Goal: Task Accomplishment & Management: Manage account settings

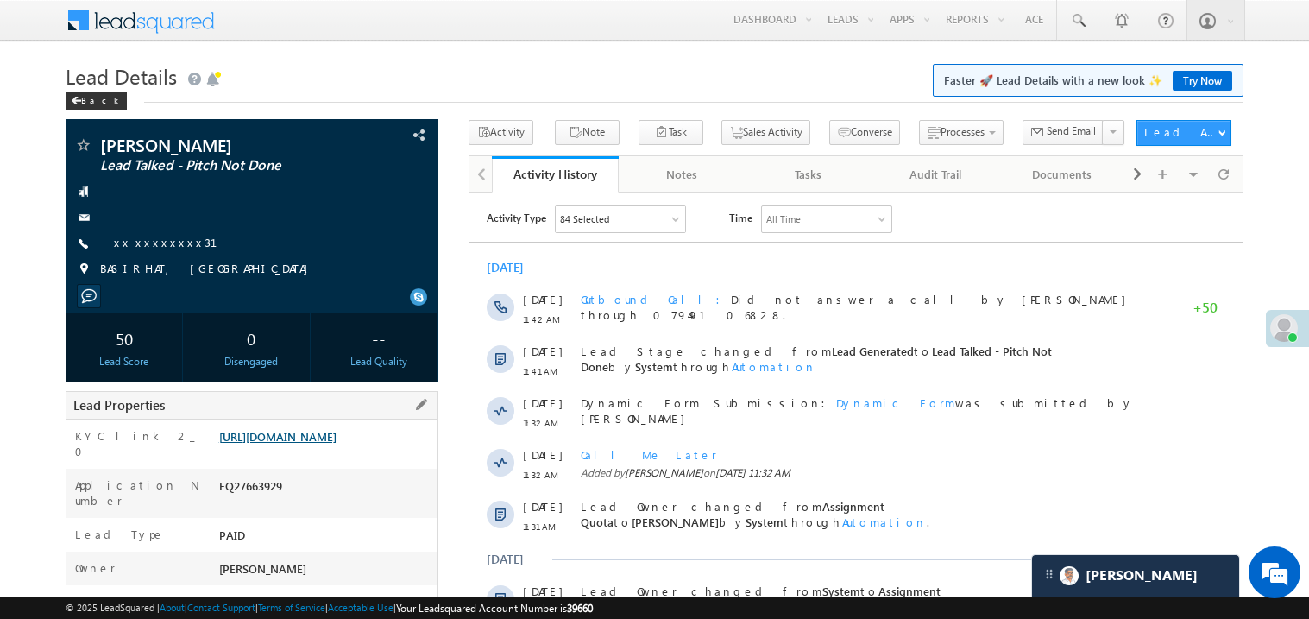
click at [337, 444] on link "https://angelbroking1-pk3em7sa.customui-test.leadsquared.com?leadId=e3f3ff7c-23…" at bounding box center [277, 436] width 117 height 15
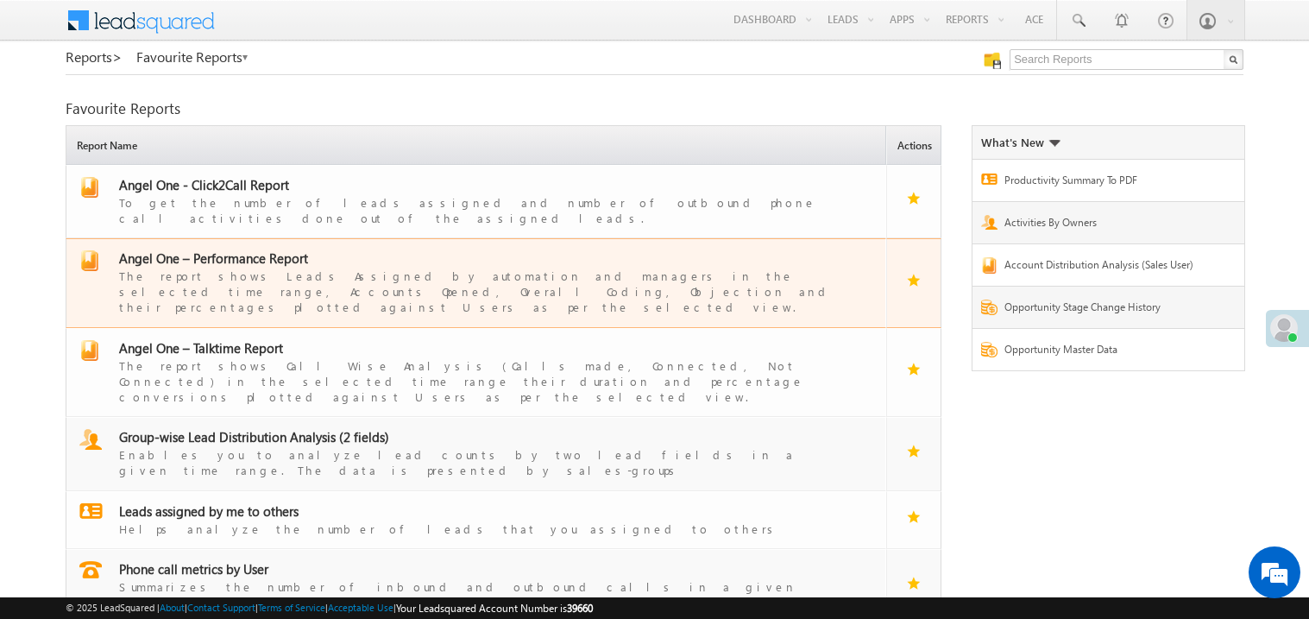
click at [220, 249] on span "Angel One – Performance Report" at bounding box center [213, 257] width 189 height 17
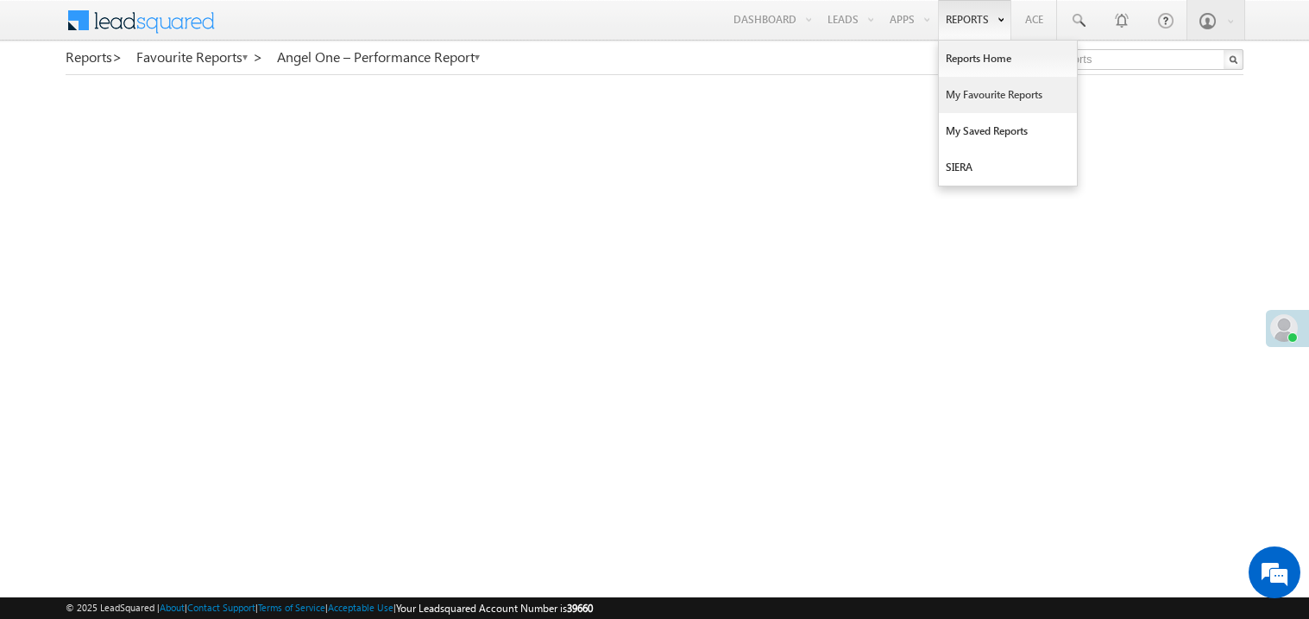
click at [959, 98] on link "My Favourite Reports" at bounding box center [1008, 95] width 138 height 36
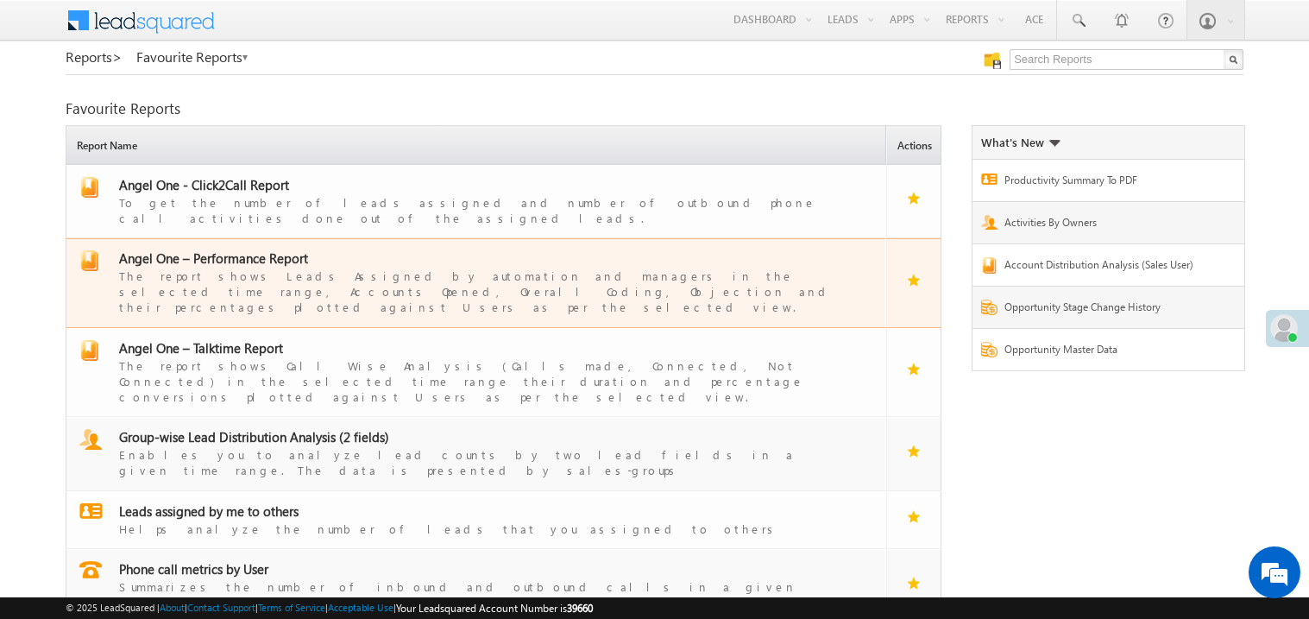
click at [247, 249] on span "Angel One – Performance Report" at bounding box center [213, 257] width 189 height 17
click at [230, 249] on span "Angel One – Performance Report" at bounding box center [213, 257] width 189 height 17
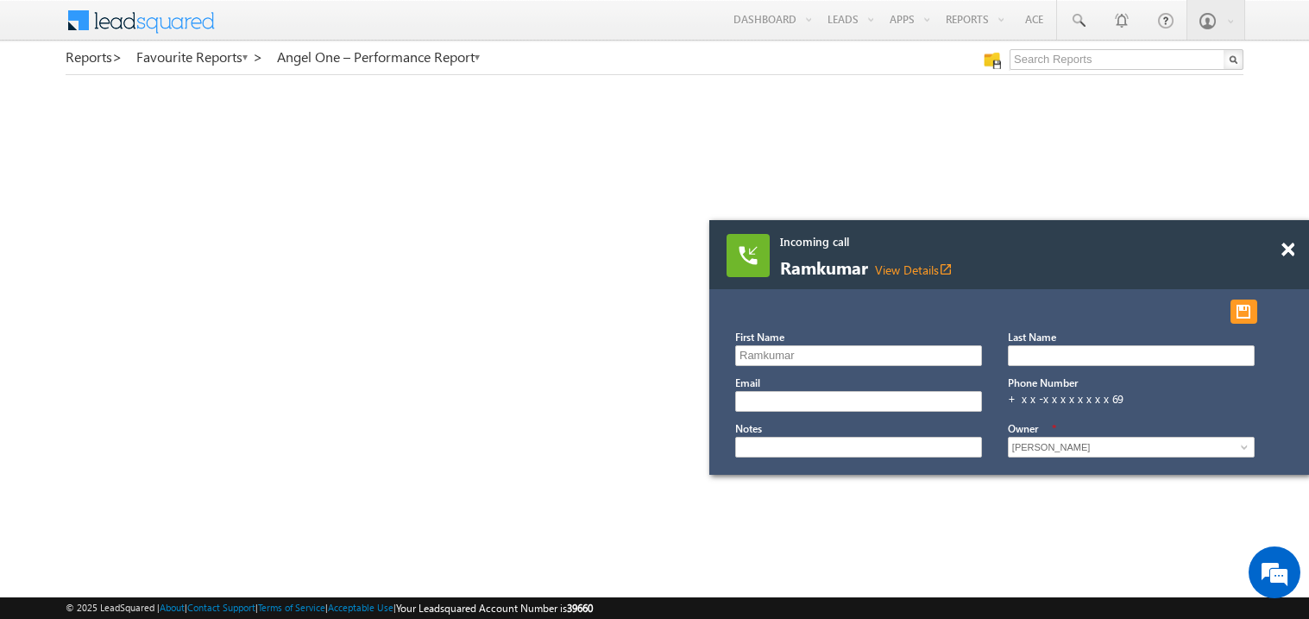
click at [1294, 256] on div at bounding box center [1297, 241] width 23 height 43
click at [1284, 243] on span at bounding box center [1287, 249] width 13 height 15
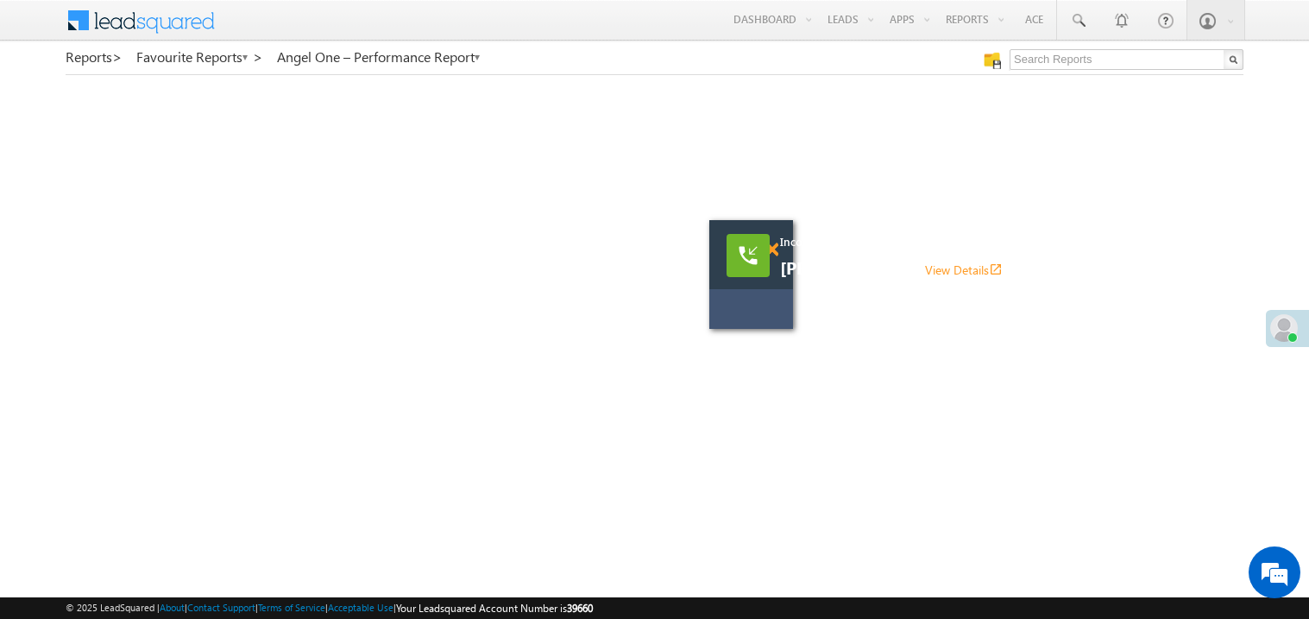
click at [773, 249] on span at bounding box center [771, 249] width 13 height 15
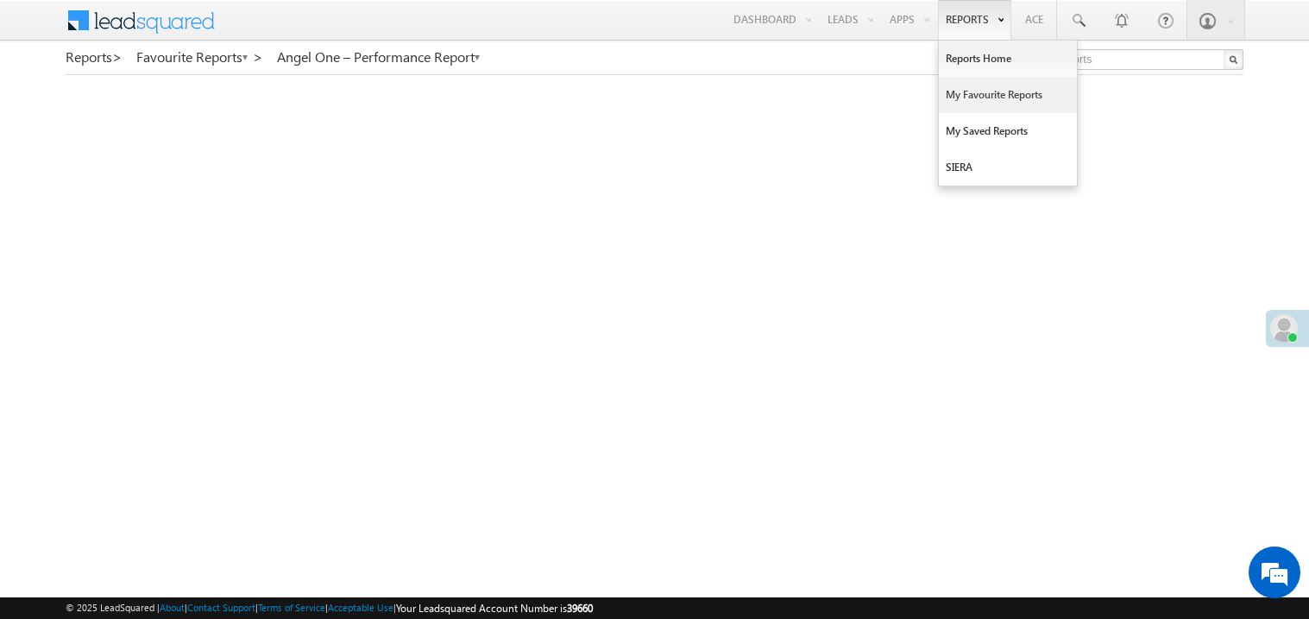
click at [973, 93] on link "My Favourite Reports" at bounding box center [1008, 95] width 138 height 36
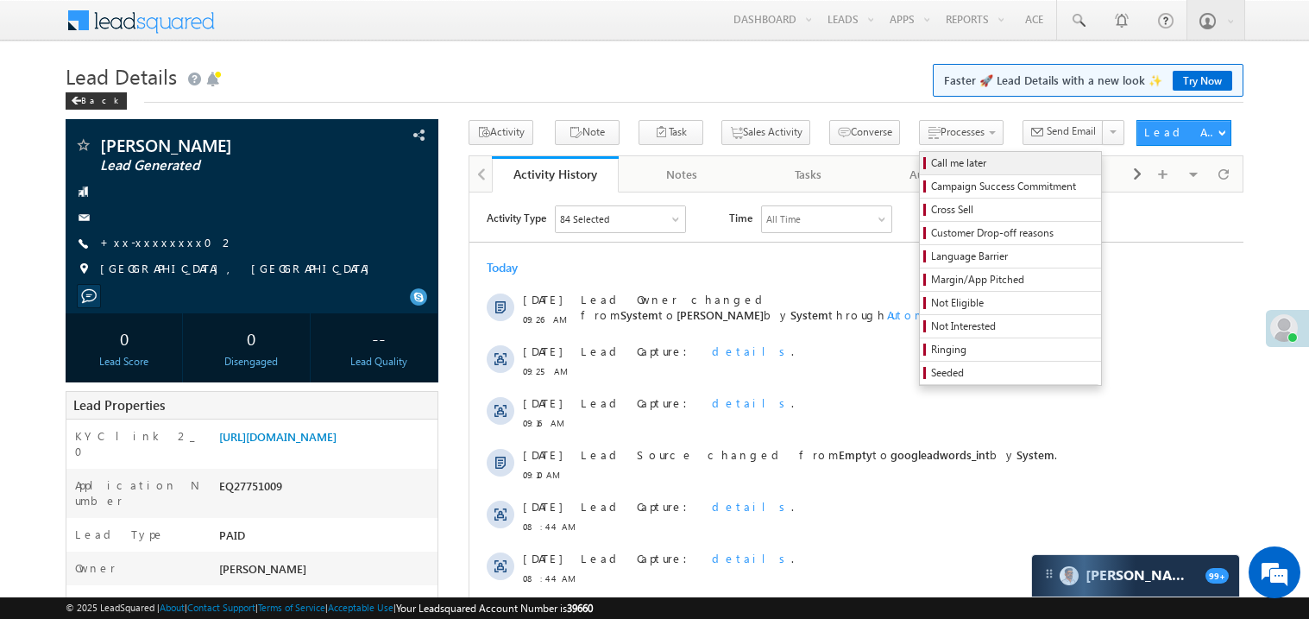
click at [931, 161] on span "Call me later" at bounding box center [1013, 163] width 164 height 16
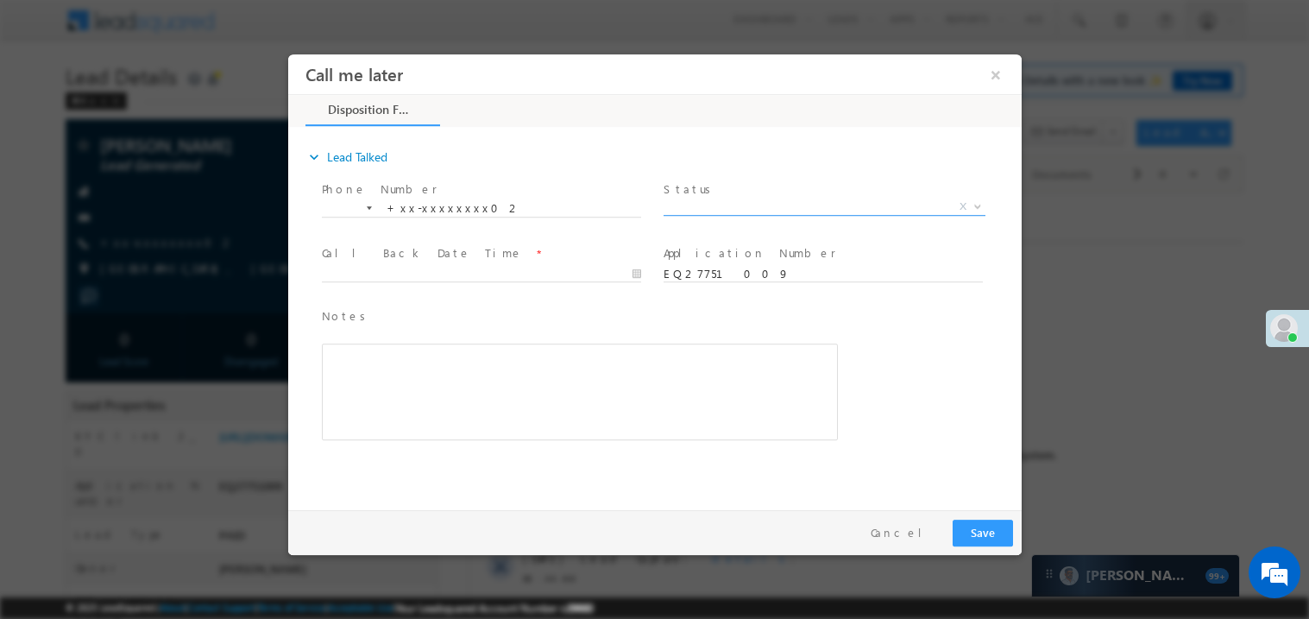
click at [733, 195] on span "Status *" at bounding box center [822, 188] width 318 height 19
click at [715, 203] on span "X" at bounding box center [824, 206] width 322 height 17
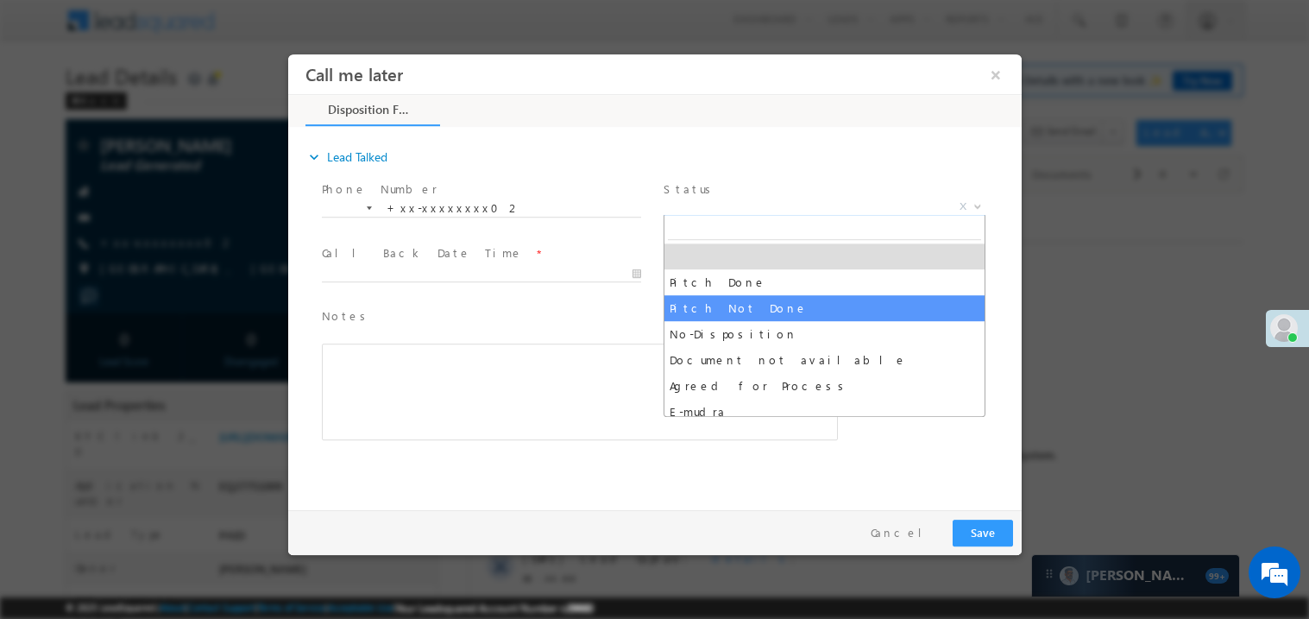
select select "Pitch Not Done"
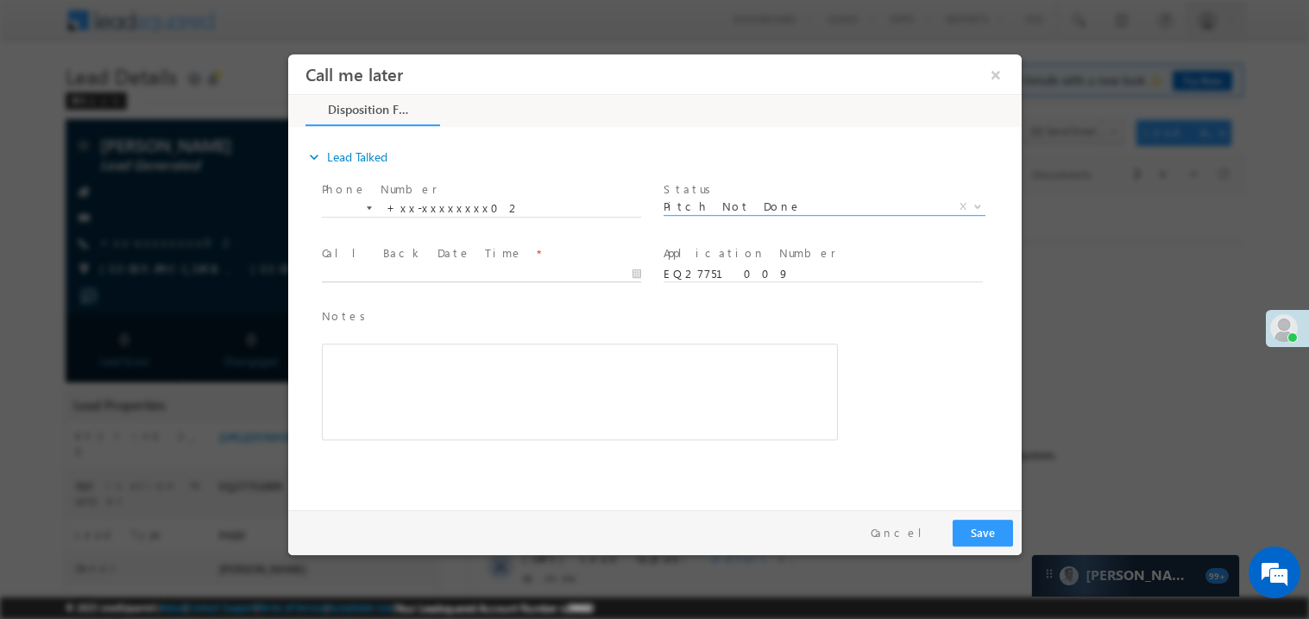
click at [395, 274] on body "Call me later ×" at bounding box center [653, 278] width 733 height 448
type input "08/25/25 11:10 AM"
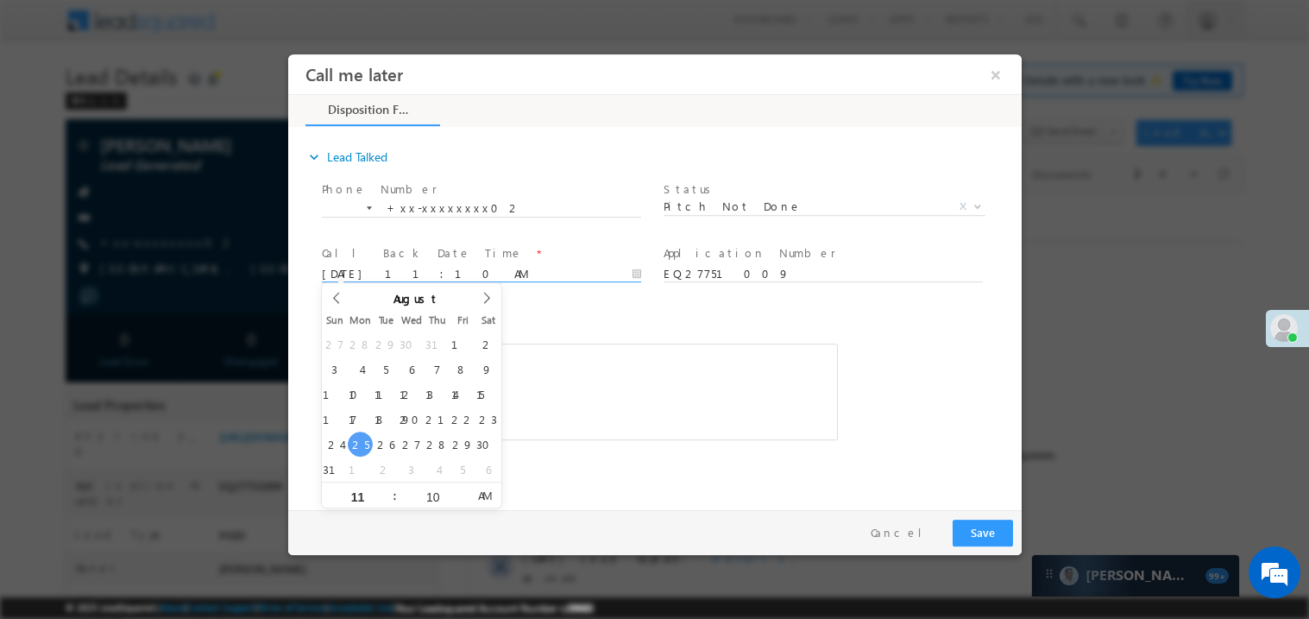
click at [629, 400] on div "Rich Text Editor, 40788eee-0fb2-11ec-a811-0adc8a9d82c2__tab1__section1__Notes__…" at bounding box center [579, 391] width 516 height 97
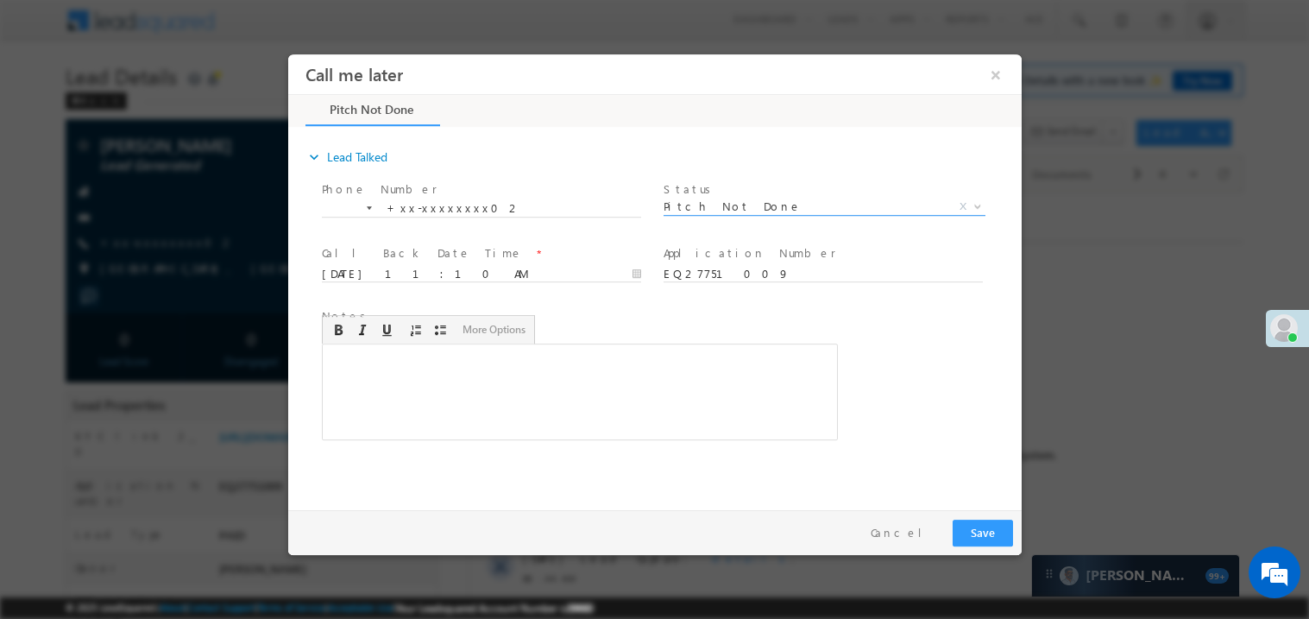
click at [723, 207] on span "Pitch Not Done" at bounding box center [803, 206] width 280 height 16
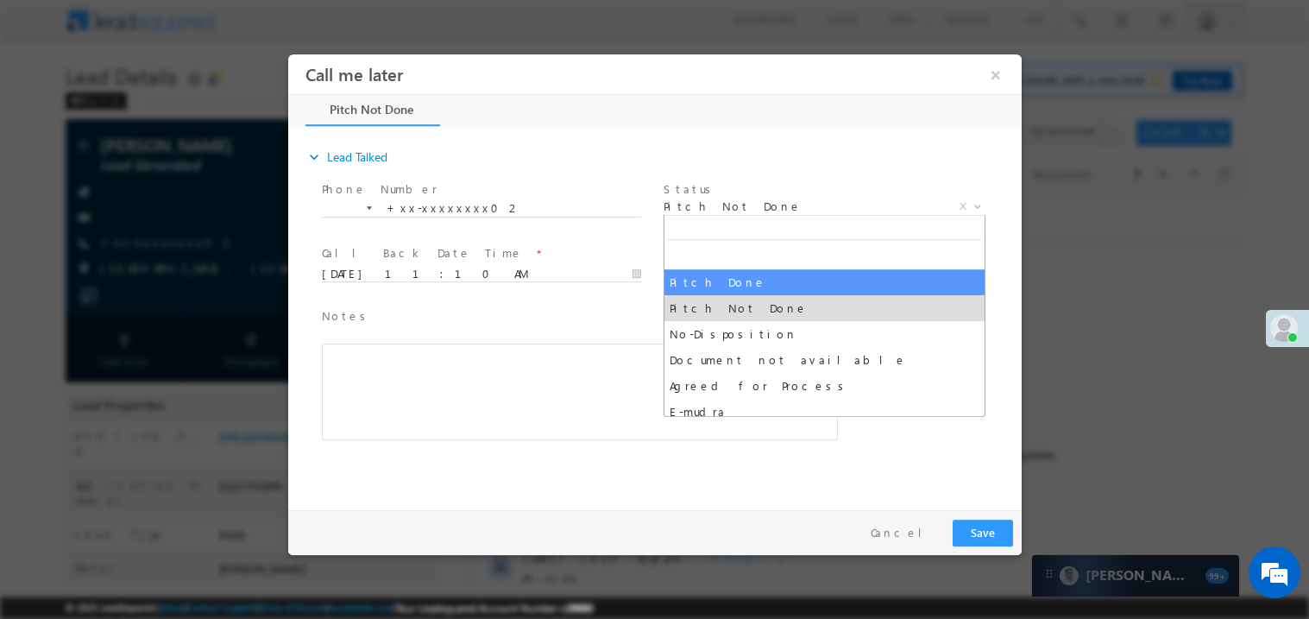
select select "Pitch Done"
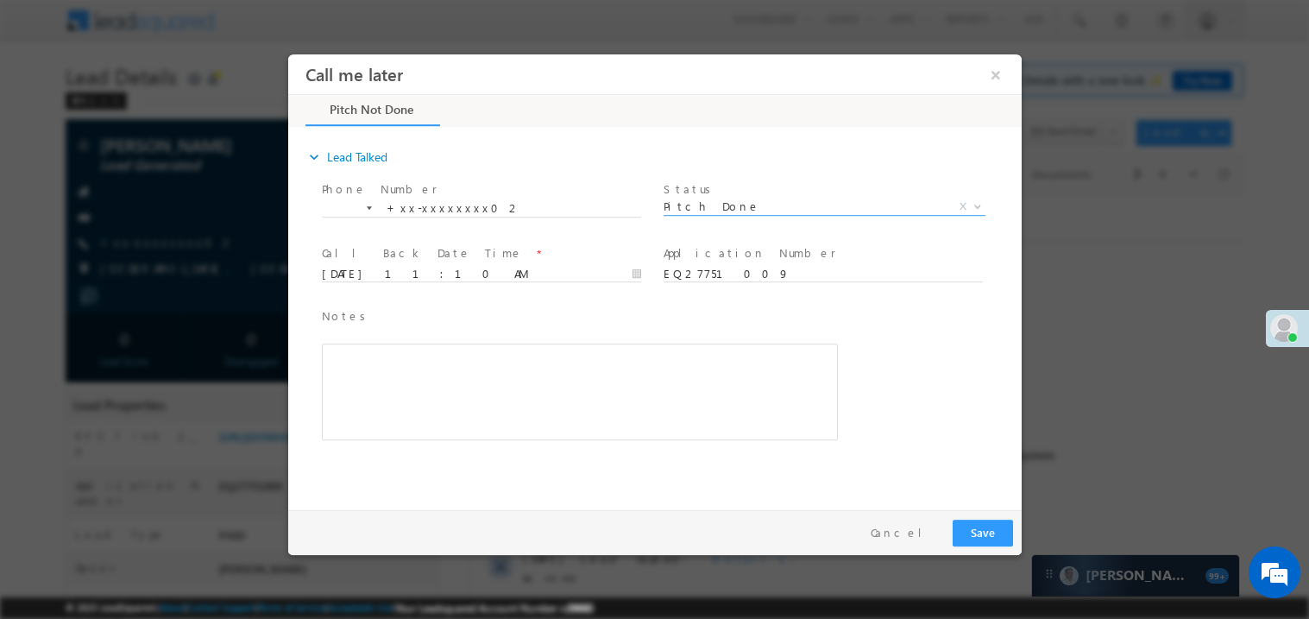
click at [382, 354] on div "Rich Text Editor, 40788eee-0fb2-11ec-a811-0adc8a9d82c2__tab1__section1__Notes__…" at bounding box center [579, 391] width 516 height 97
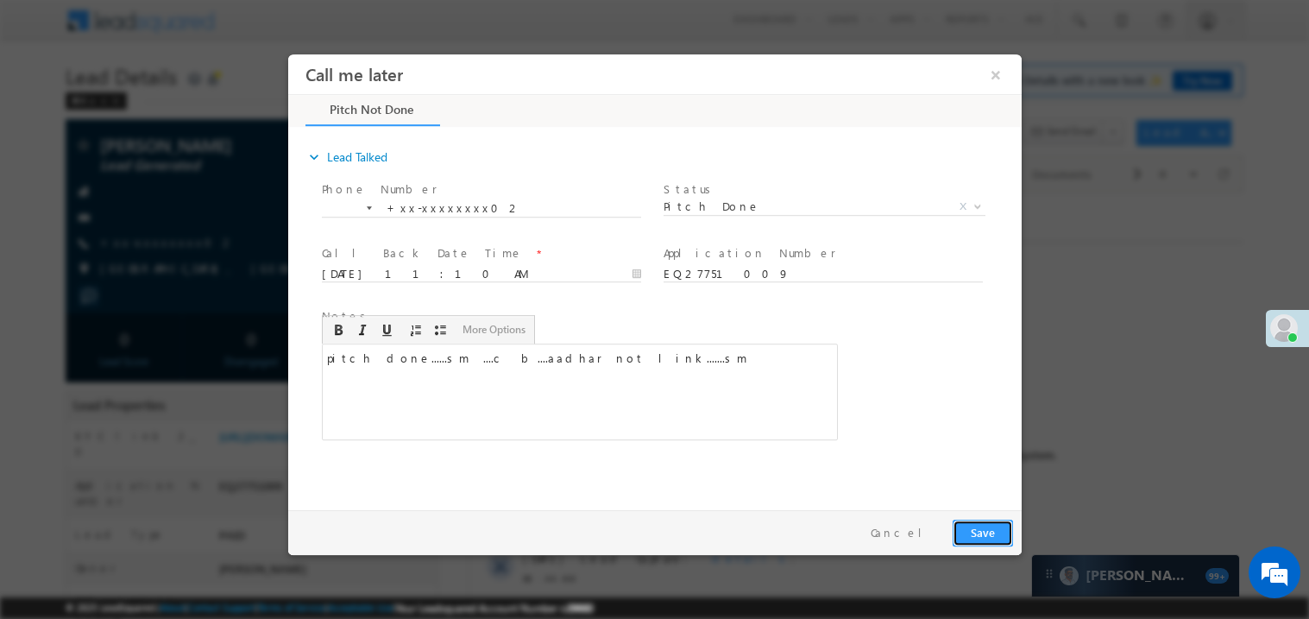
click at [988, 526] on button "Save" at bounding box center [982, 532] width 60 height 27
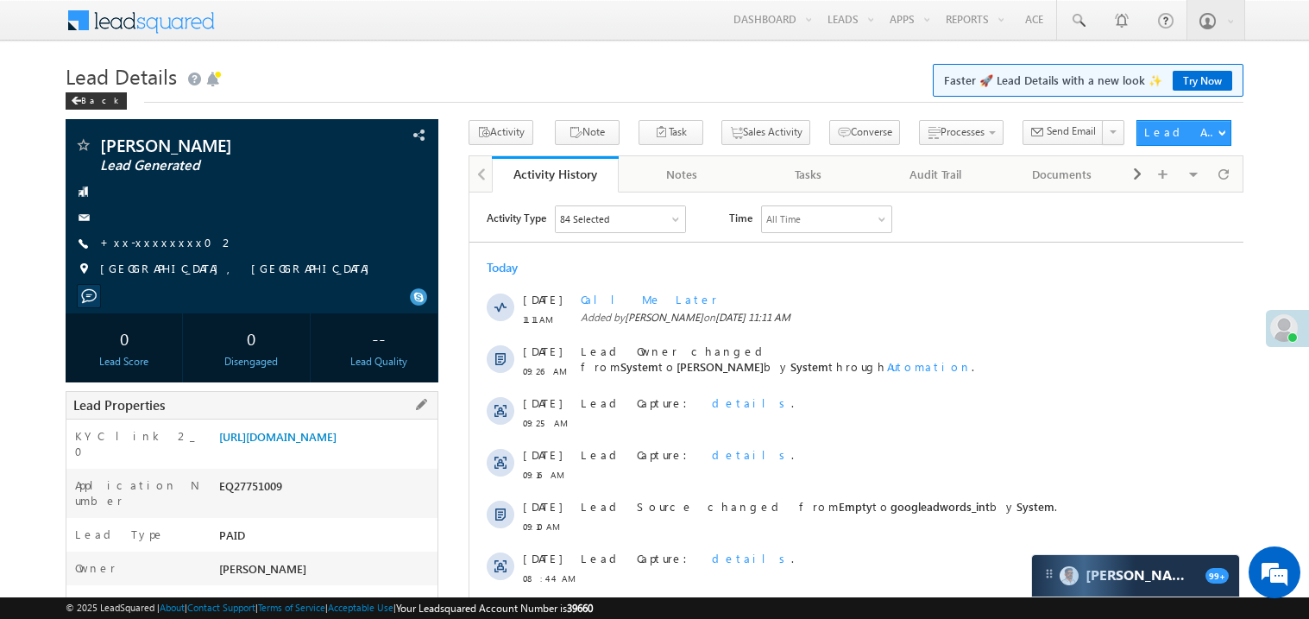
click at [261, 494] on div "EQ27751009" at bounding box center [326, 489] width 223 height 24
copy div "EQ27751009"
click at [261, 494] on div "EQ27751009" at bounding box center [326, 489] width 223 height 24
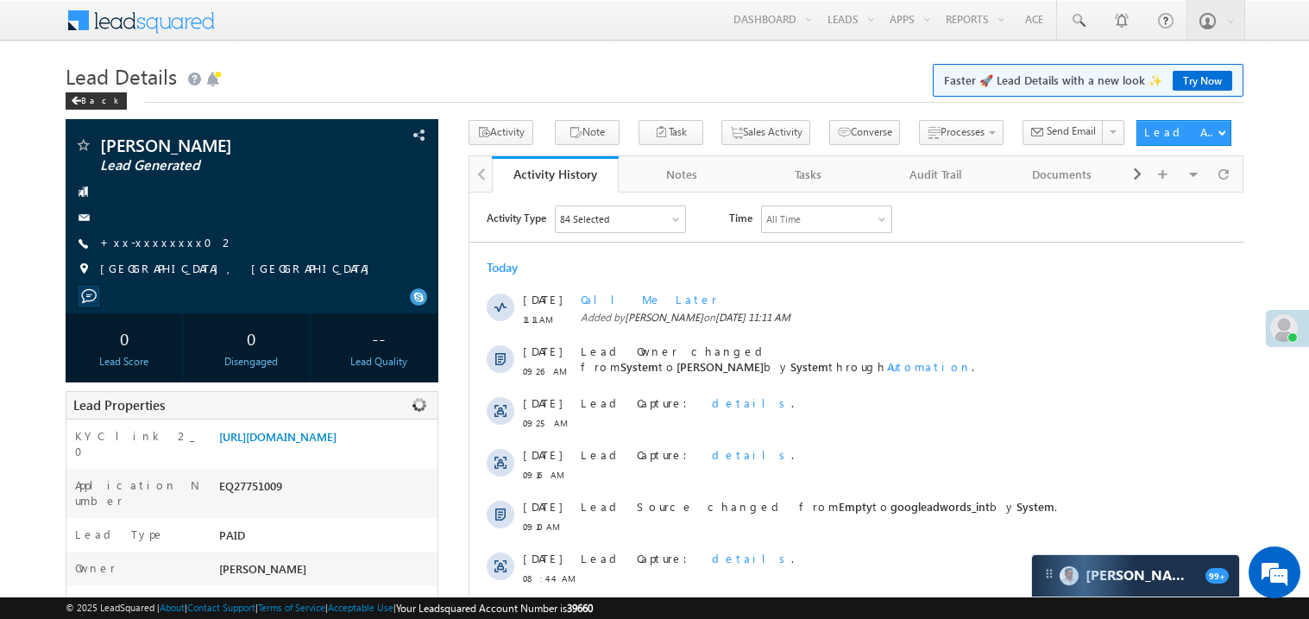
click at [261, 494] on div "EQ27751009" at bounding box center [326, 489] width 223 height 24
copy div "EQ27751009"
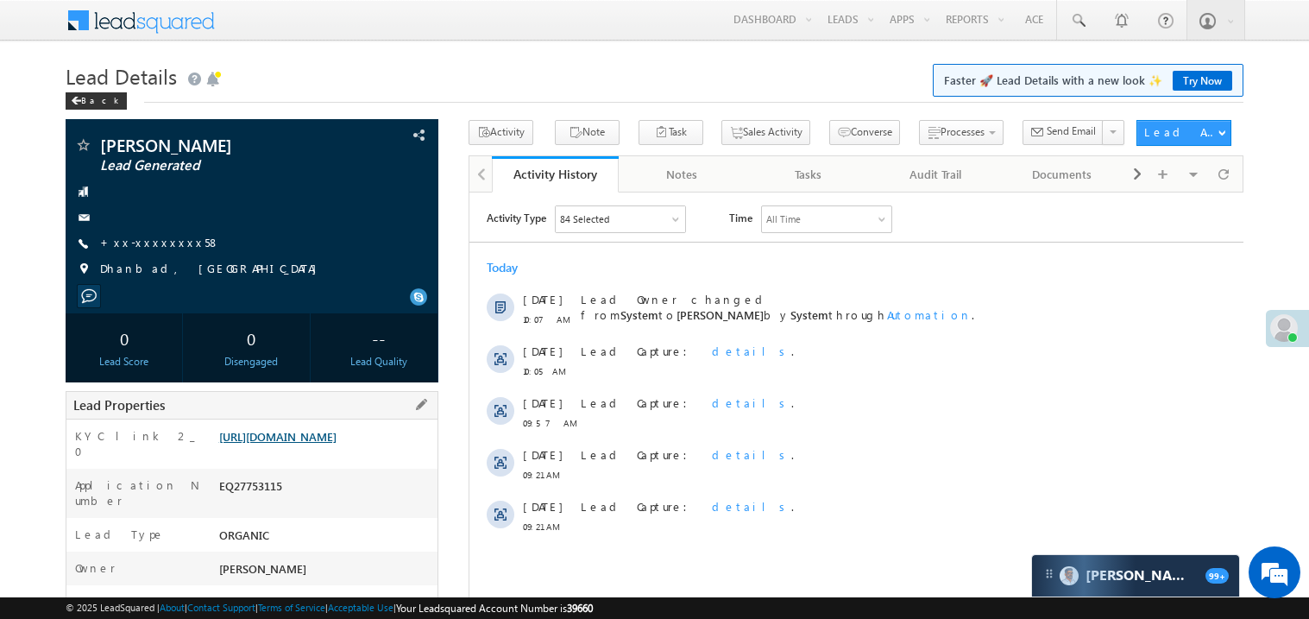
click at [328, 444] on link "https://angelbroking1-pk3em7sa.customui-test.leadsquared.com?leadId=582464ce-e7…" at bounding box center [277, 436] width 117 height 15
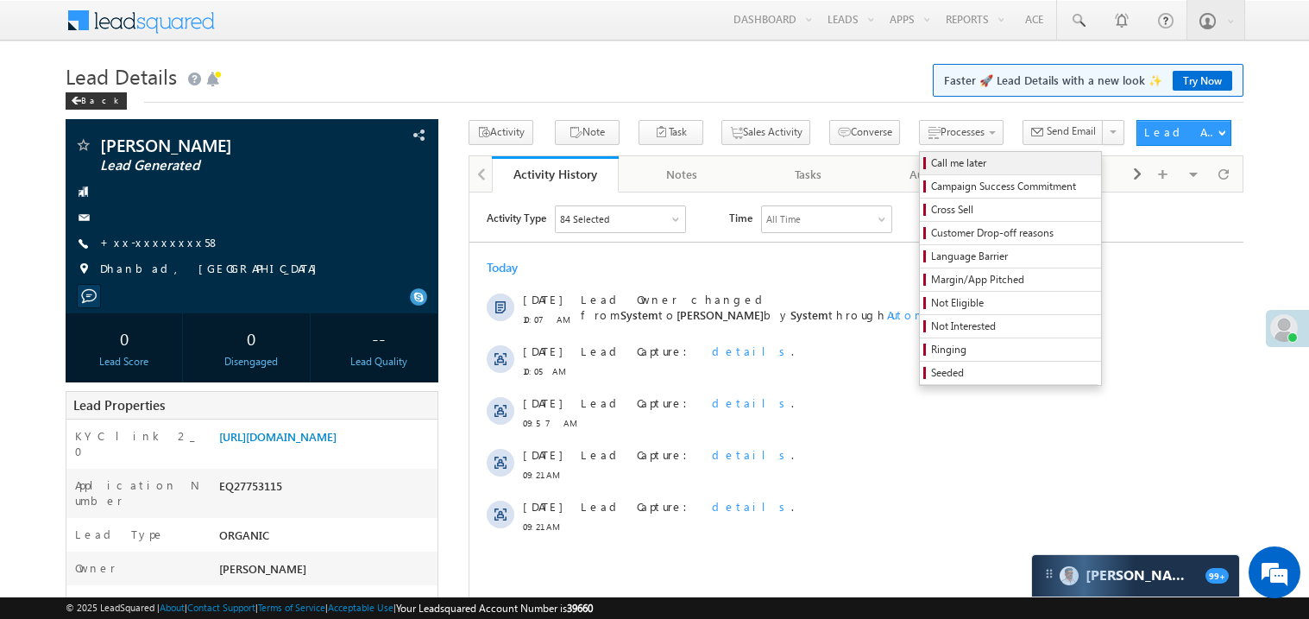
click at [931, 162] on span "Call me later" at bounding box center [1013, 163] width 164 height 16
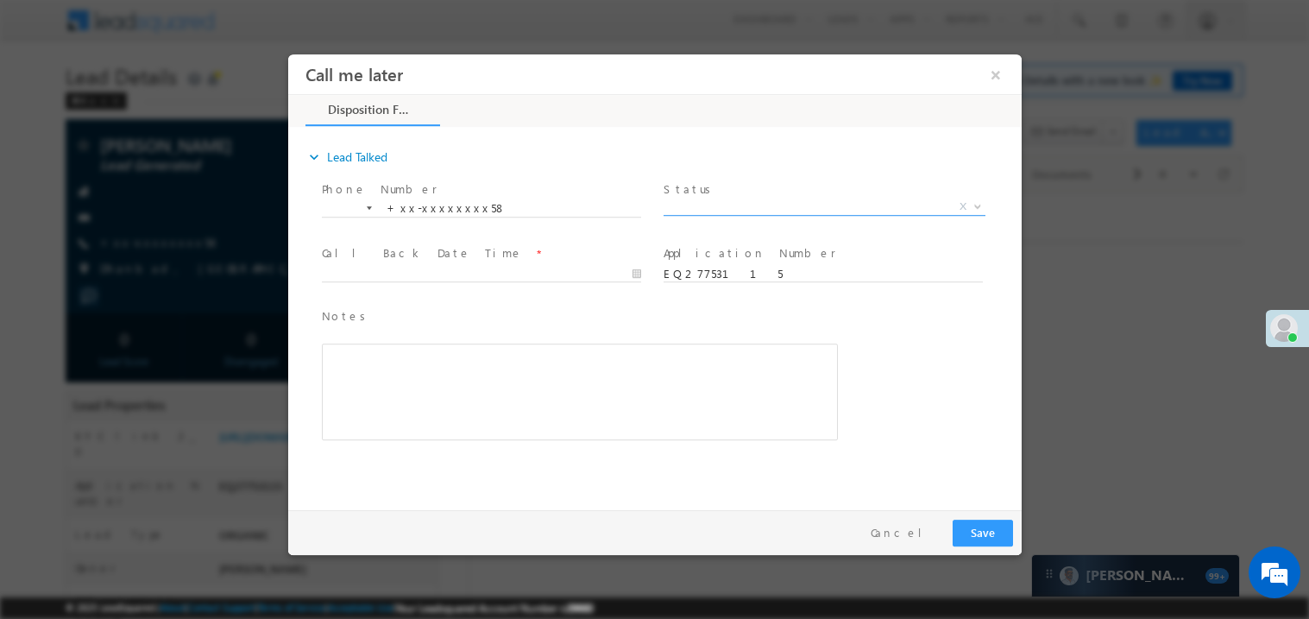
click at [713, 205] on span "X" at bounding box center [824, 206] width 322 height 17
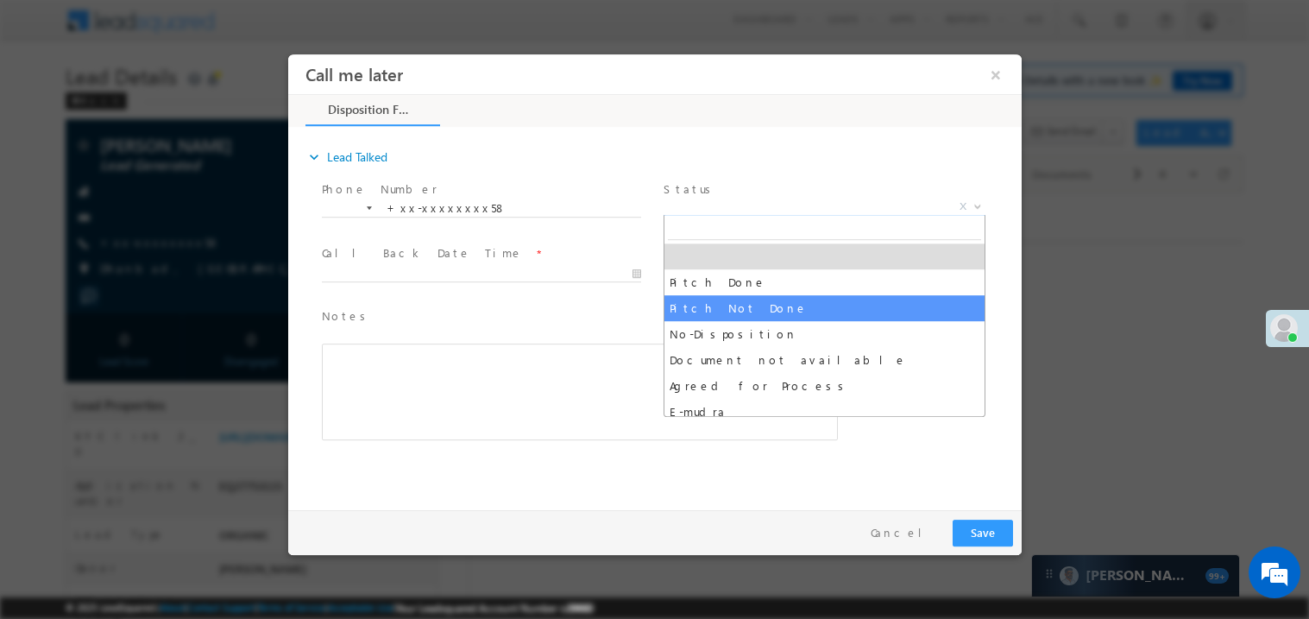
select select "Pitch Not Done"
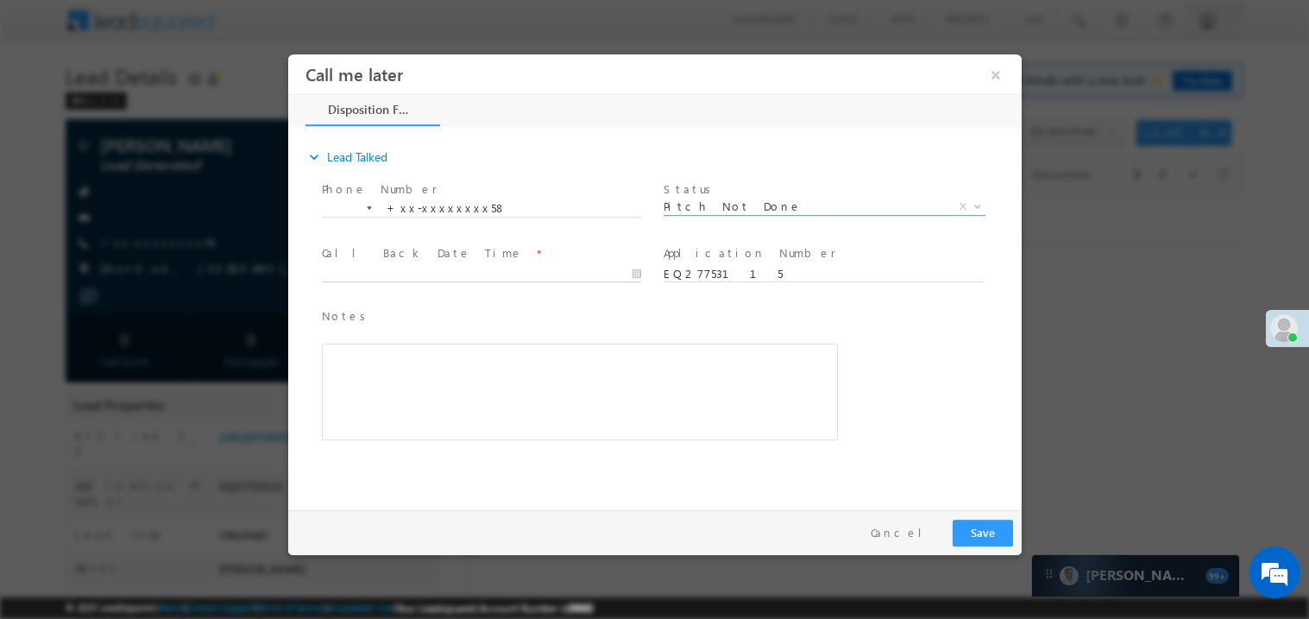
click at [380, 267] on body "Call me later ×" at bounding box center [653, 278] width 733 height 448
type input "08/25/25 11:22 AM"
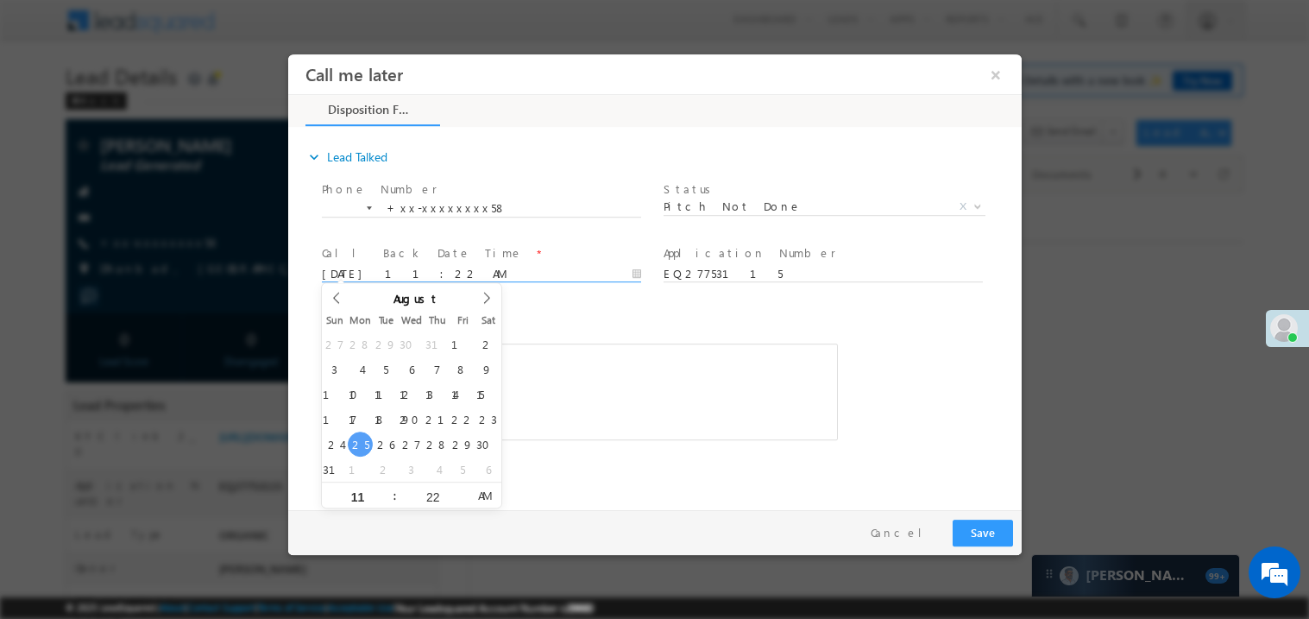
click at [578, 426] on div "Rich Text Editor, 40788eee-0fb2-11ec-a811-0adc8a9d82c2__tab1__section1__Notes__…" at bounding box center [579, 391] width 516 height 97
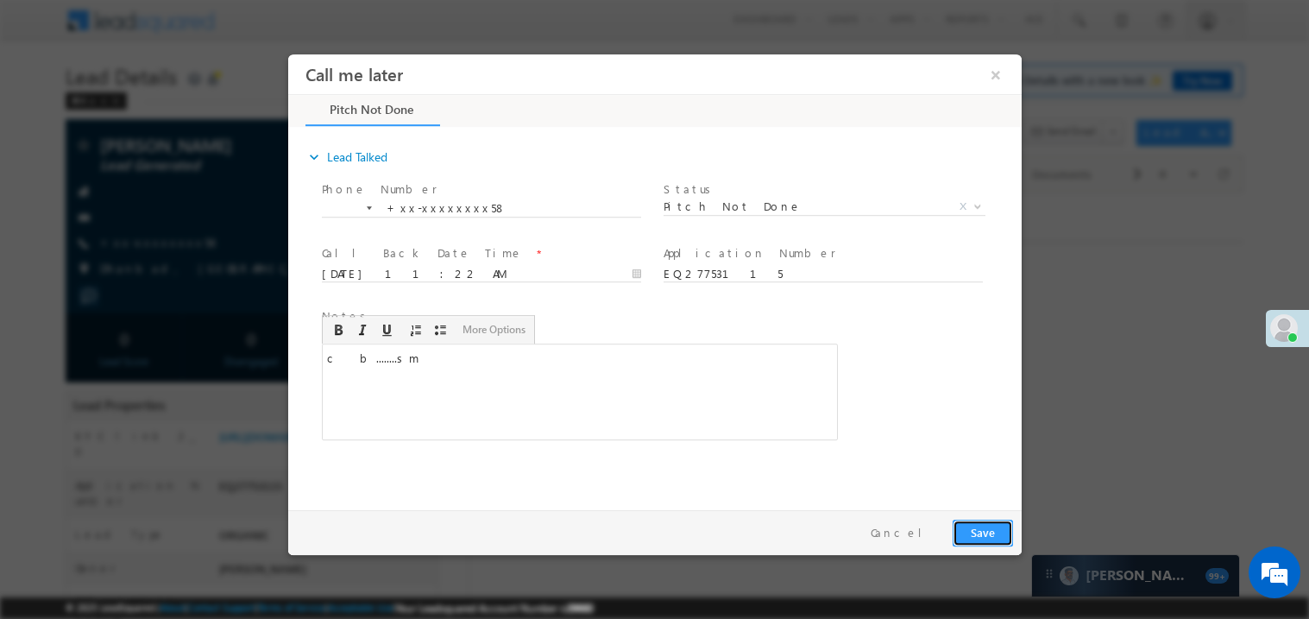
click at [985, 538] on button "Save" at bounding box center [982, 532] width 60 height 27
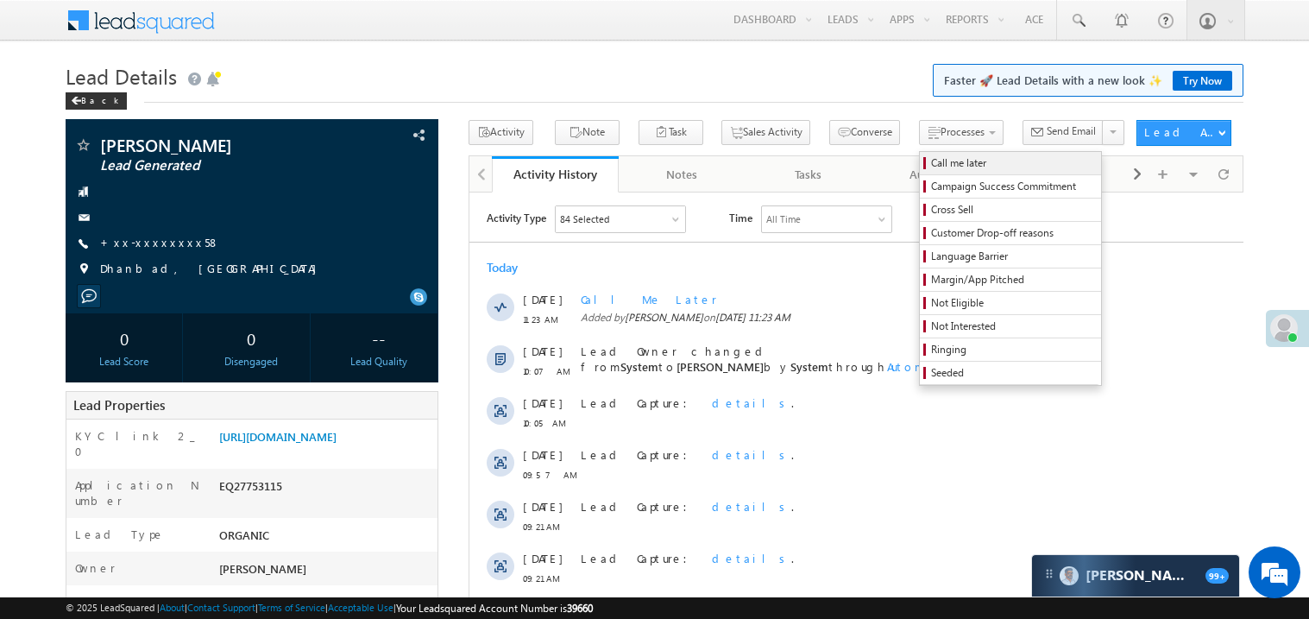
click at [931, 162] on span "Call me later" at bounding box center [1013, 163] width 164 height 16
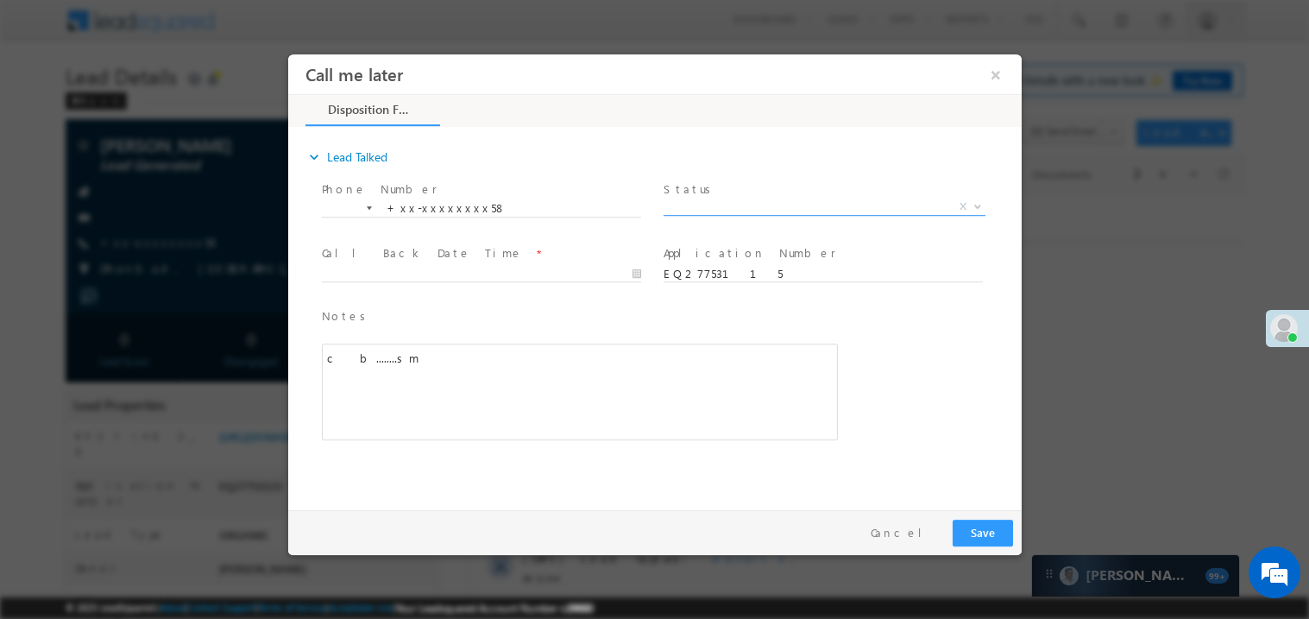
click at [713, 198] on span "X" at bounding box center [824, 206] width 322 height 17
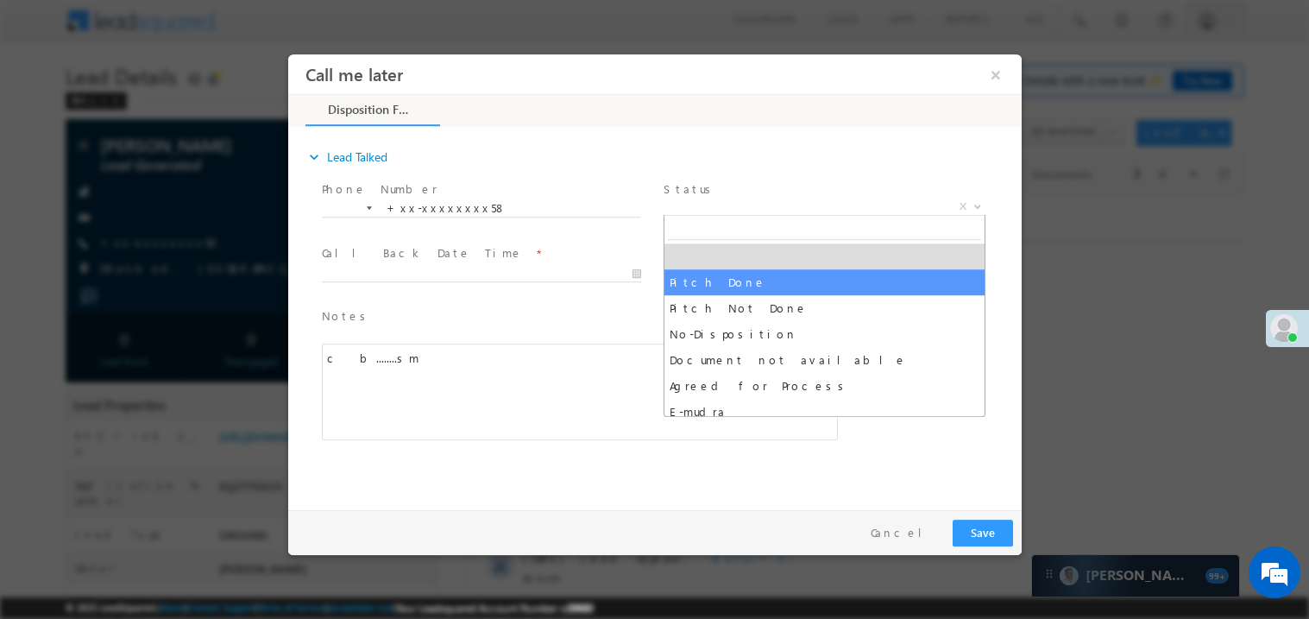
select select "Pitch Done"
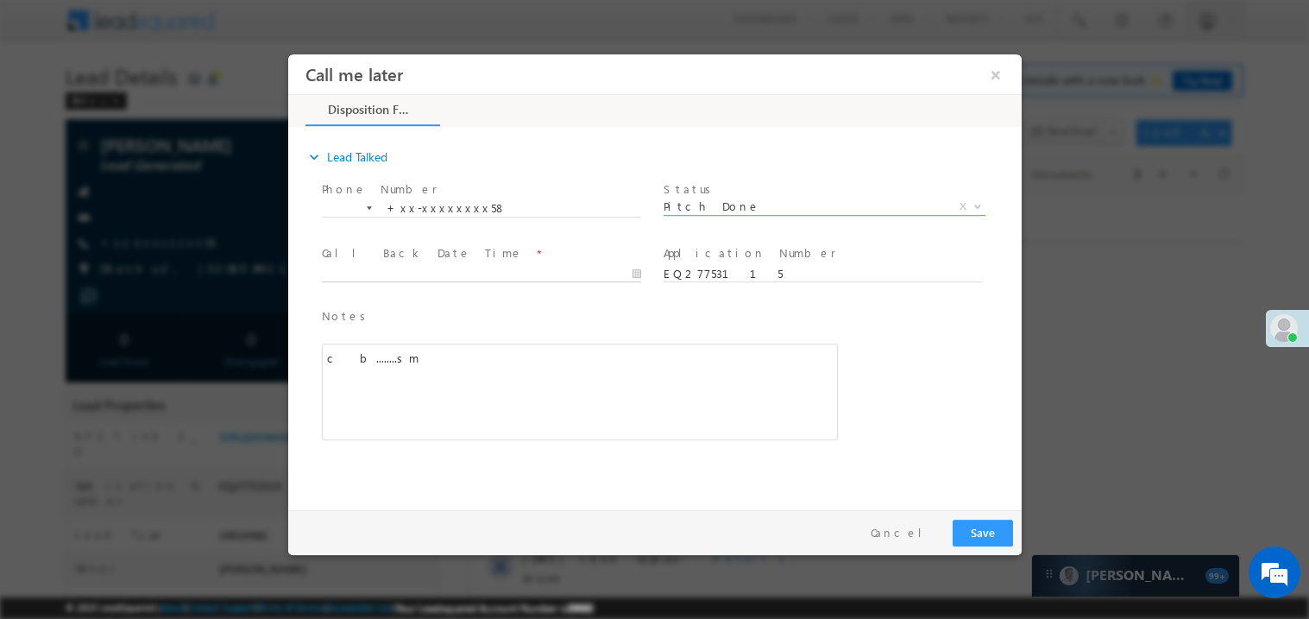
click at [368, 274] on body "Call me later ×" at bounding box center [653, 278] width 733 height 448
type input "08/25/25 11:23 AM"
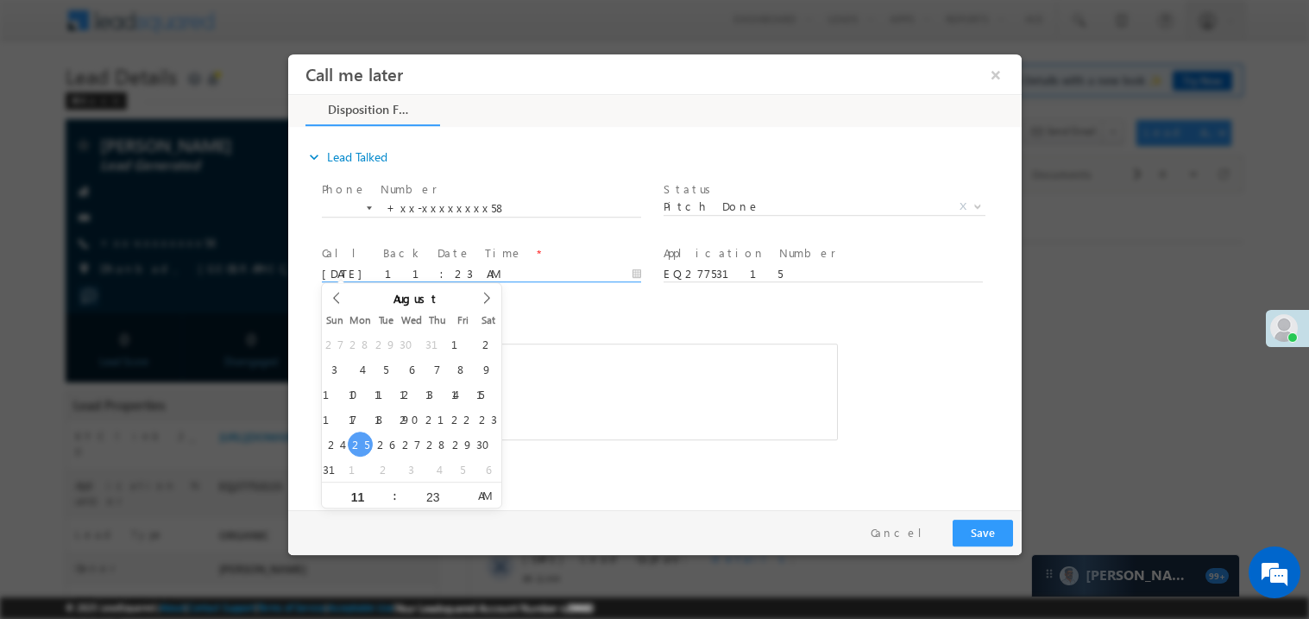
click at [652, 467] on div "expand_more Lead Talked Phone Number *" at bounding box center [658, 315] width 725 height 373
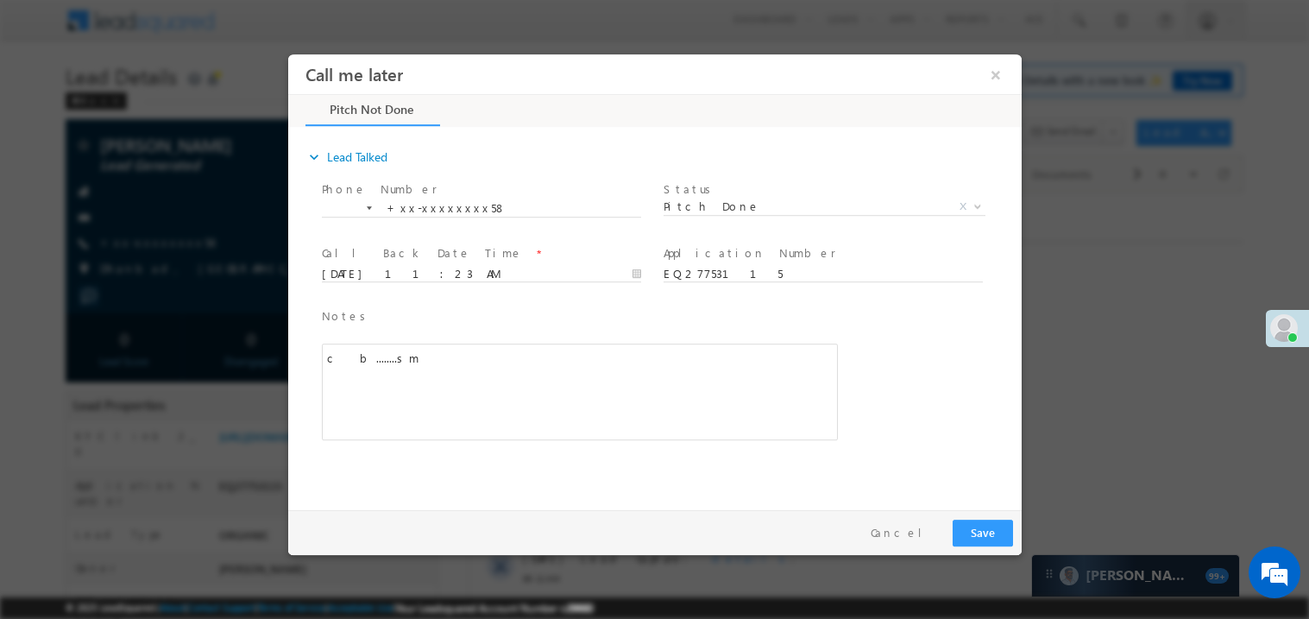
click at [604, 418] on div "c b........sm" at bounding box center [579, 391] width 516 height 97
click at [990, 537] on button "Save" at bounding box center [982, 532] width 60 height 27
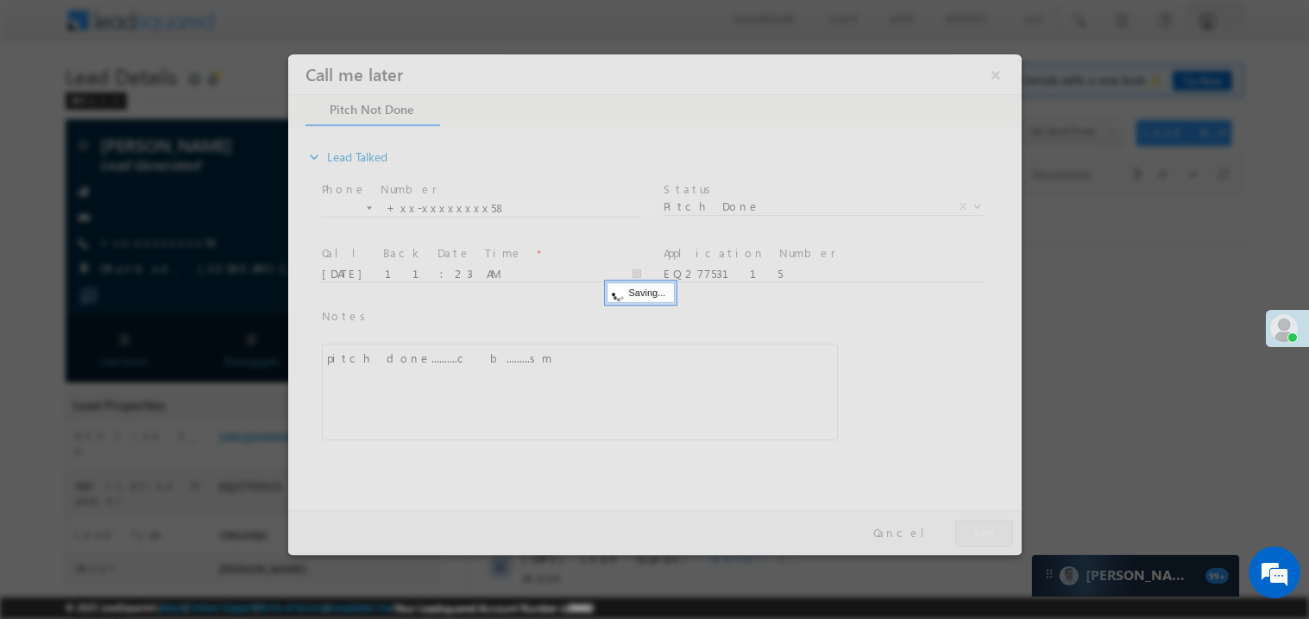
click at [990, 537] on div at bounding box center [653, 304] width 733 height 500
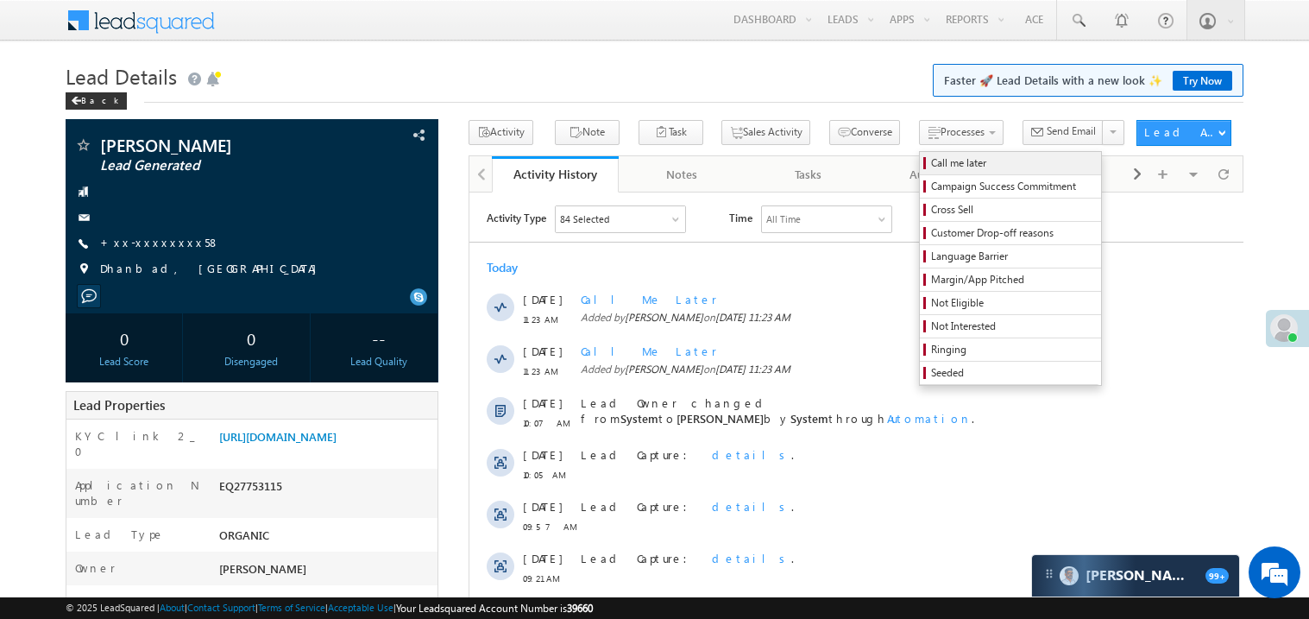
click at [931, 162] on span "Call me later" at bounding box center [1013, 163] width 164 height 16
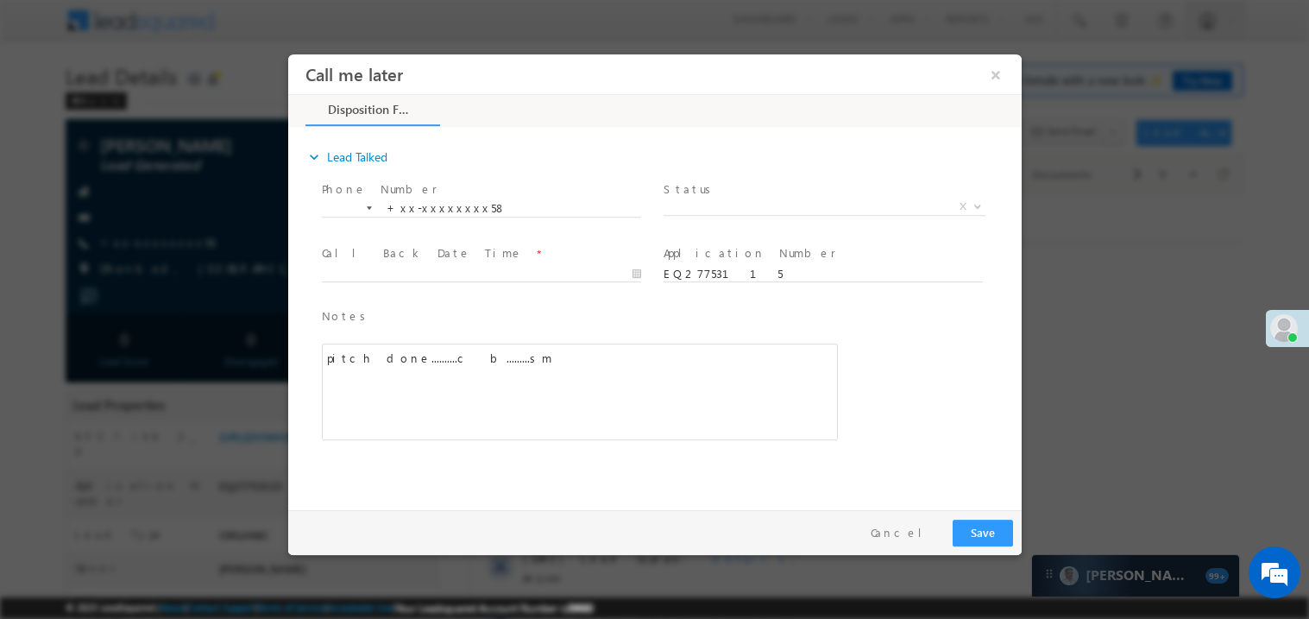
click at [706, 204] on span "X" at bounding box center [824, 206] width 322 height 17
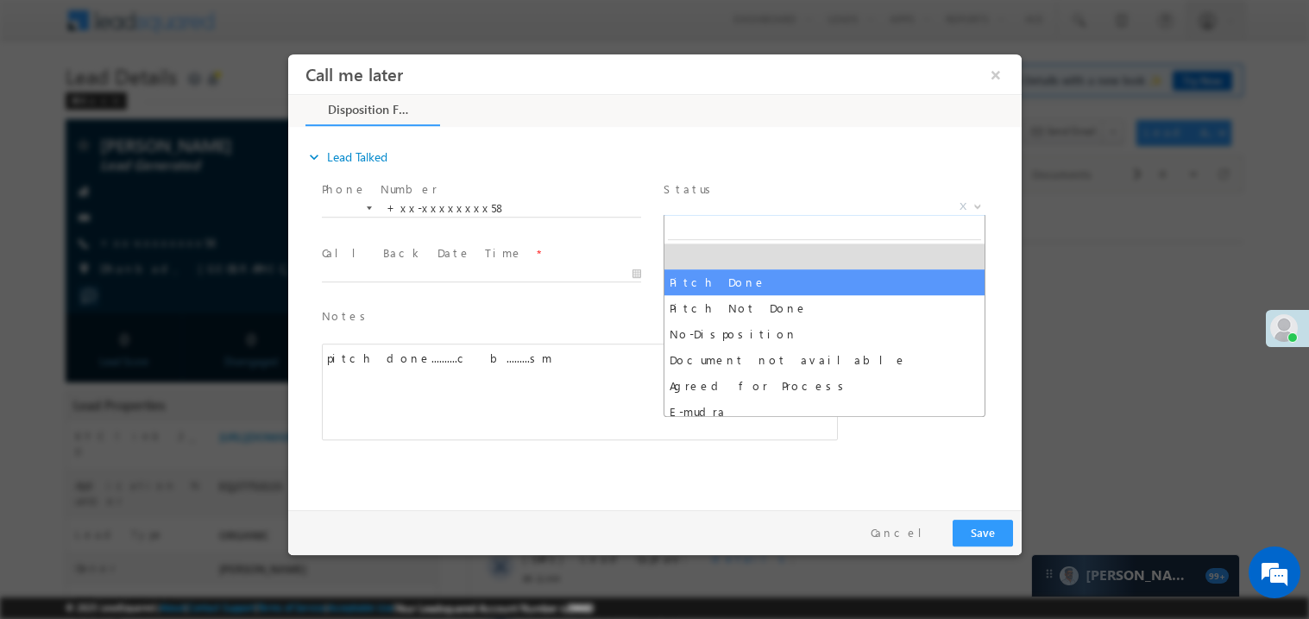
select select "Pitch Done"
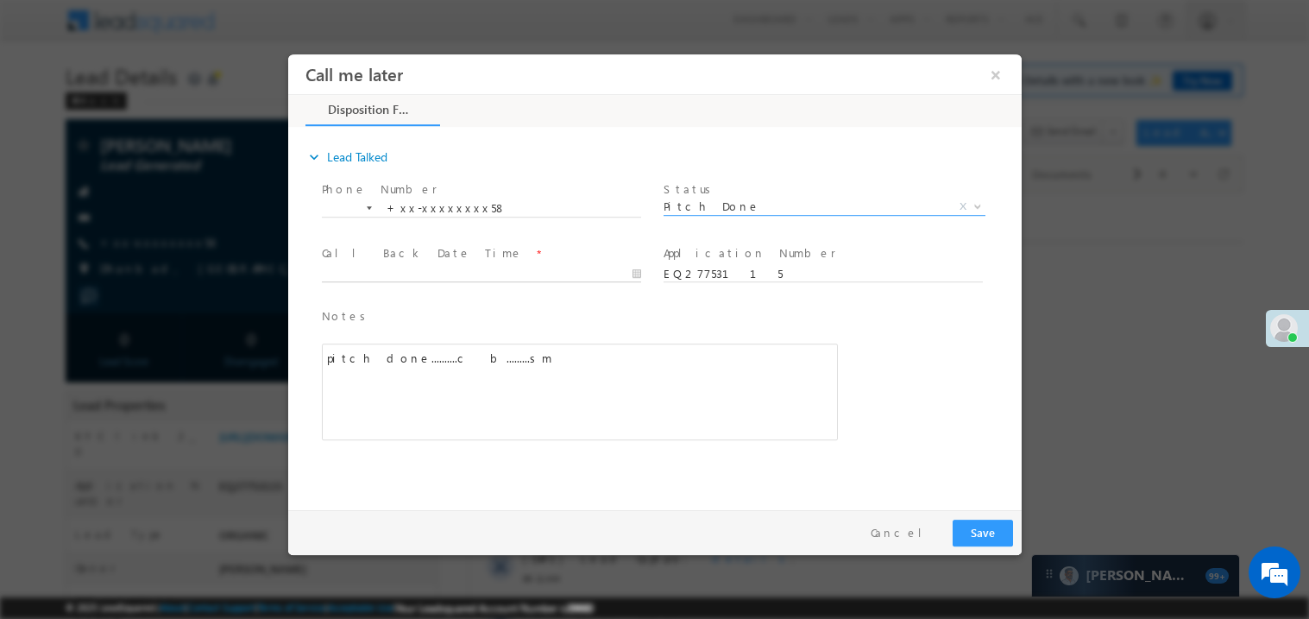
click at [388, 268] on body "Call me later ×" at bounding box center [653, 278] width 733 height 448
type input "08/25/25 11:23 AM"
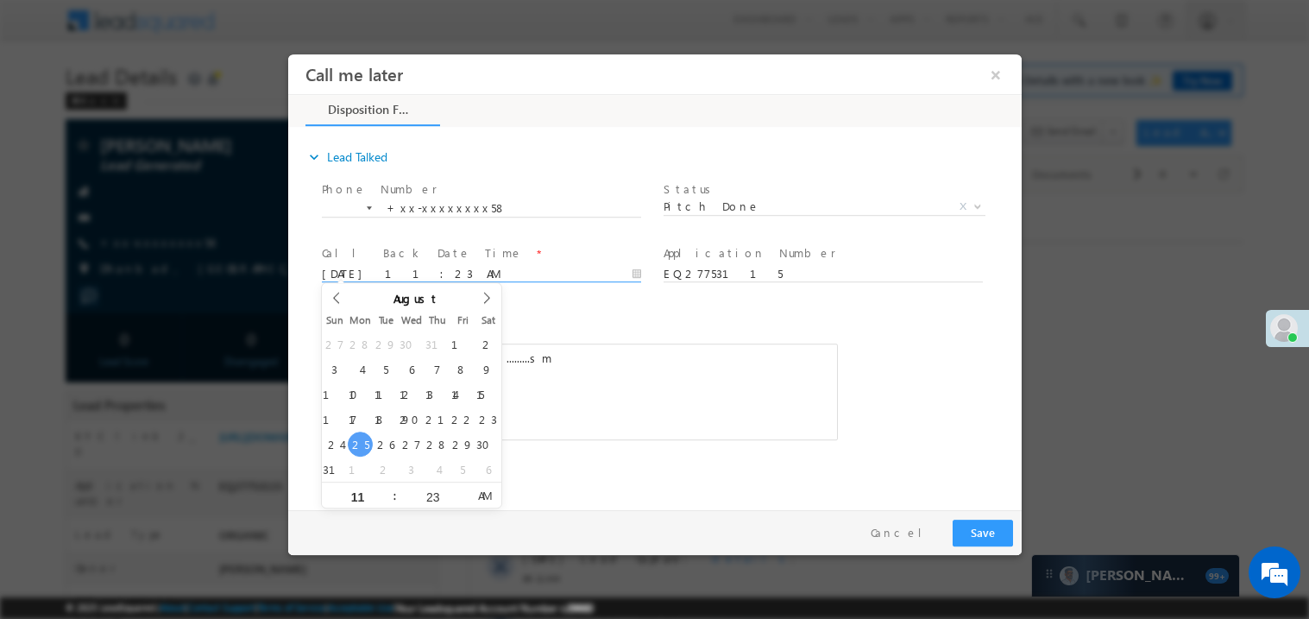
click at [614, 326] on div "Notes * pitch done..........c&nbsp; b.........sm Editor toolbars Basic Styles B…" at bounding box center [579, 373] width 516 height 134
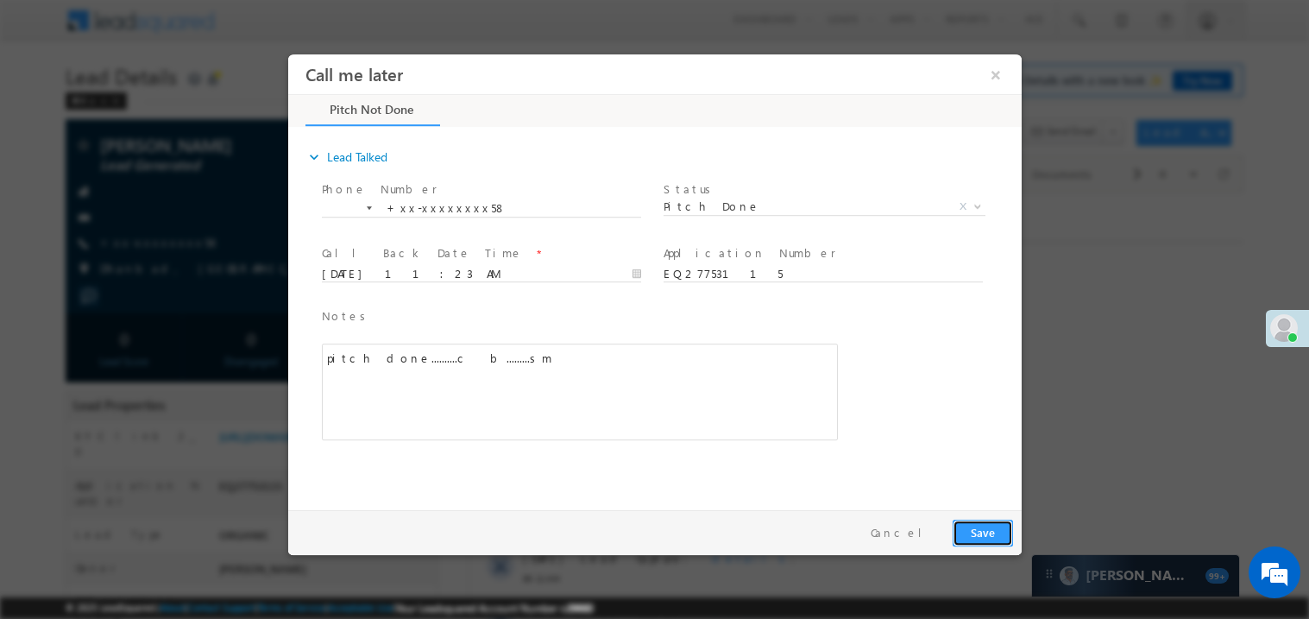
click at [985, 532] on button "Save" at bounding box center [982, 532] width 60 height 27
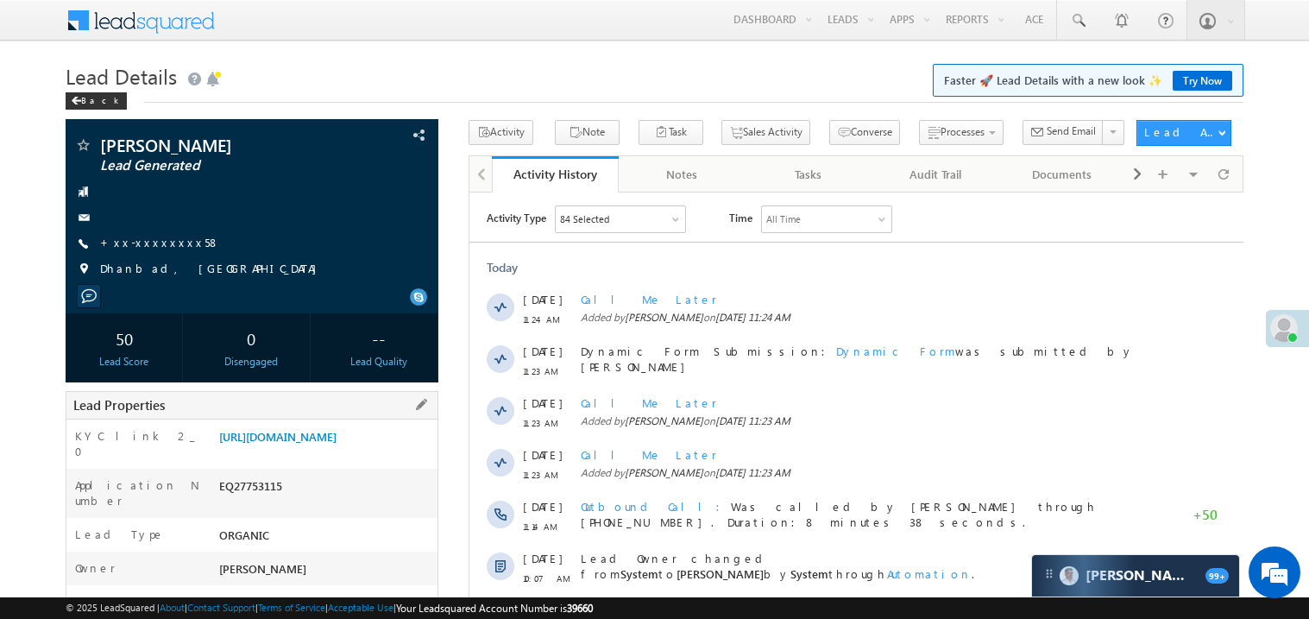
click at [251, 501] on div "EQ27753115" at bounding box center [326, 489] width 223 height 24
copy div "EQ27753115"
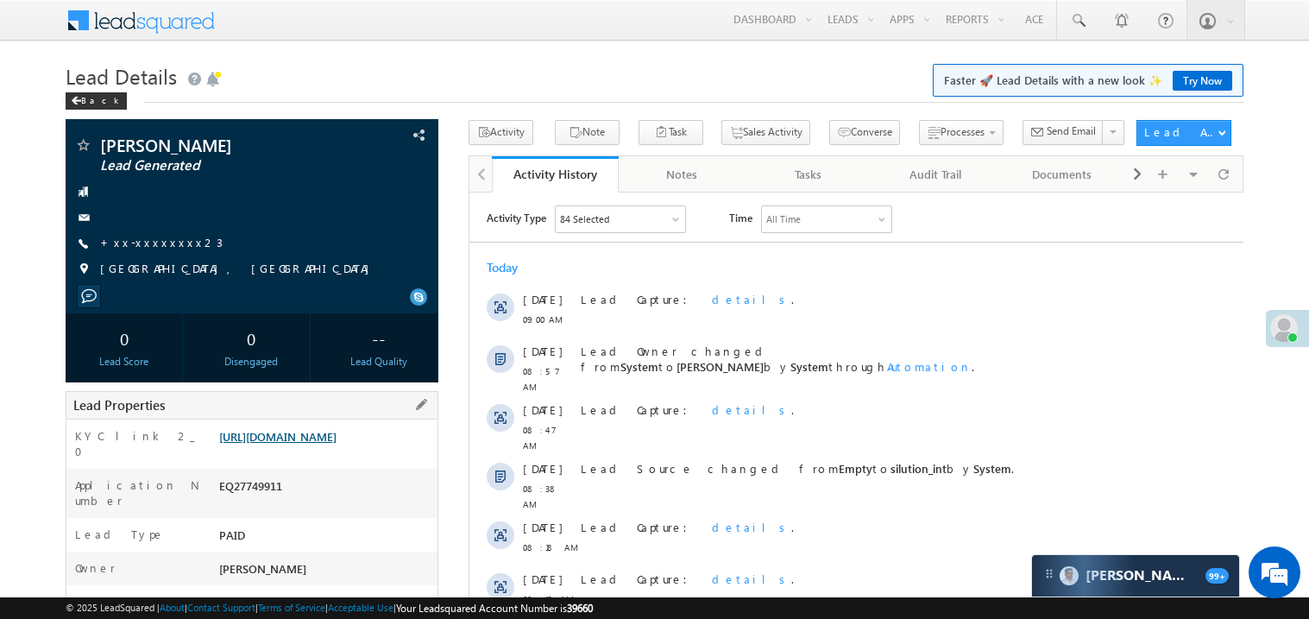
click at [337, 444] on link "[URL][DOMAIN_NAME]" at bounding box center [277, 436] width 117 height 15
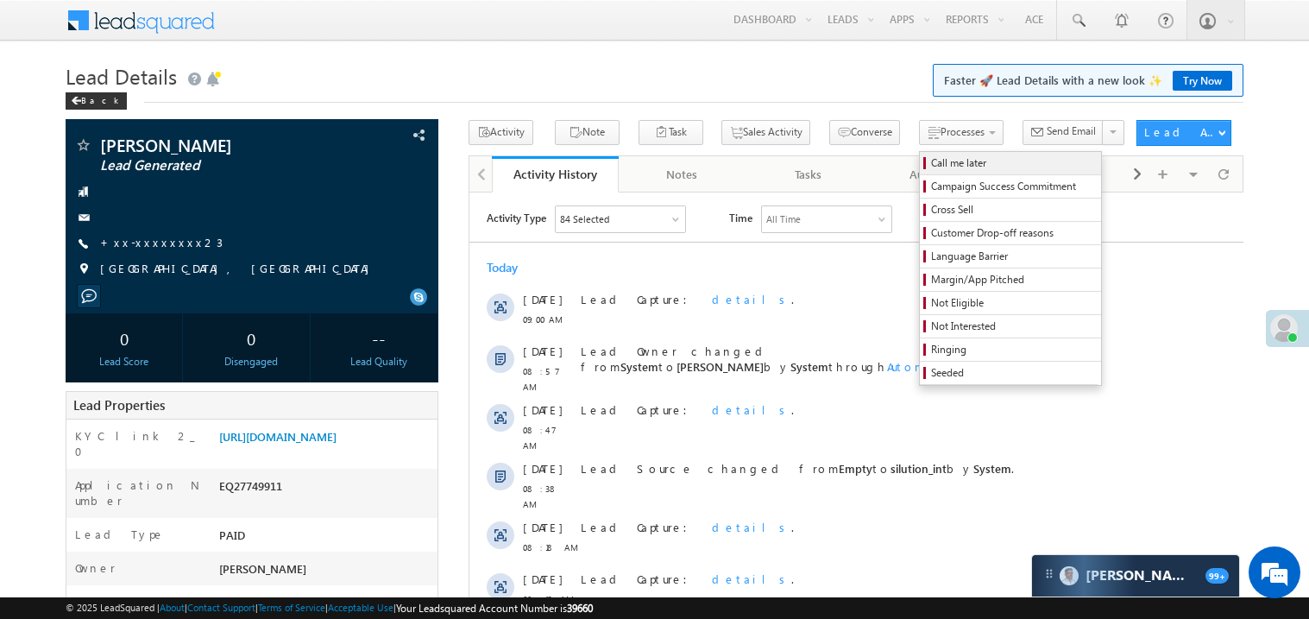
click at [931, 167] on span "Call me later" at bounding box center [1013, 163] width 164 height 16
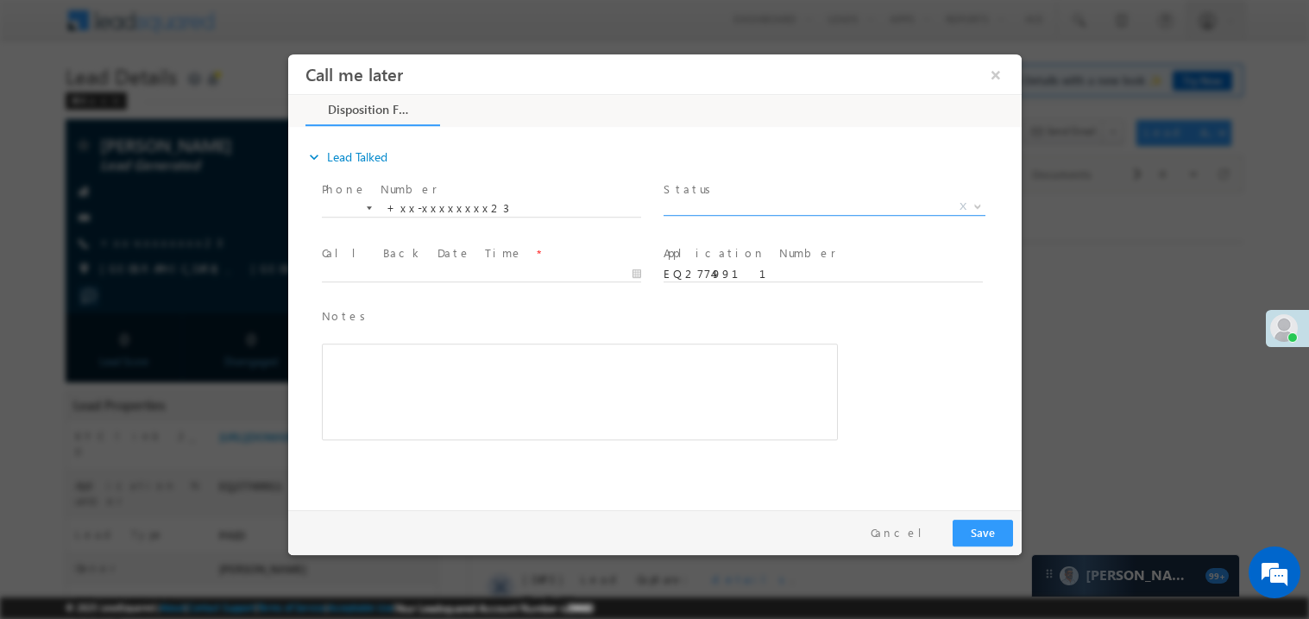
click at [719, 204] on span "X" at bounding box center [824, 206] width 322 height 17
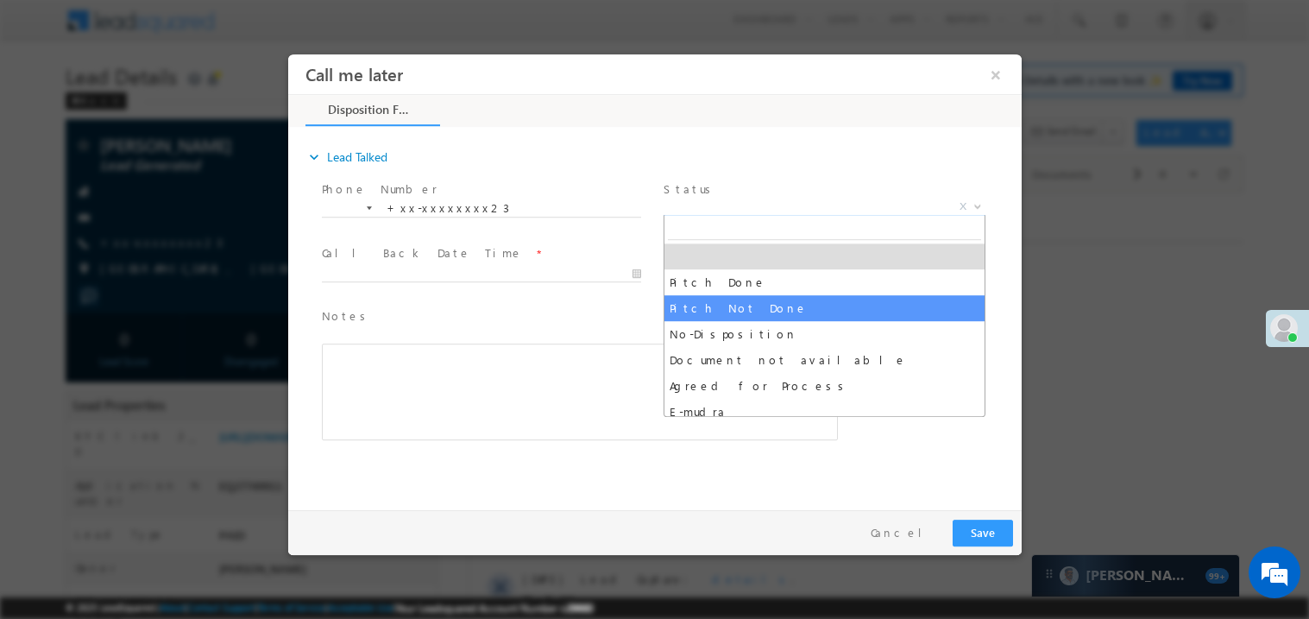
select select "Pitch Not Done"
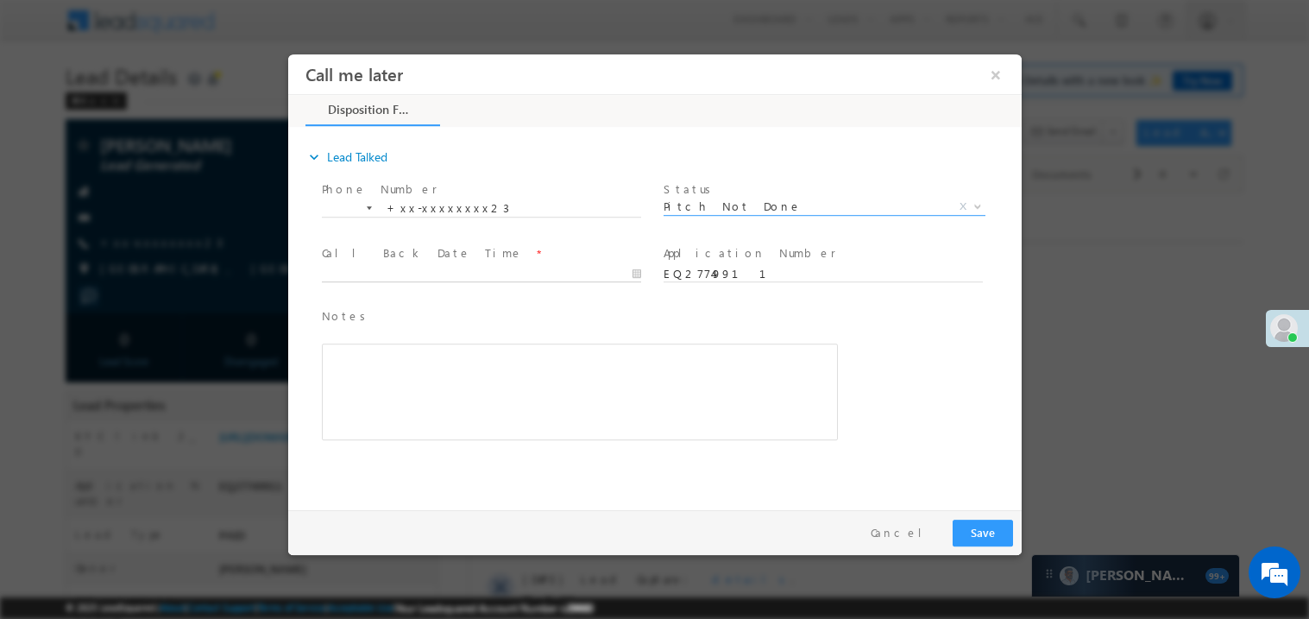
click at [411, 276] on body "Call me later ×" at bounding box center [653, 278] width 733 height 448
type input "08/25/25 11:27 AM"
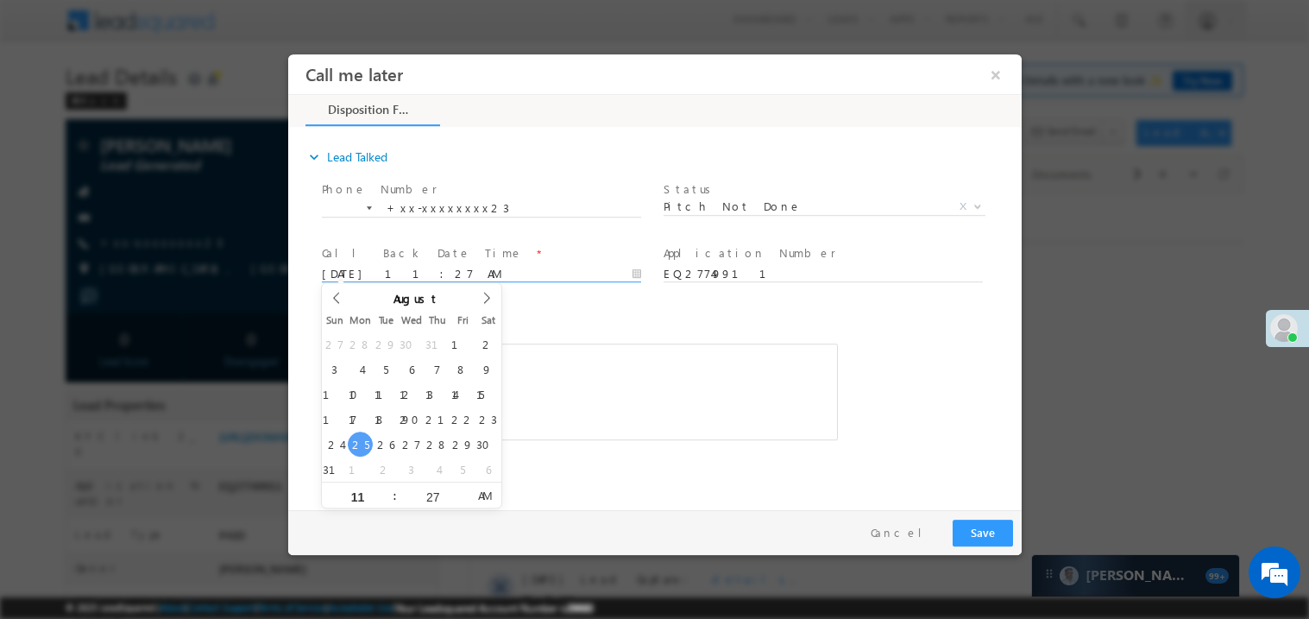
click at [578, 453] on span at bounding box center [566, 447] width 490 height 19
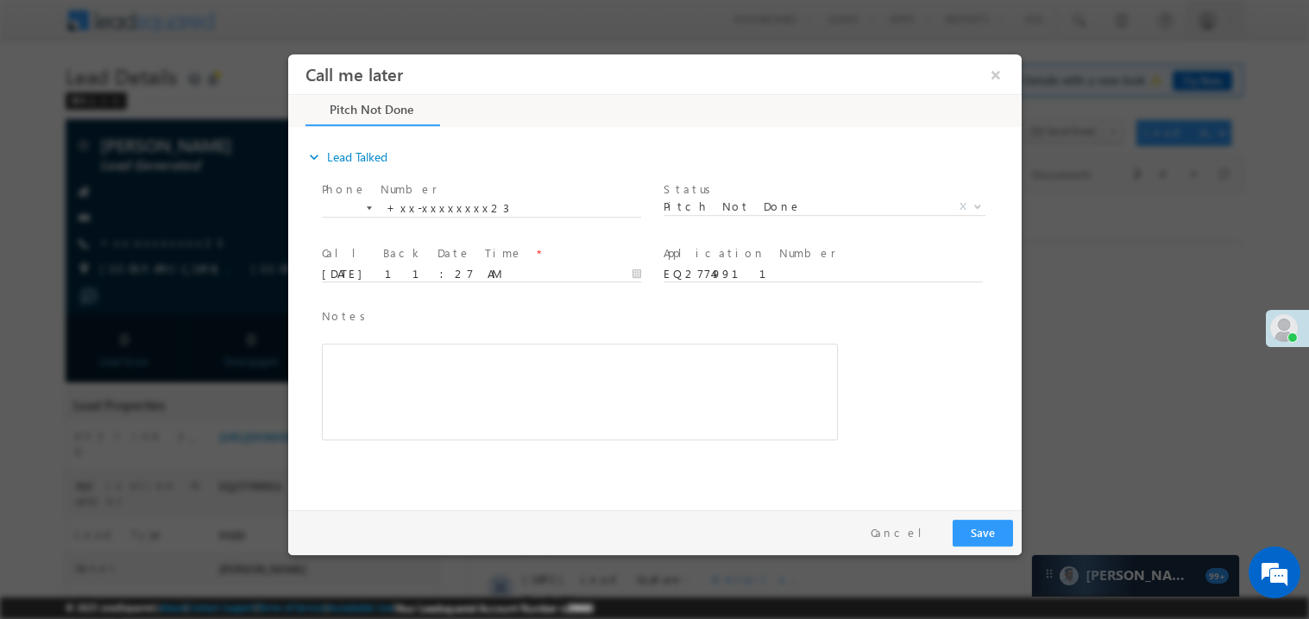
click at [545, 419] on div "Rich Text Editor, 40788eee-0fb2-11ec-a811-0adc8a9d82c2__tab1__section1__Notes__…" at bounding box center [579, 391] width 516 height 97
click at [545, 419] on div "c b..........1 pm...dooing proces" at bounding box center [579, 391] width 516 height 97
click at [972, 528] on button "Save" at bounding box center [982, 532] width 60 height 27
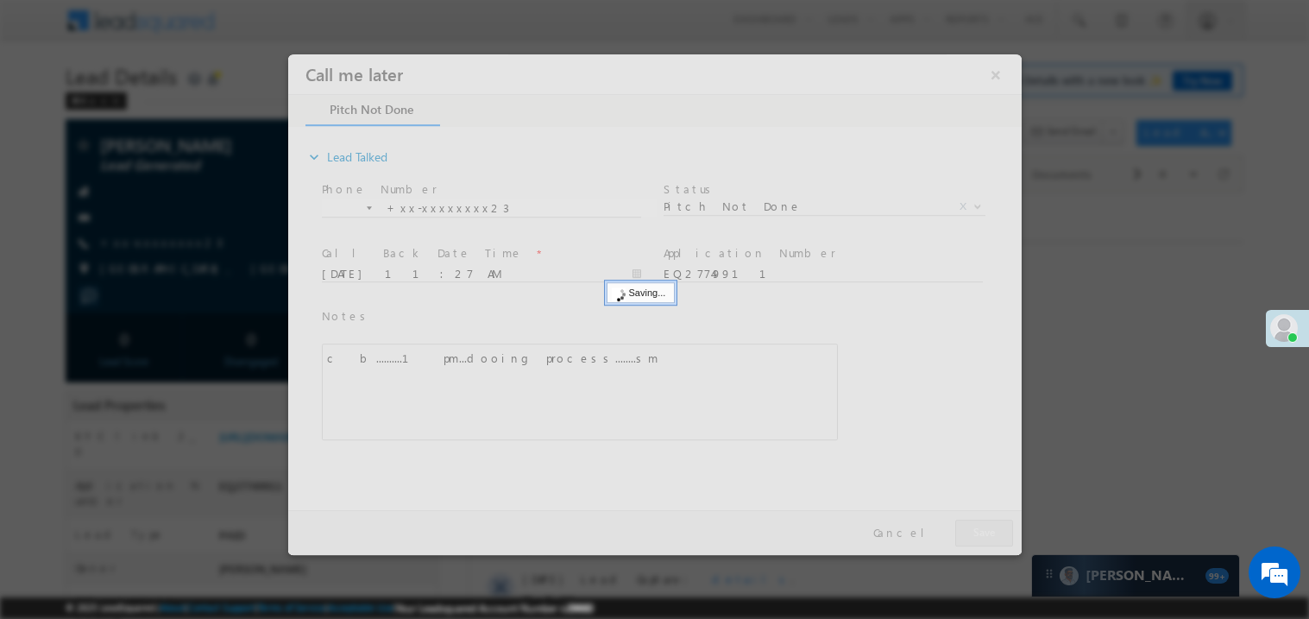
click at [972, 528] on div at bounding box center [653, 304] width 733 height 500
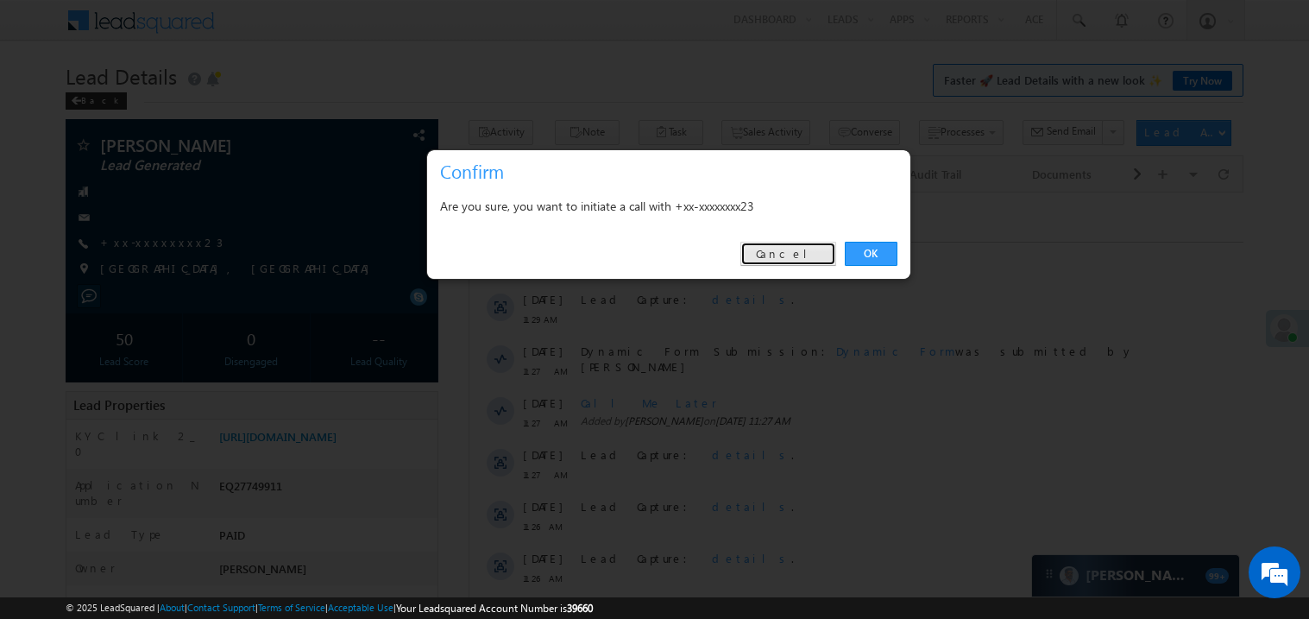
click at [777, 262] on link "Cancel" at bounding box center [788, 254] width 96 height 24
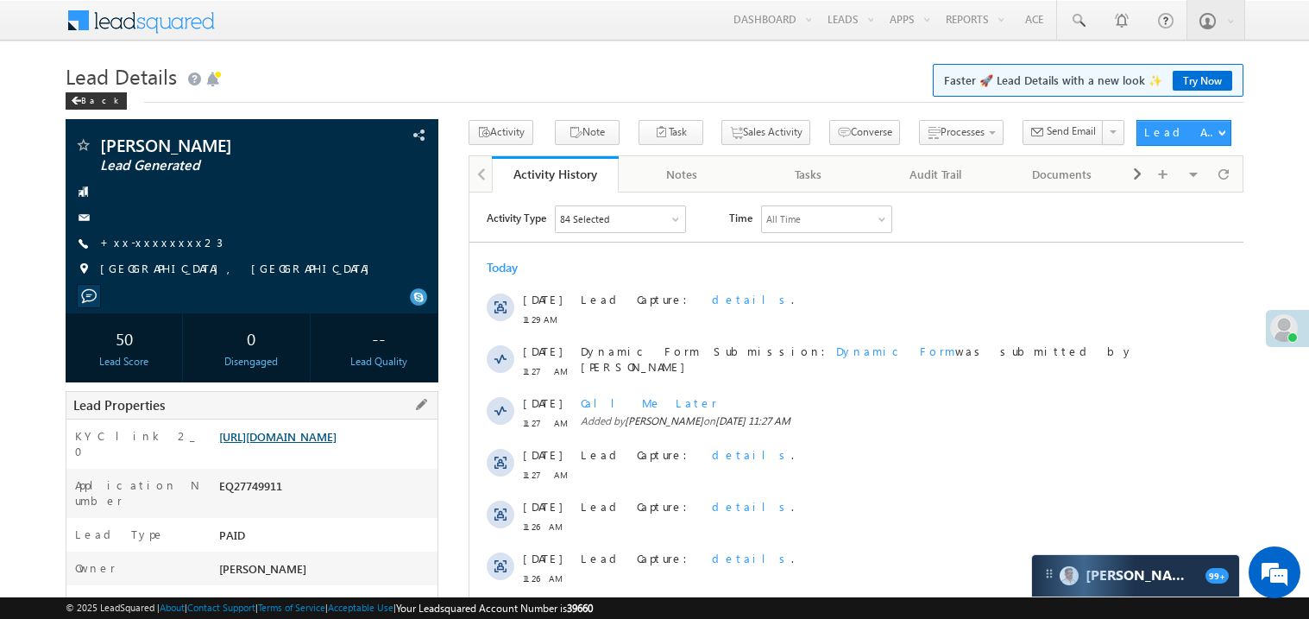
click at [337, 444] on link "https://angelbroking1-pk3em7sa.customui-test.leadsquared.com?leadId=9db1ef97-be…" at bounding box center [277, 436] width 117 height 15
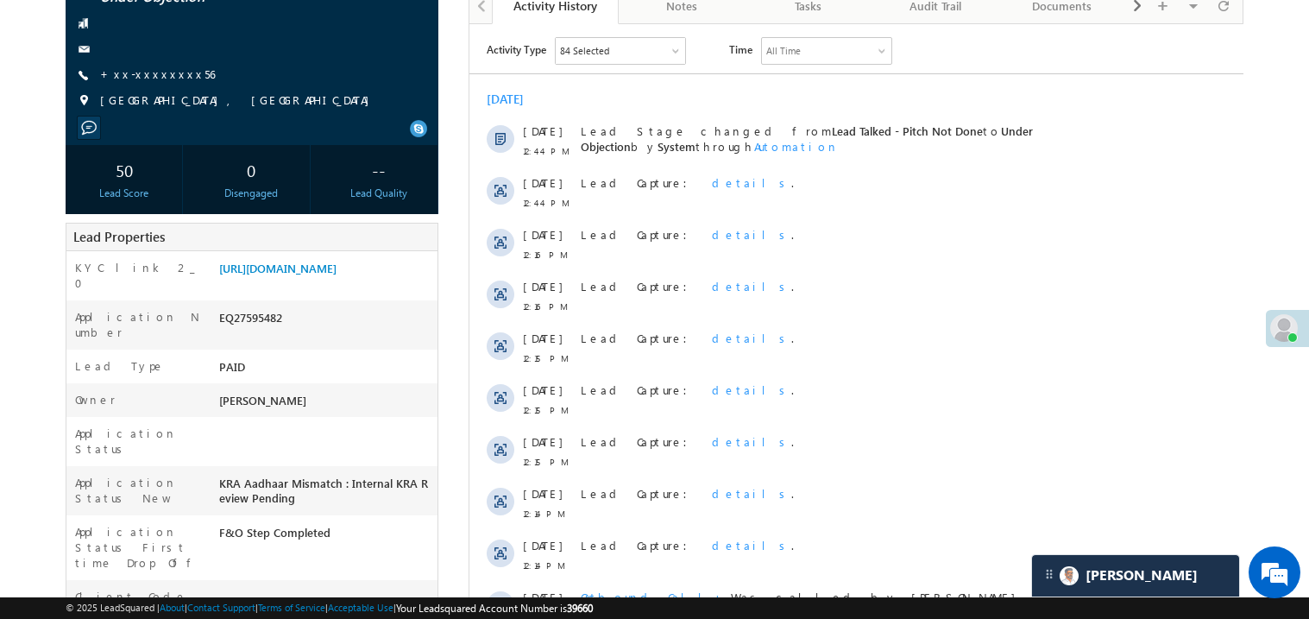
scroll to position [206, 0]
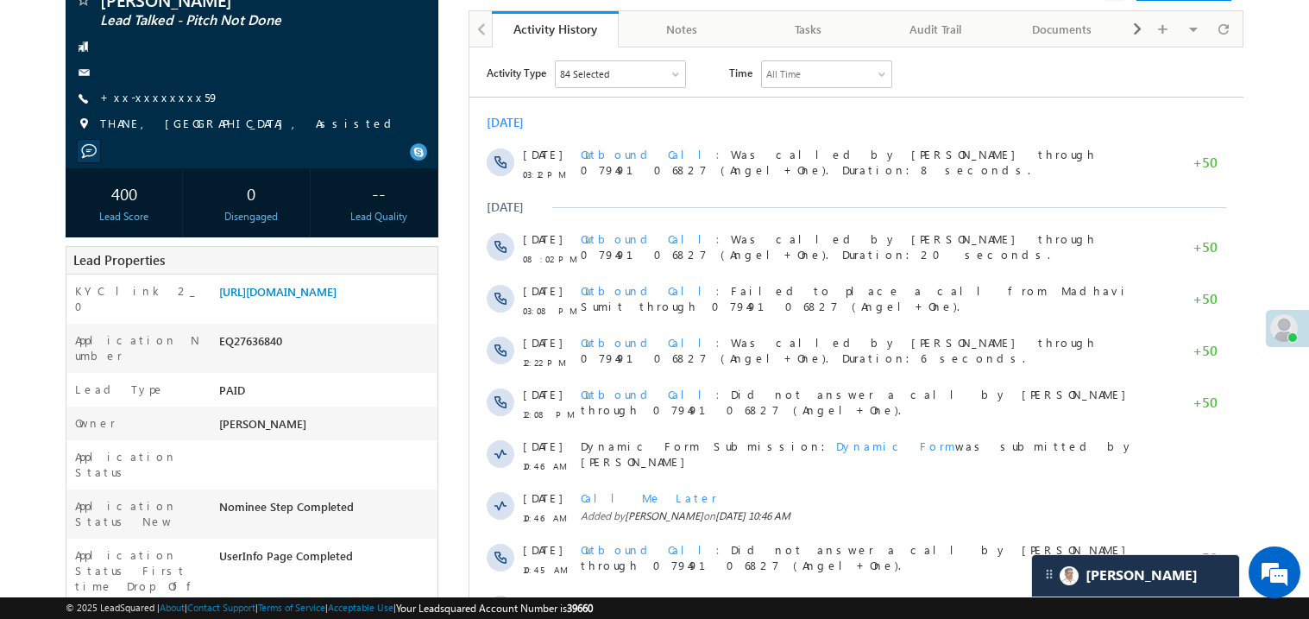
scroll to position [241, 0]
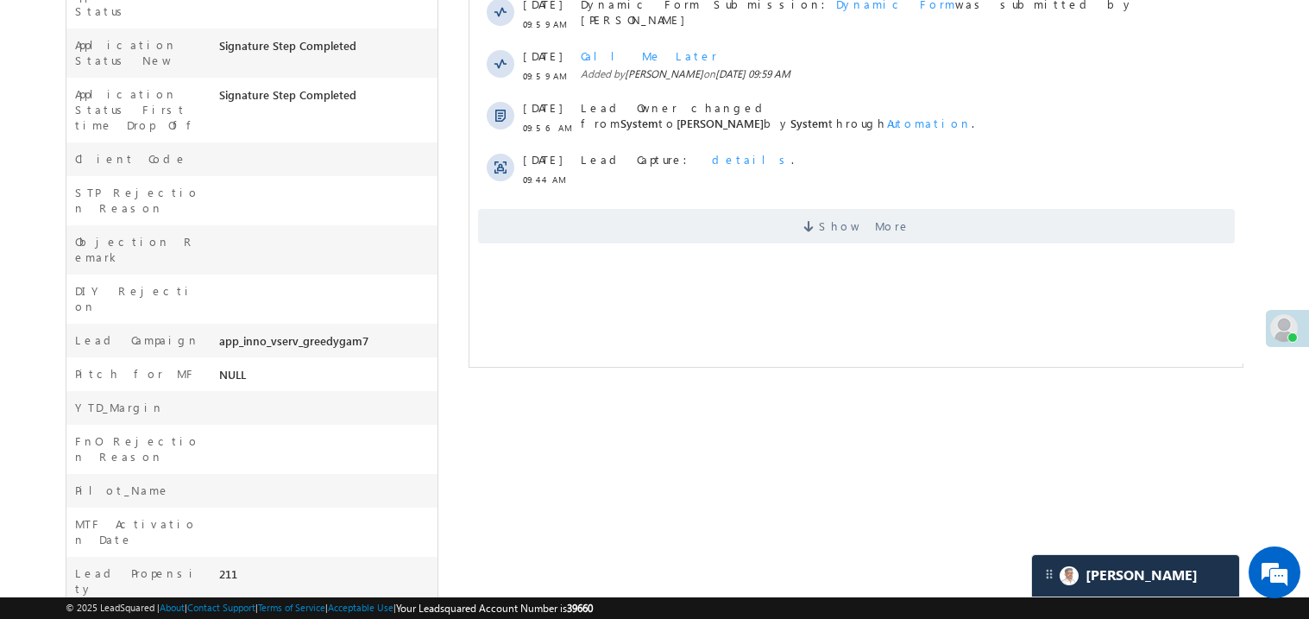
scroll to position [604, 0]
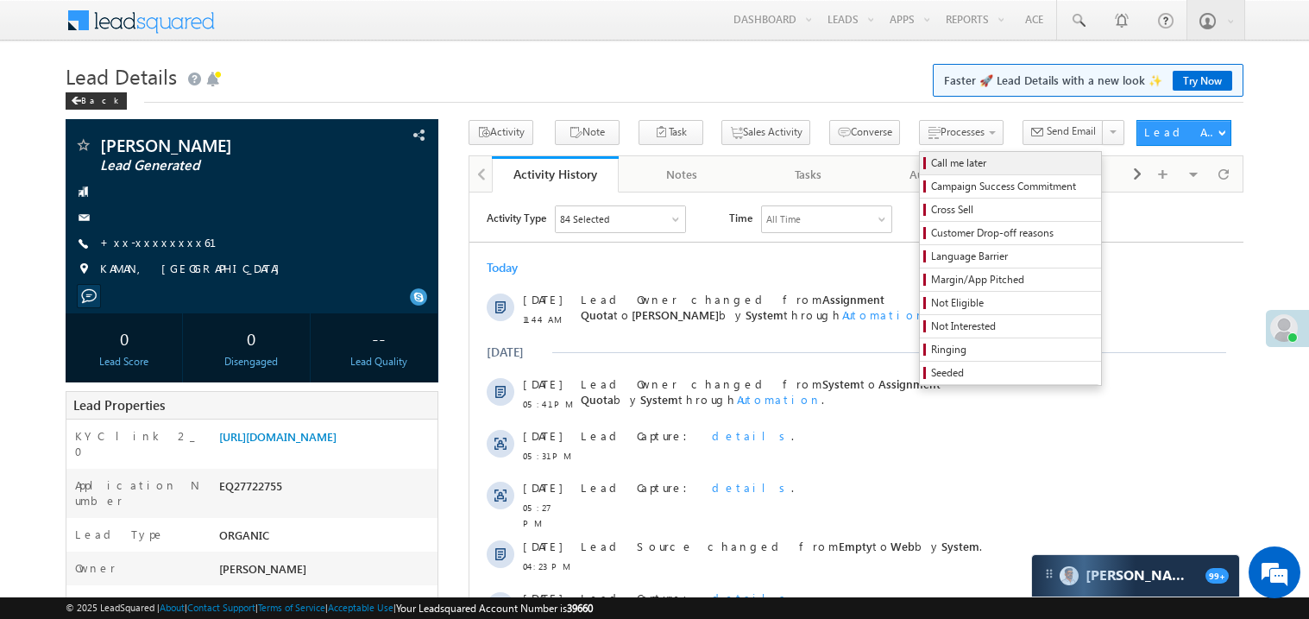
click at [931, 161] on span "Call me later" at bounding box center [1013, 163] width 164 height 16
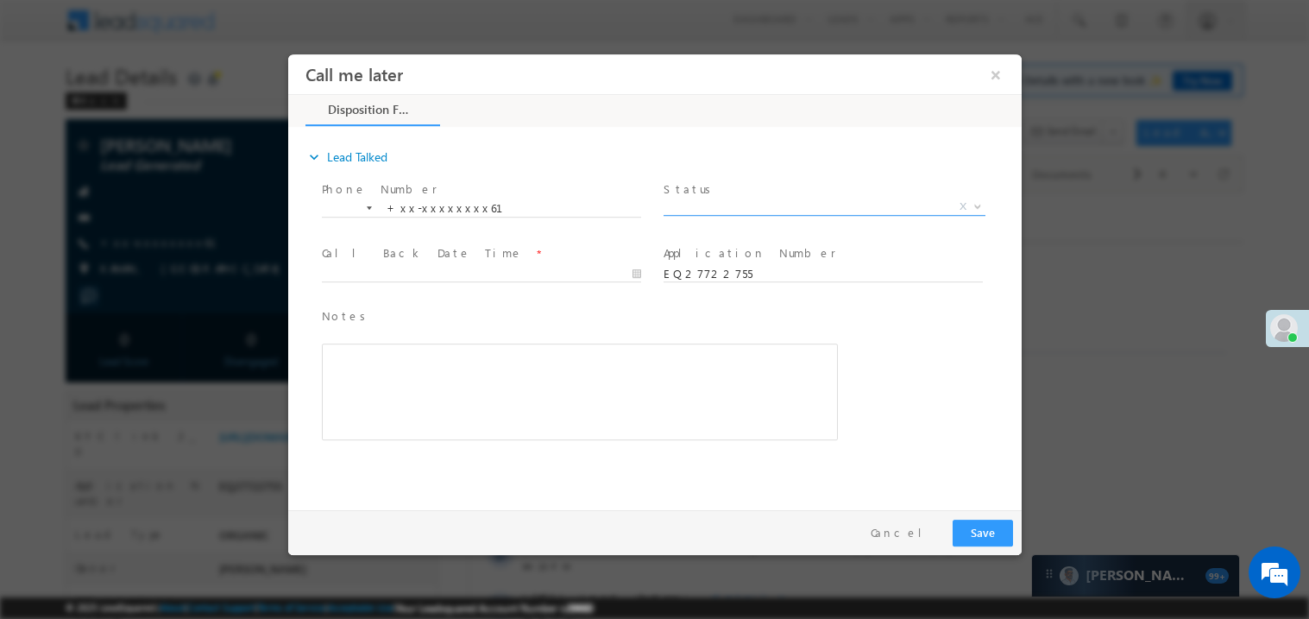
click at [736, 204] on span "X" at bounding box center [824, 206] width 322 height 17
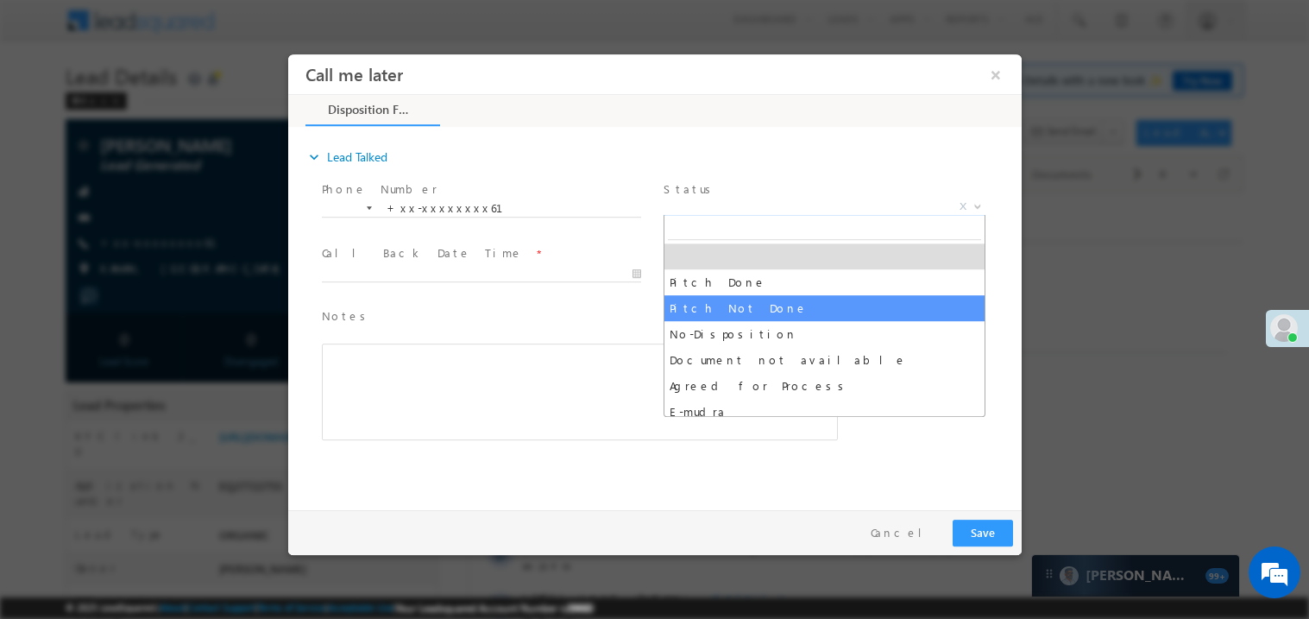
select select "Pitch Not Done"
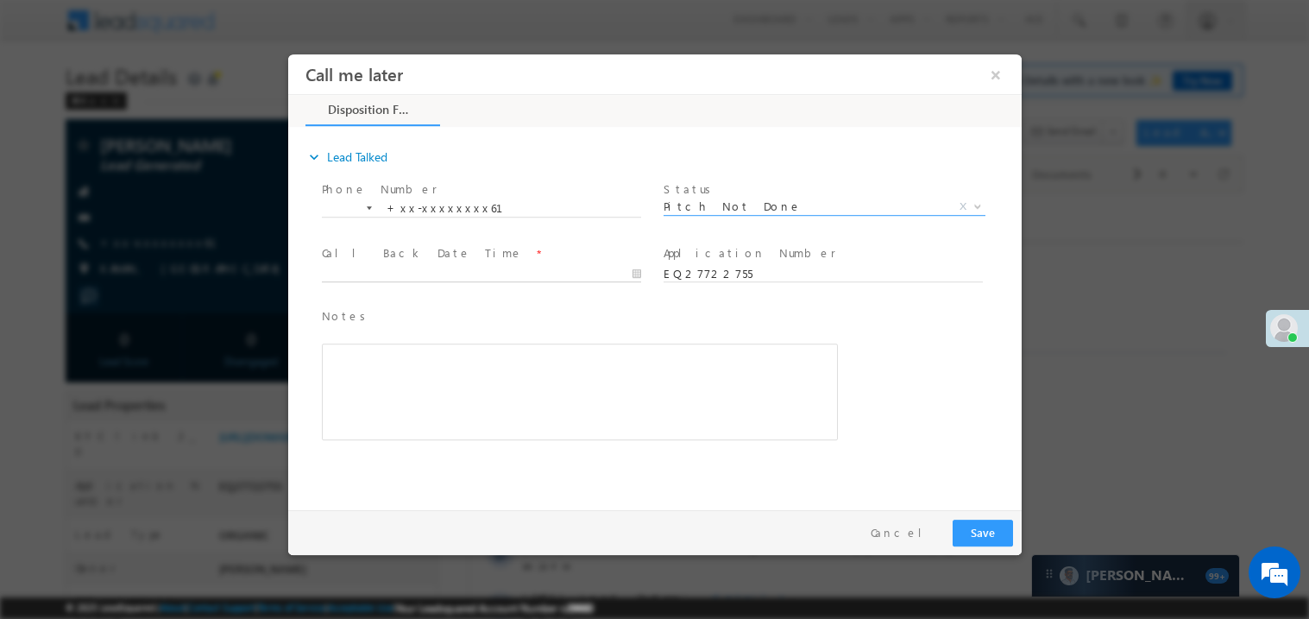
click at [359, 266] on body "Call me later ×" at bounding box center [653, 278] width 733 height 448
type input "08/25/25 11:48 AM"
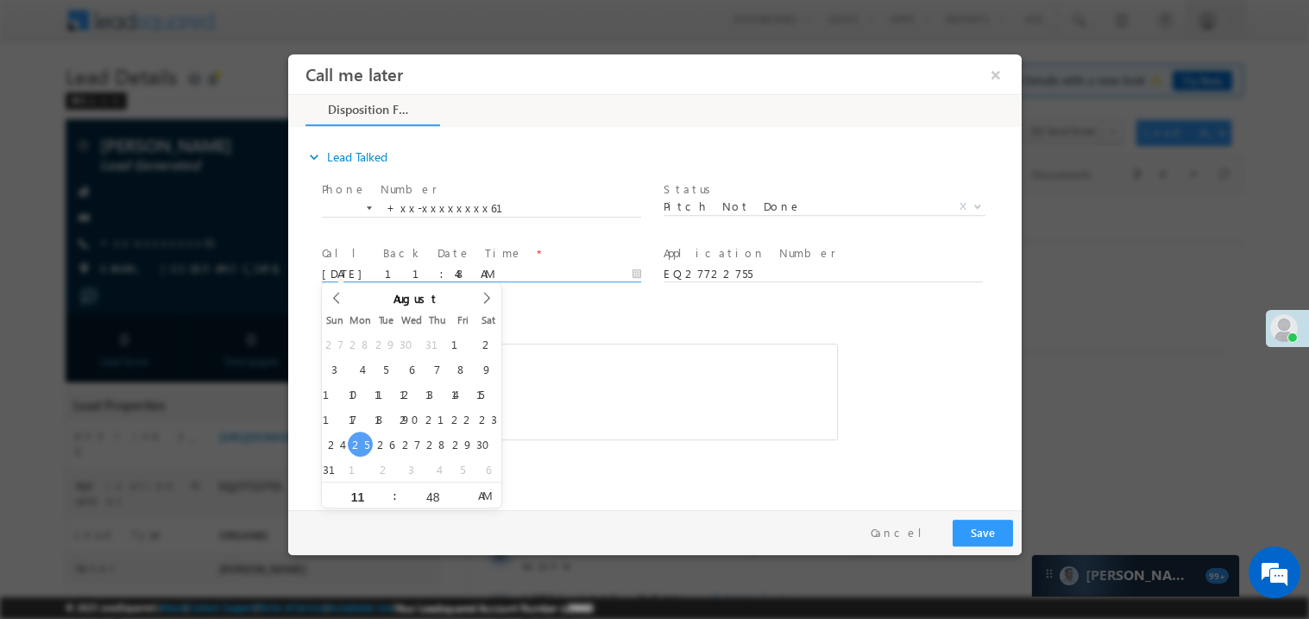
click at [587, 351] on div "Rich Text Editor, 40788eee-0fb2-11ec-a811-0adc8a9d82c2__tab1__section1__Notes__…" at bounding box center [579, 391] width 516 height 97
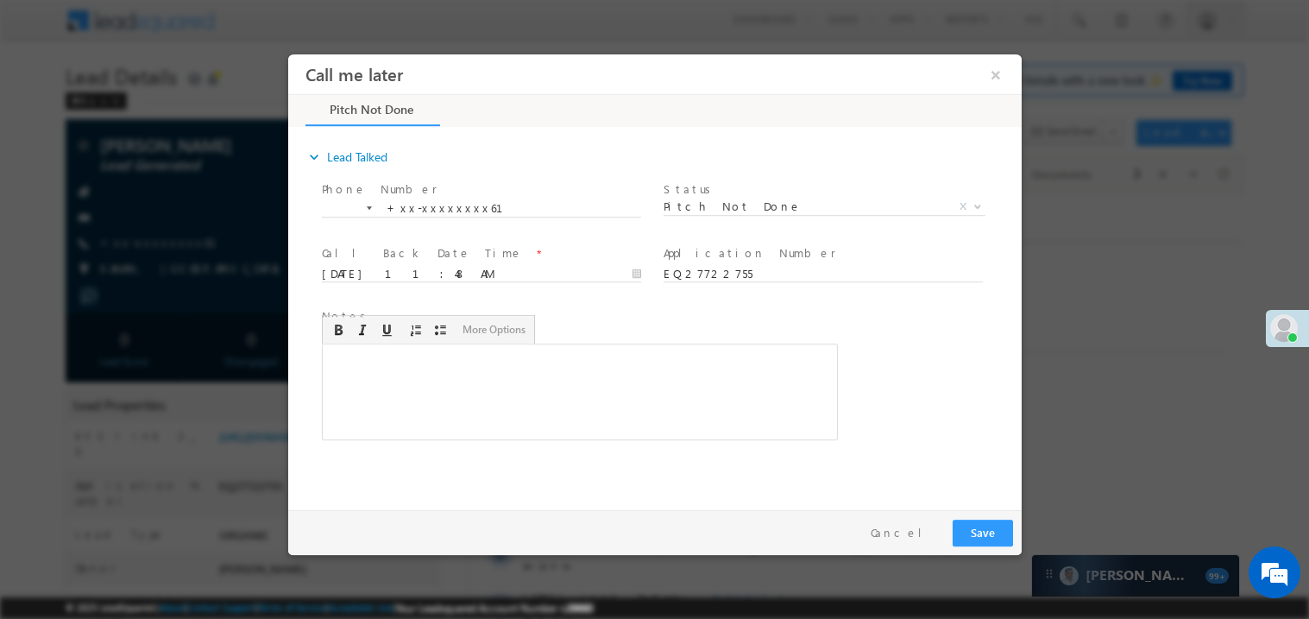
click at [587, 351] on div "Rich Text Editor, 40788eee-0fb2-11ec-a811-0adc8a9d82c2__tab1__section1__Notes__…" at bounding box center [579, 391] width 516 height 97
click at [998, 531] on button "Save" at bounding box center [982, 532] width 60 height 27
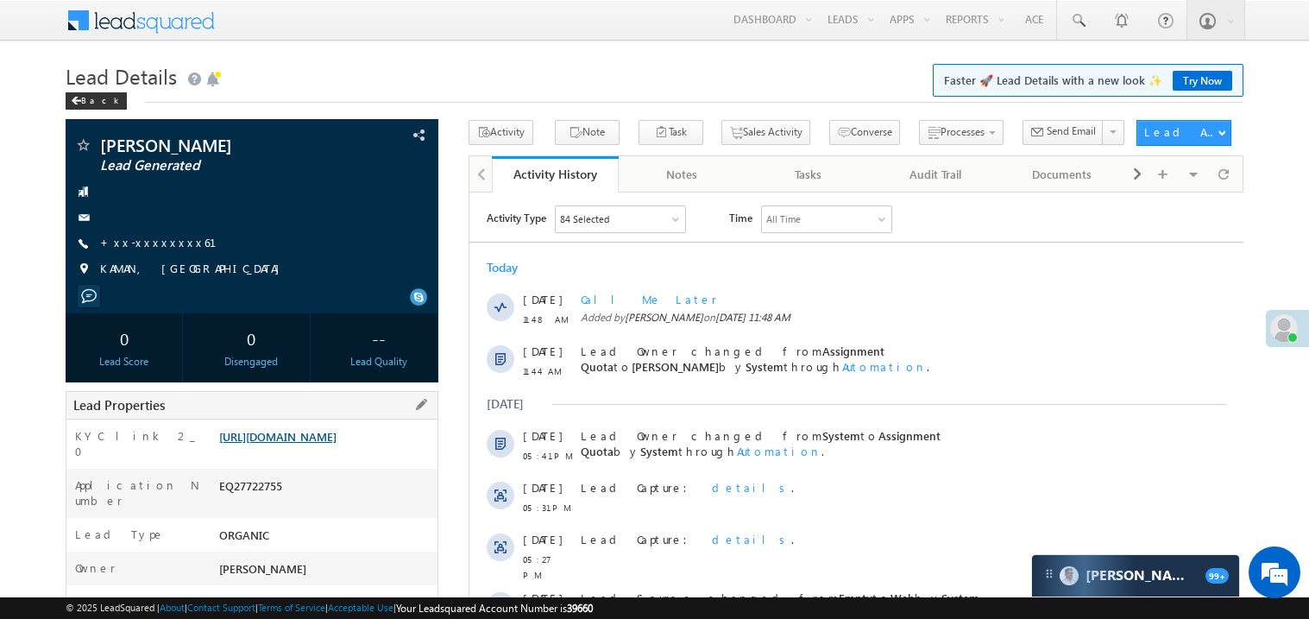
click at [299, 444] on link "https://angelbroking1-pk3em7sa.customui-test.leadsquared.com?leadId=00860a8d-17…" at bounding box center [277, 436] width 117 height 15
click at [159, 243] on link "+xx-xxxxxxxx61" at bounding box center [168, 242] width 137 height 15
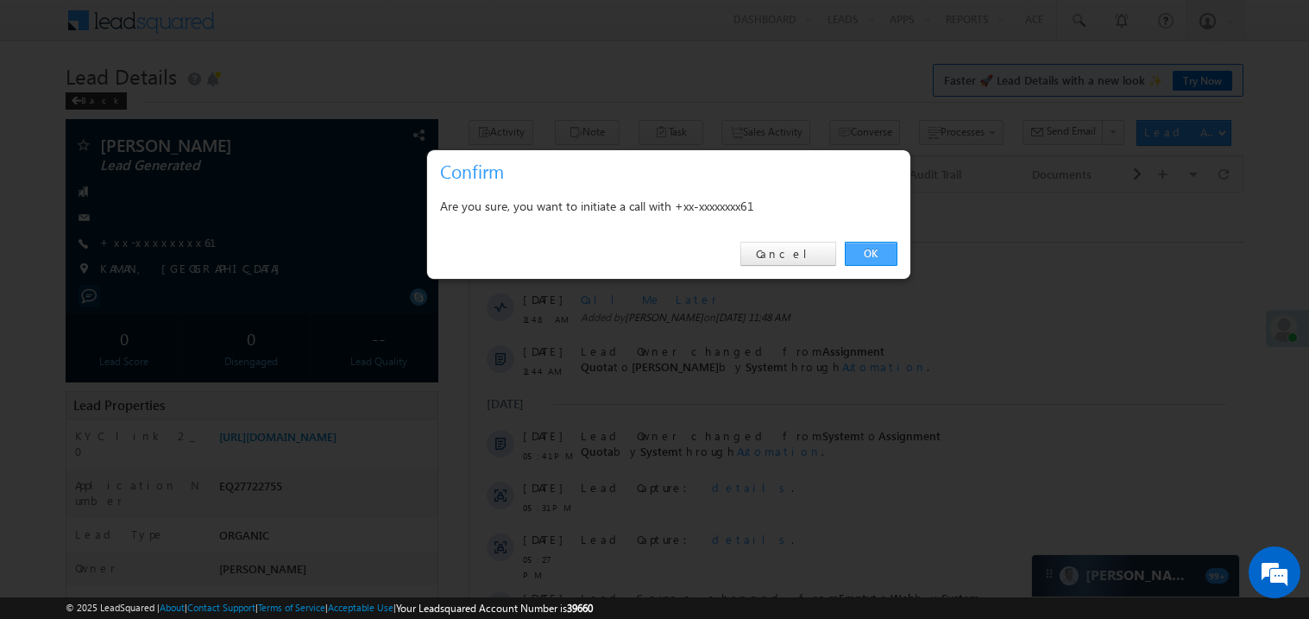
click at [873, 254] on link "OK" at bounding box center [871, 254] width 53 height 24
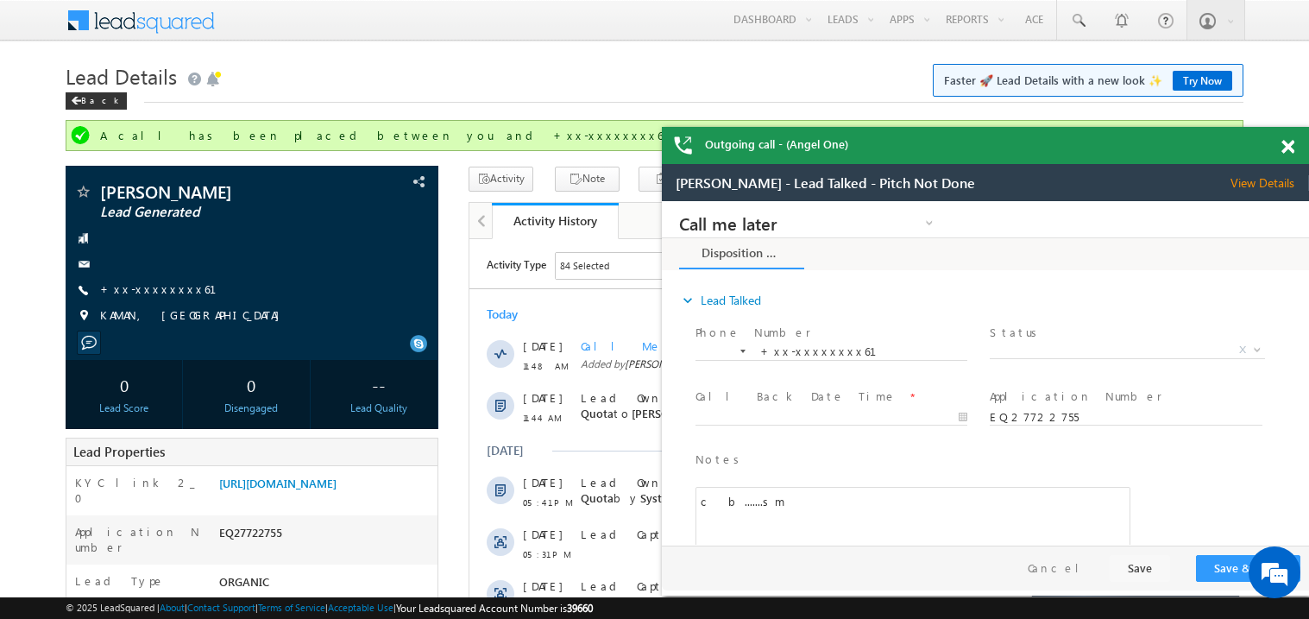
click at [1294, 146] on span at bounding box center [1287, 147] width 13 height 15
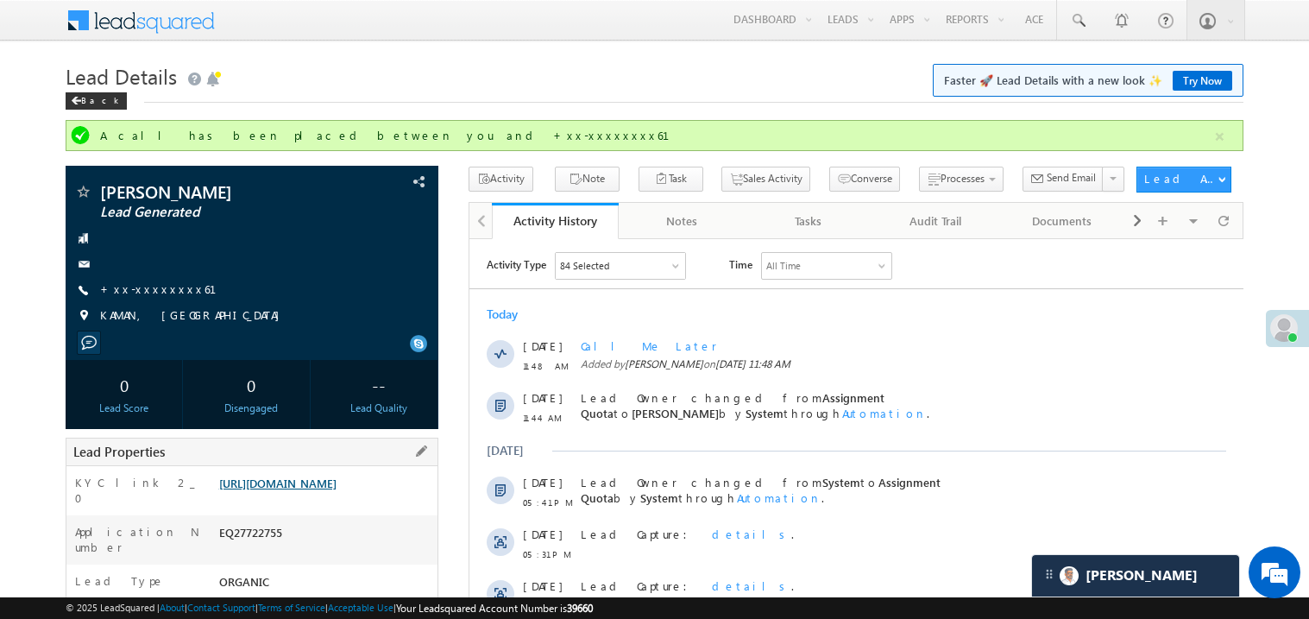
click at [337, 490] on link "https://angelbroking1-pk3em7sa.customui-test.leadsquared.com?leadId=00860a8d-17…" at bounding box center [277, 482] width 117 height 15
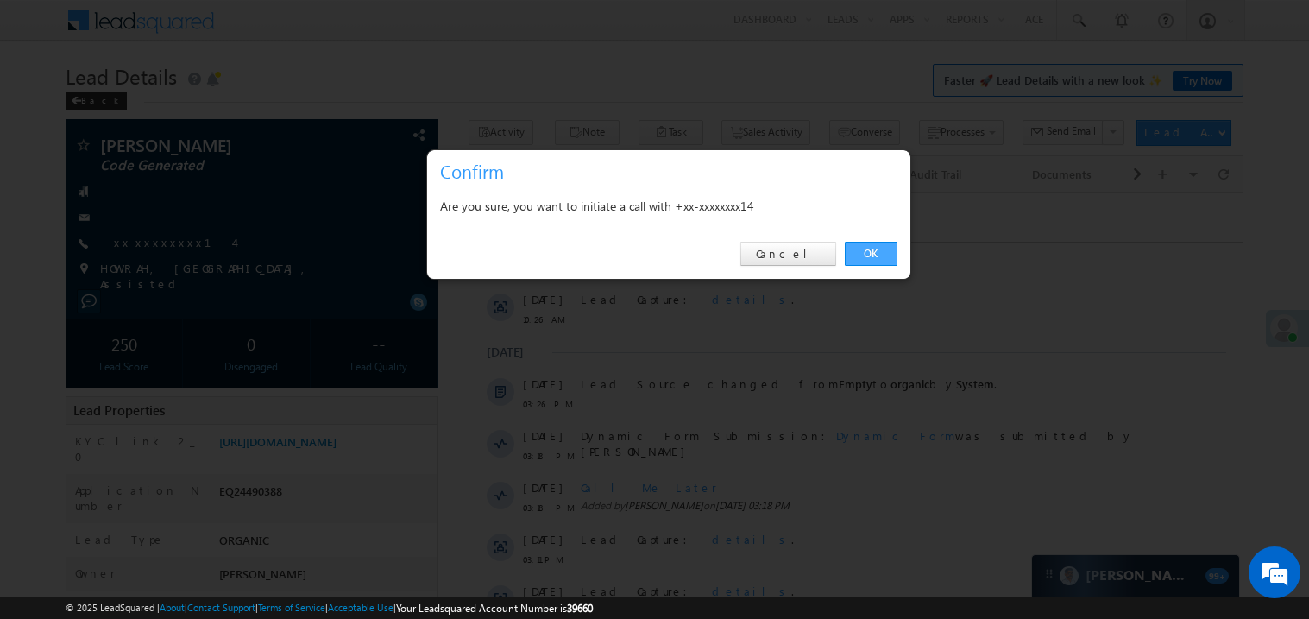
click at [867, 250] on link "OK" at bounding box center [871, 254] width 53 height 24
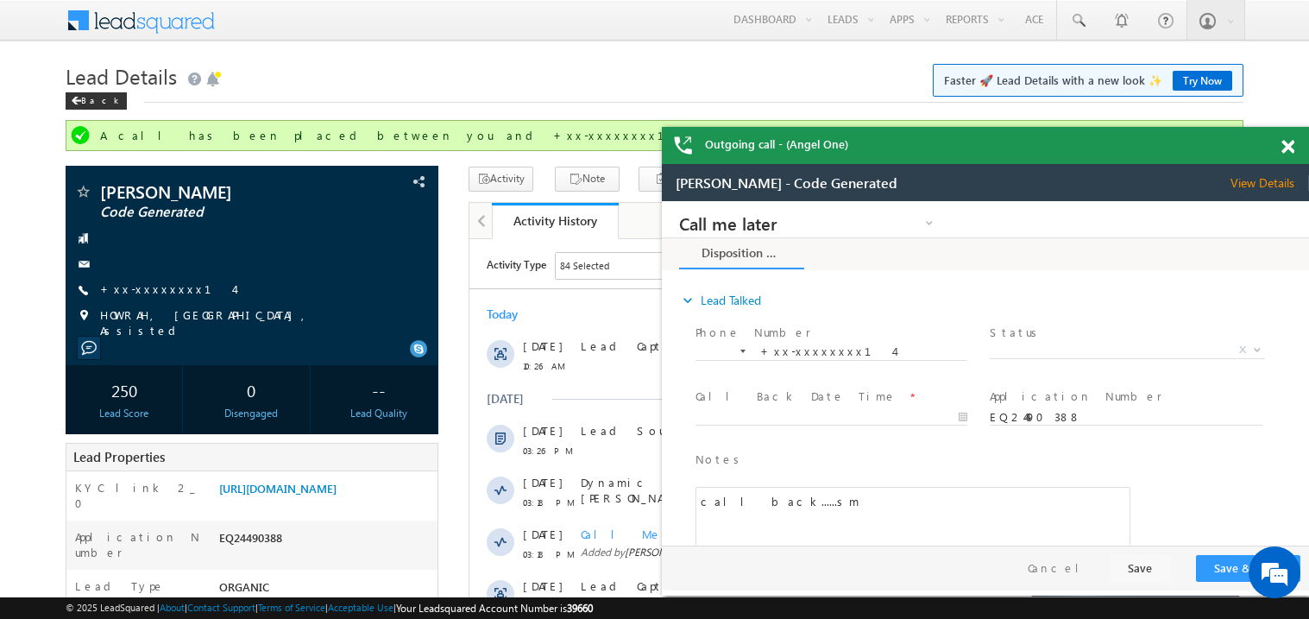
click at [1285, 140] on span at bounding box center [1287, 147] width 13 height 15
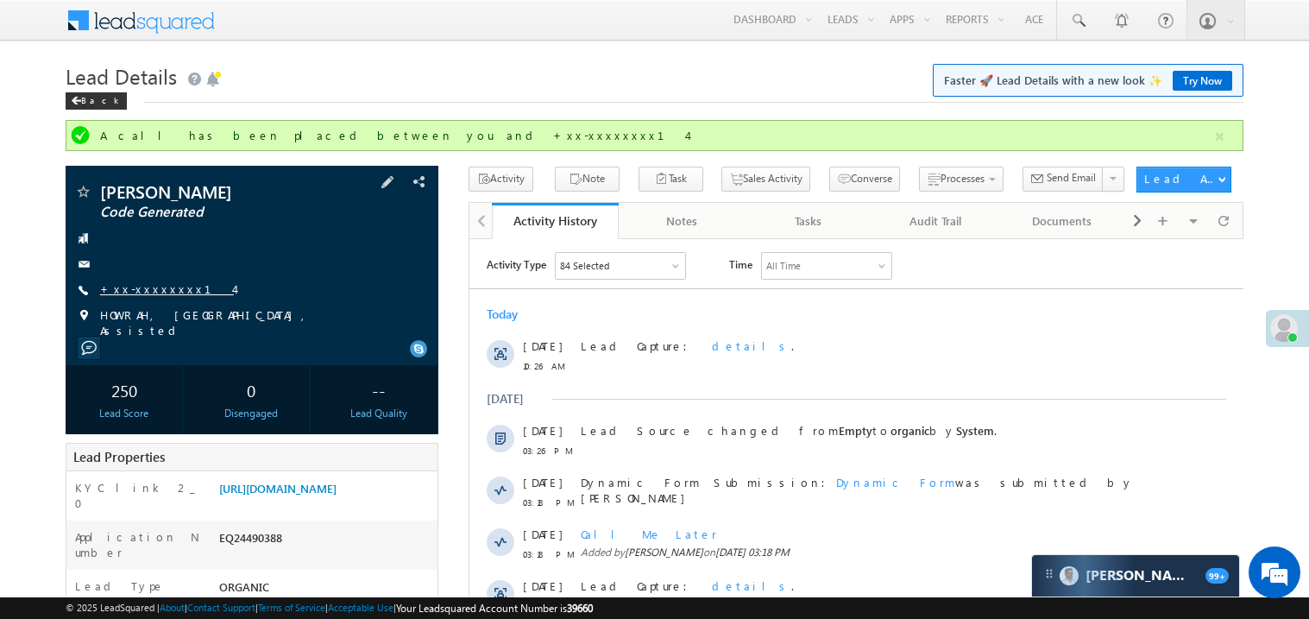
click at [157, 289] on link "+xx-xxxxxxxx14" at bounding box center [167, 288] width 134 height 15
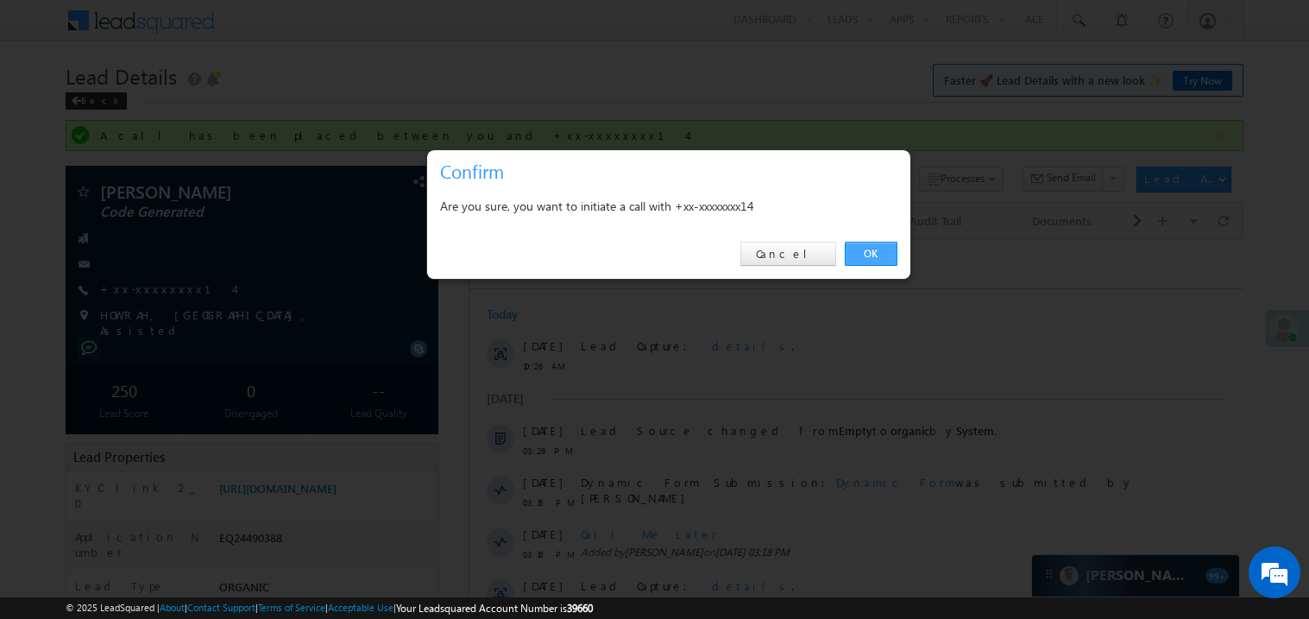
click at [879, 252] on link "OK" at bounding box center [871, 254] width 53 height 24
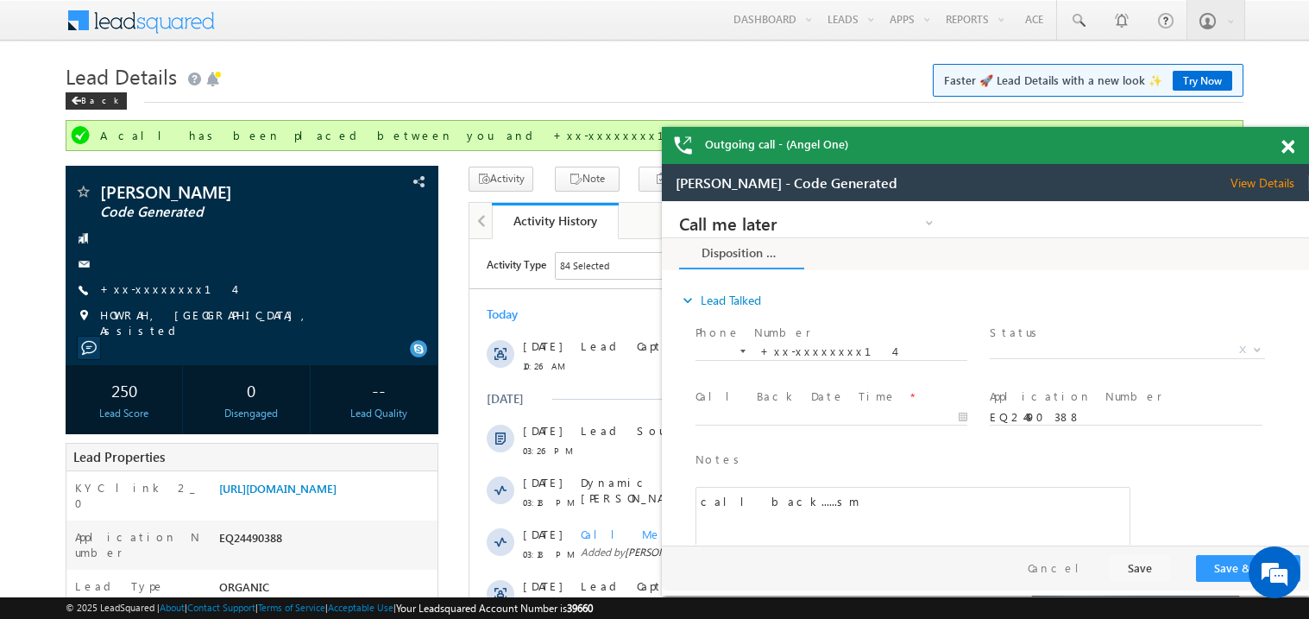
click at [1291, 143] on span at bounding box center [1287, 147] width 13 height 15
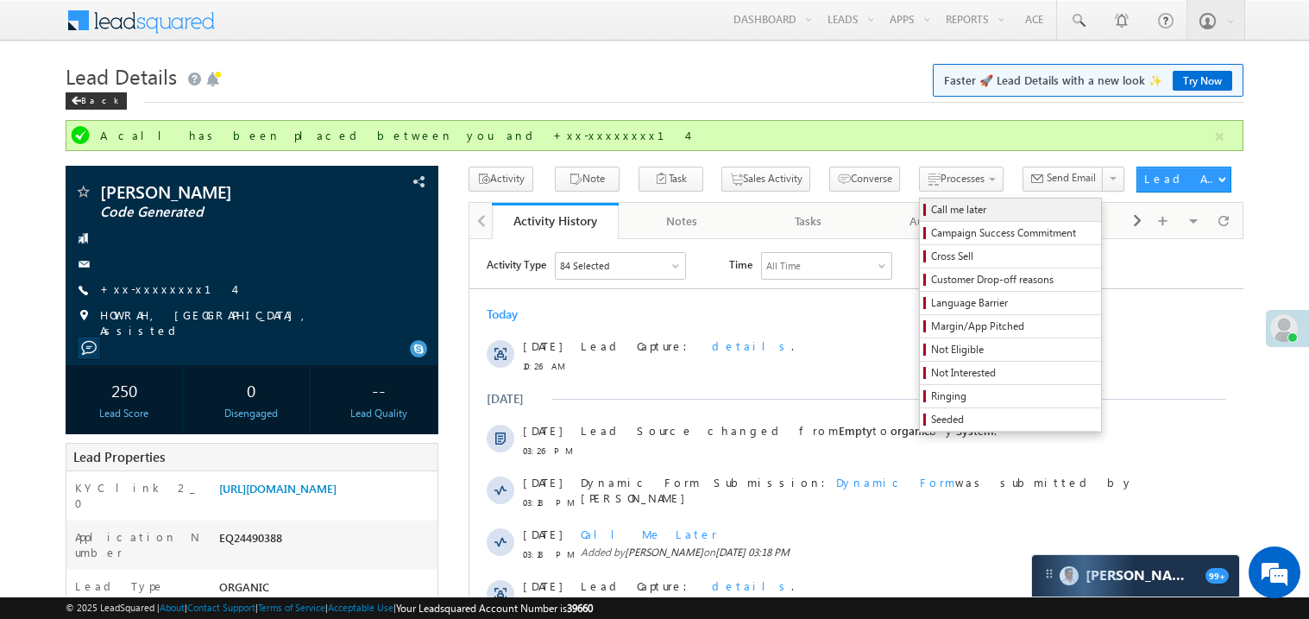
click at [931, 212] on span "Call me later" at bounding box center [1013, 210] width 164 height 16
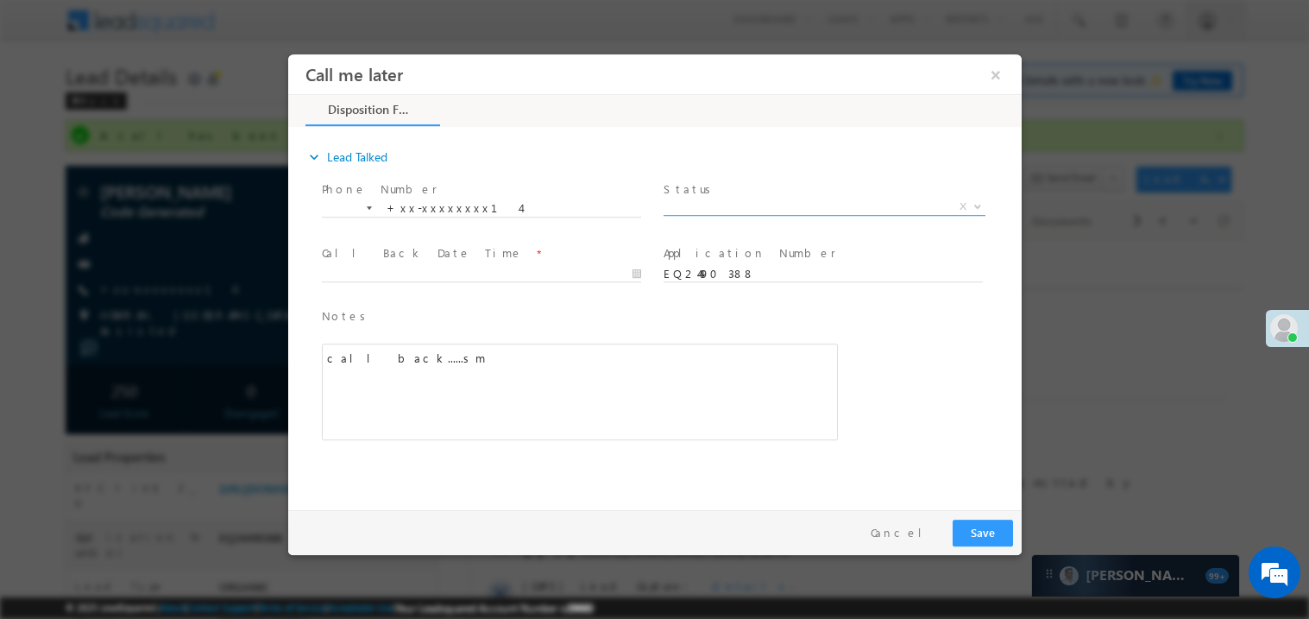
click at [708, 207] on span "X" at bounding box center [824, 206] width 322 height 17
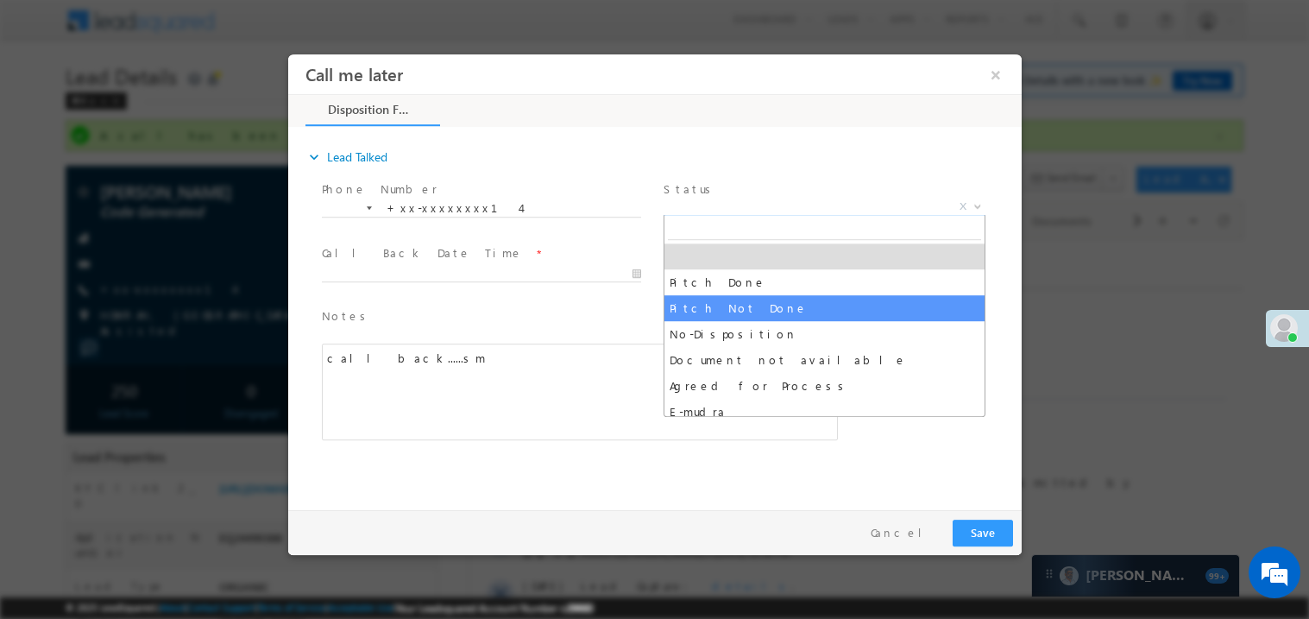
select select "Pitch Not Done"
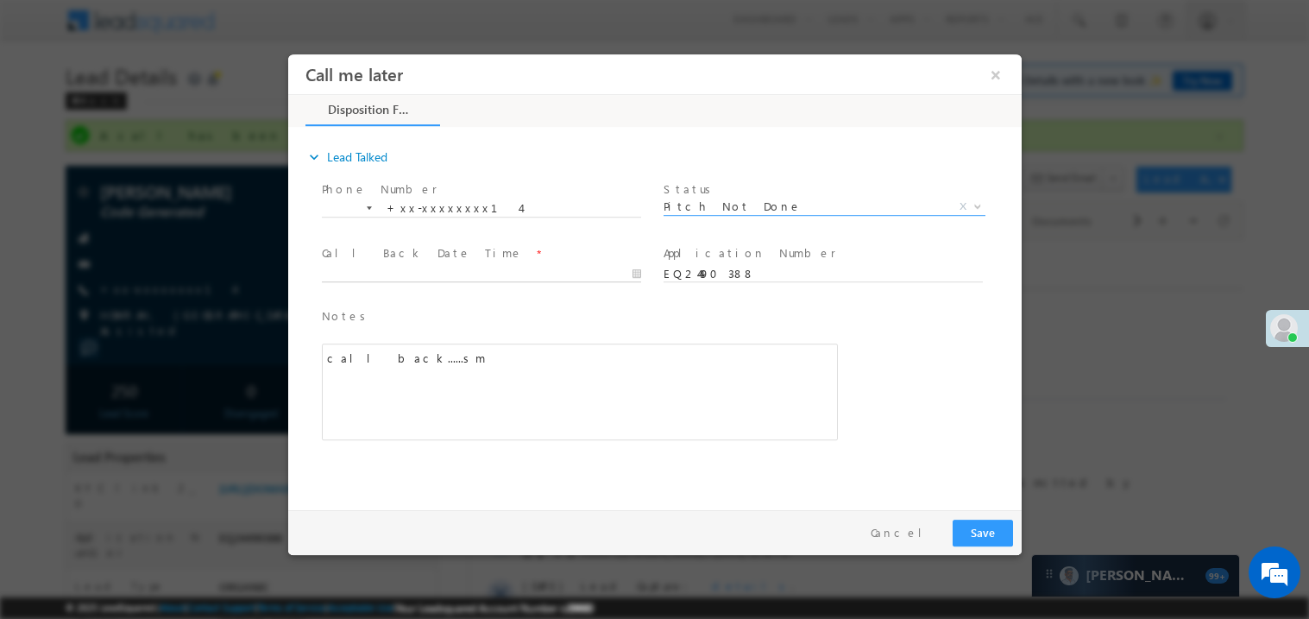
click at [392, 278] on body "Call me later ×" at bounding box center [653, 278] width 733 height 448
type input "08/25/25 12:27 PM"
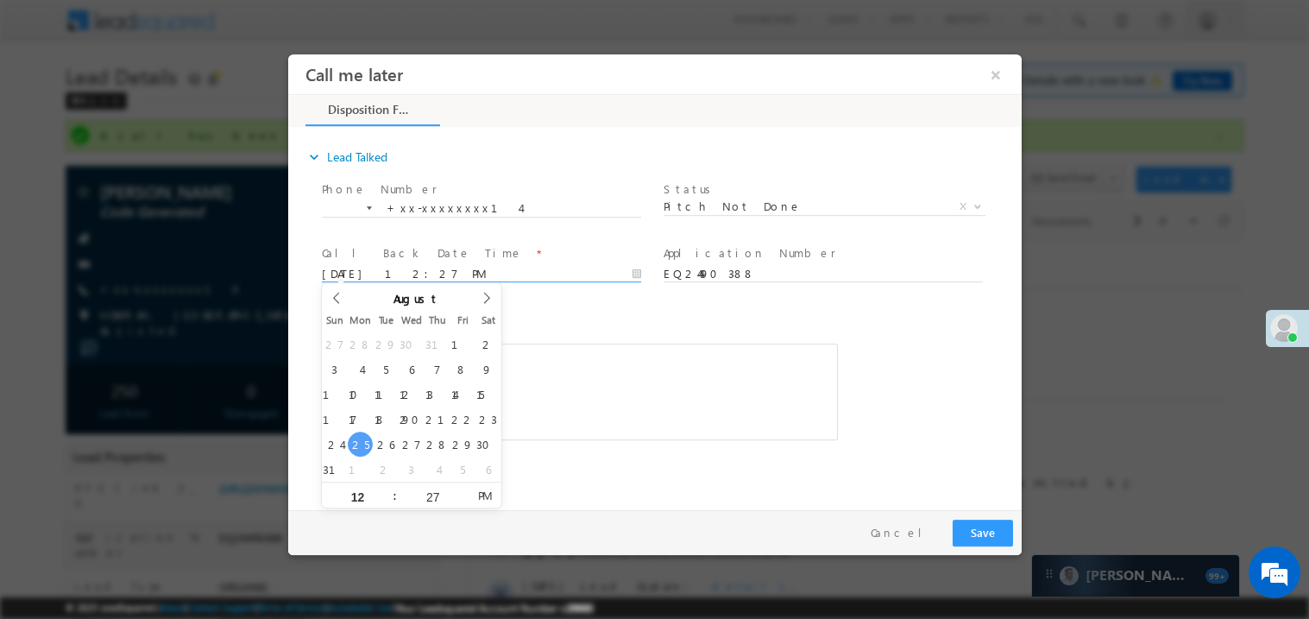
click at [635, 378] on div "call back......sm" at bounding box center [579, 391] width 516 height 97
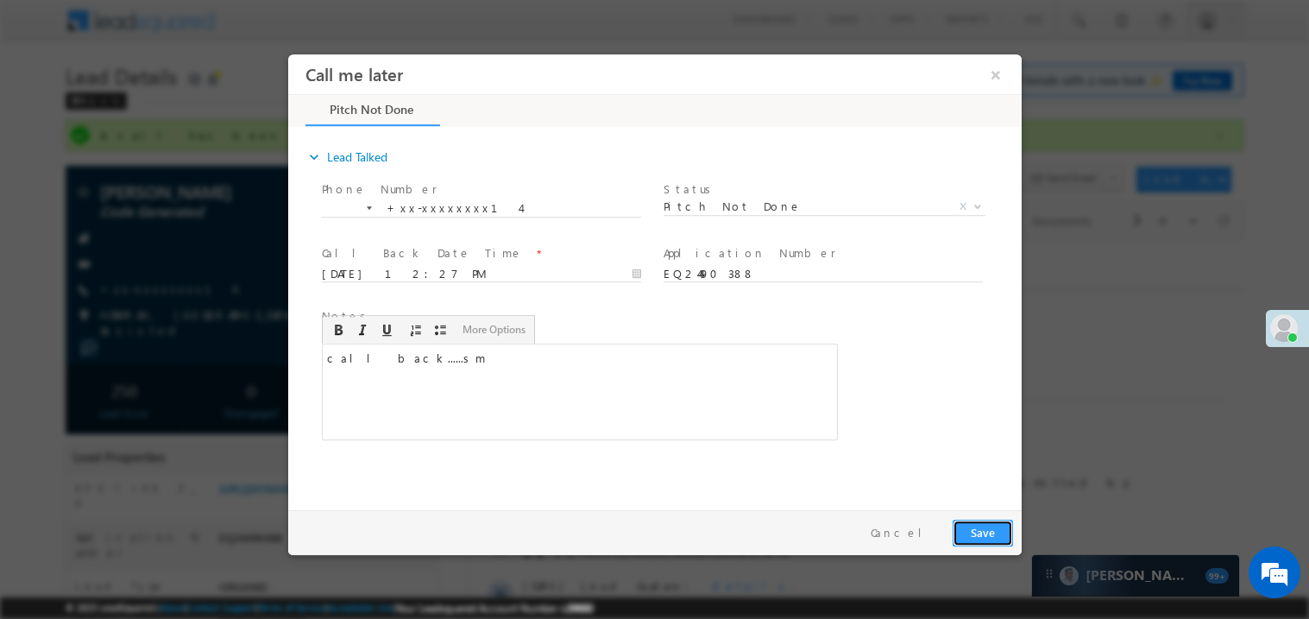
click at [987, 526] on button "Save" at bounding box center [982, 532] width 60 height 27
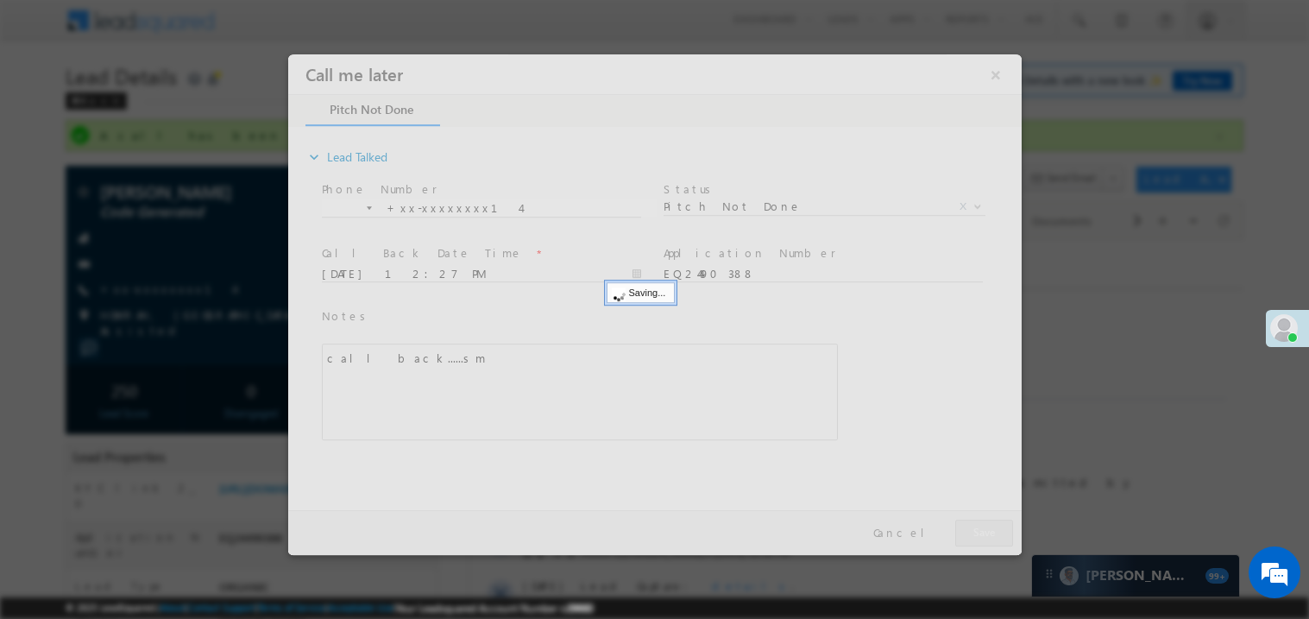
click at [987, 526] on div at bounding box center [653, 304] width 733 height 500
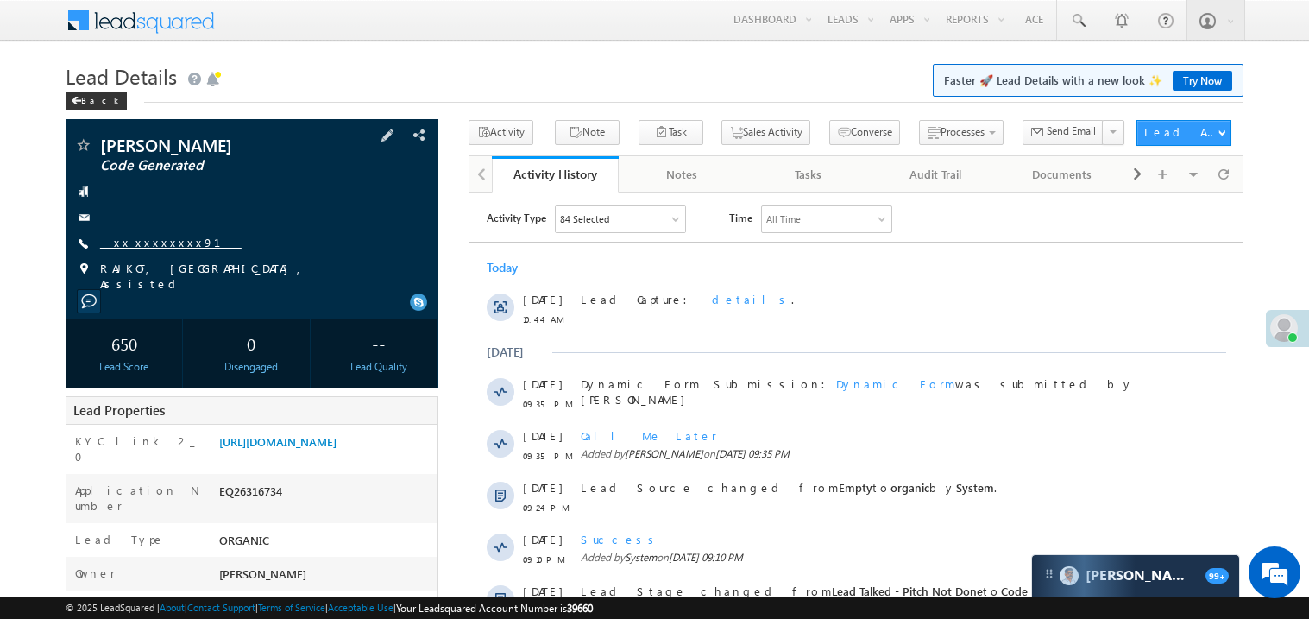
click at [149, 249] on link "+xx-xxxxxxxx91" at bounding box center [171, 242] width 142 height 15
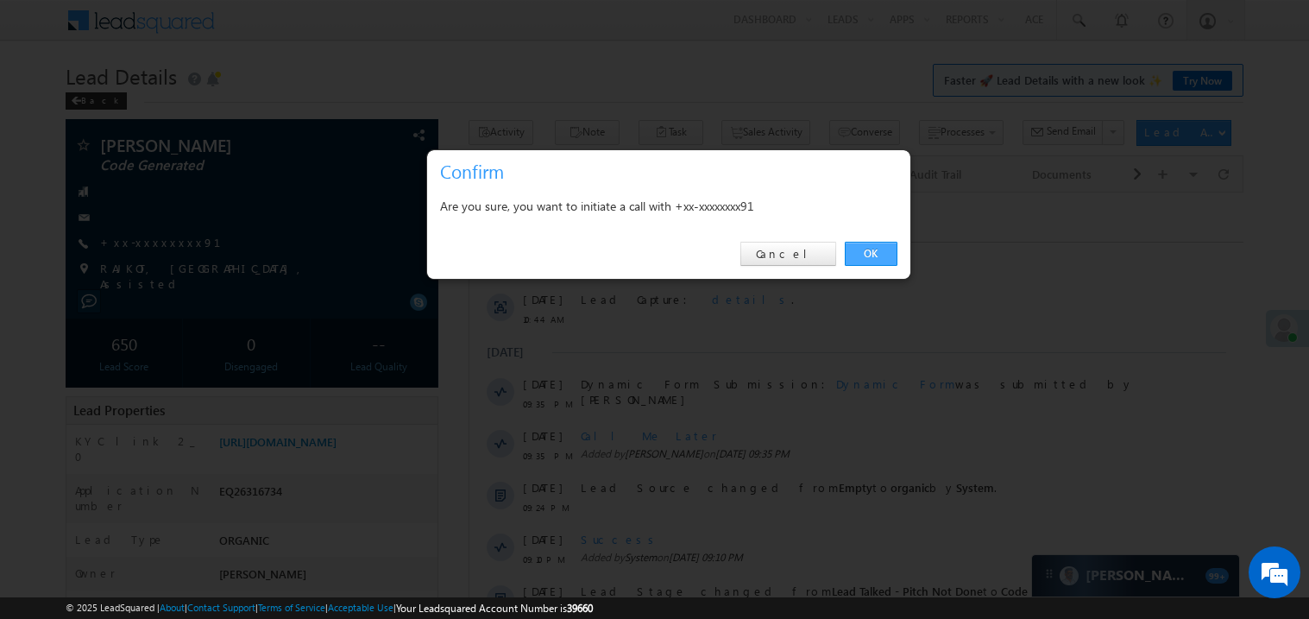
click at [873, 250] on link "OK" at bounding box center [871, 254] width 53 height 24
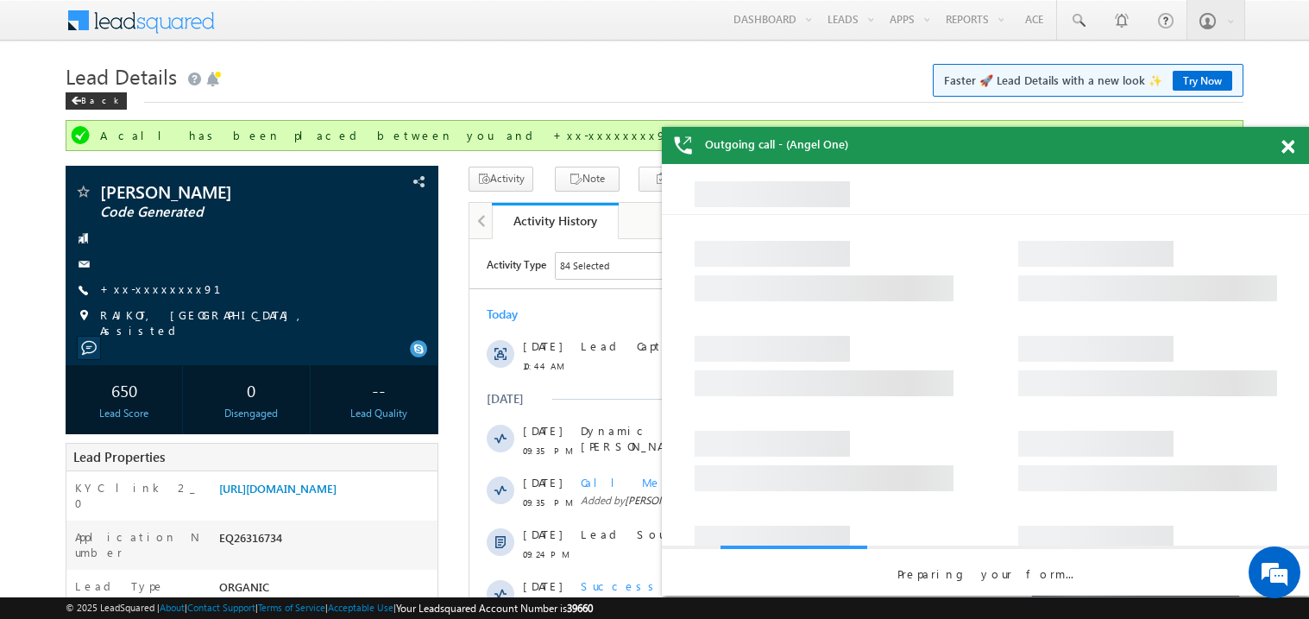
click at [1294, 148] on span at bounding box center [1287, 147] width 13 height 15
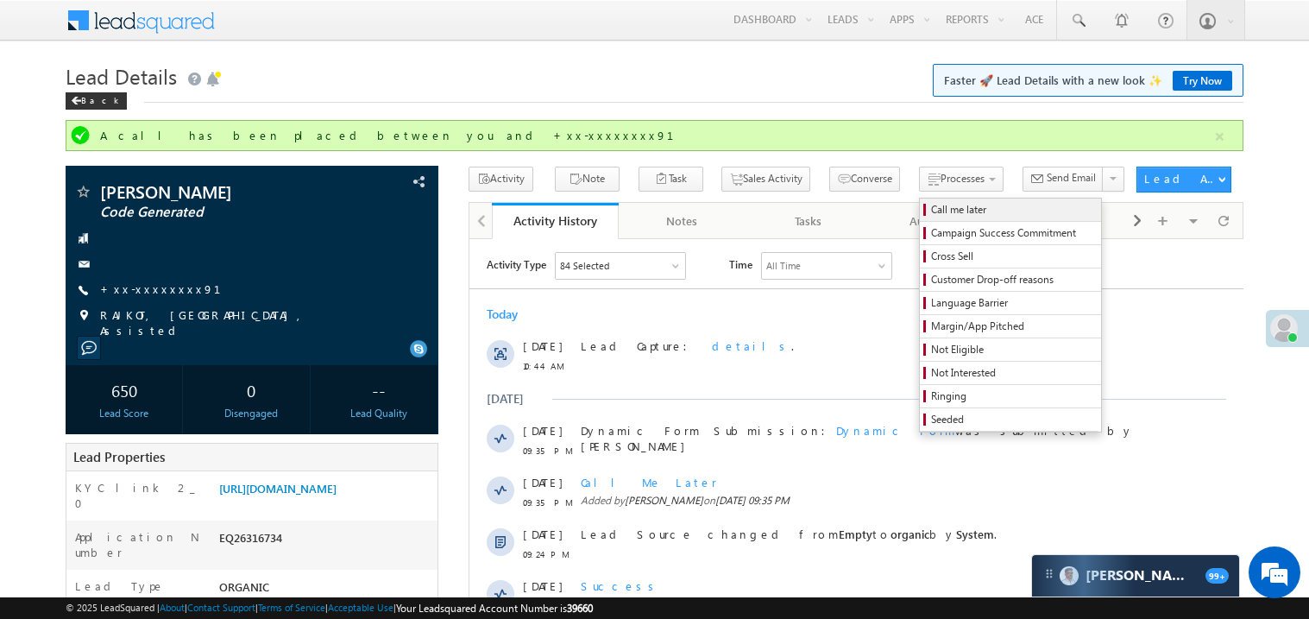
click at [931, 214] on span "Call me later" at bounding box center [1013, 210] width 164 height 16
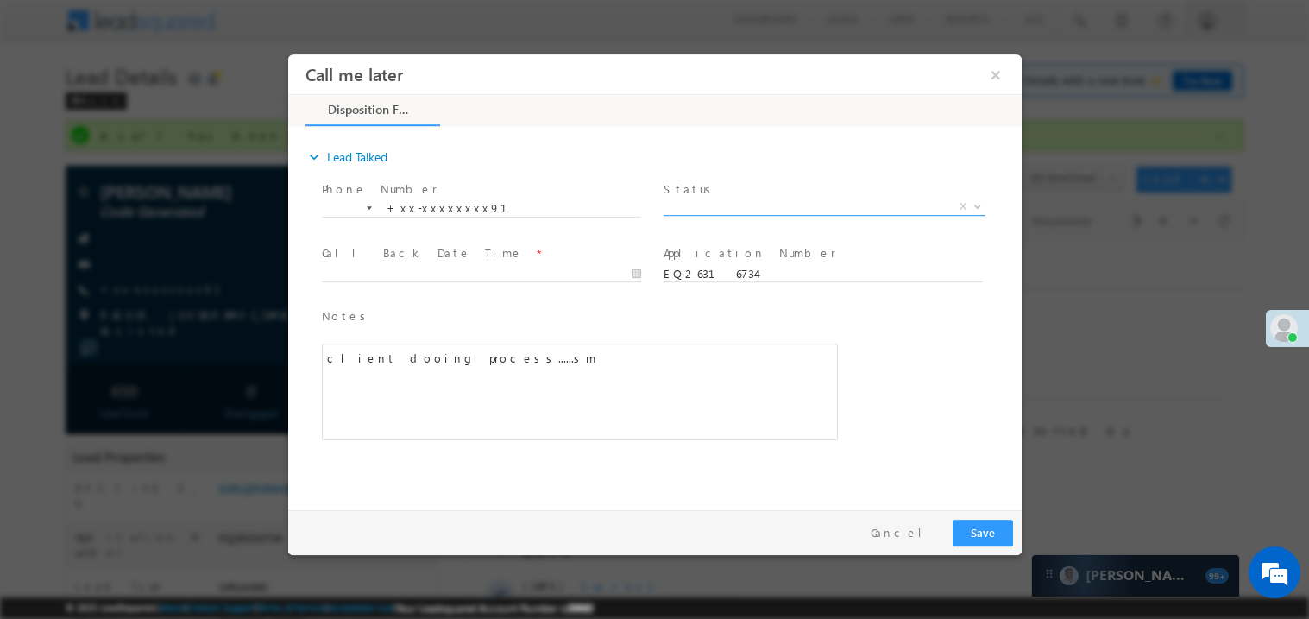
click at [709, 212] on span "Pitch Done Pitch Not Done No-Disposition Document not available Agreed for Proc…" at bounding box center [830, 208] width 335 height 21
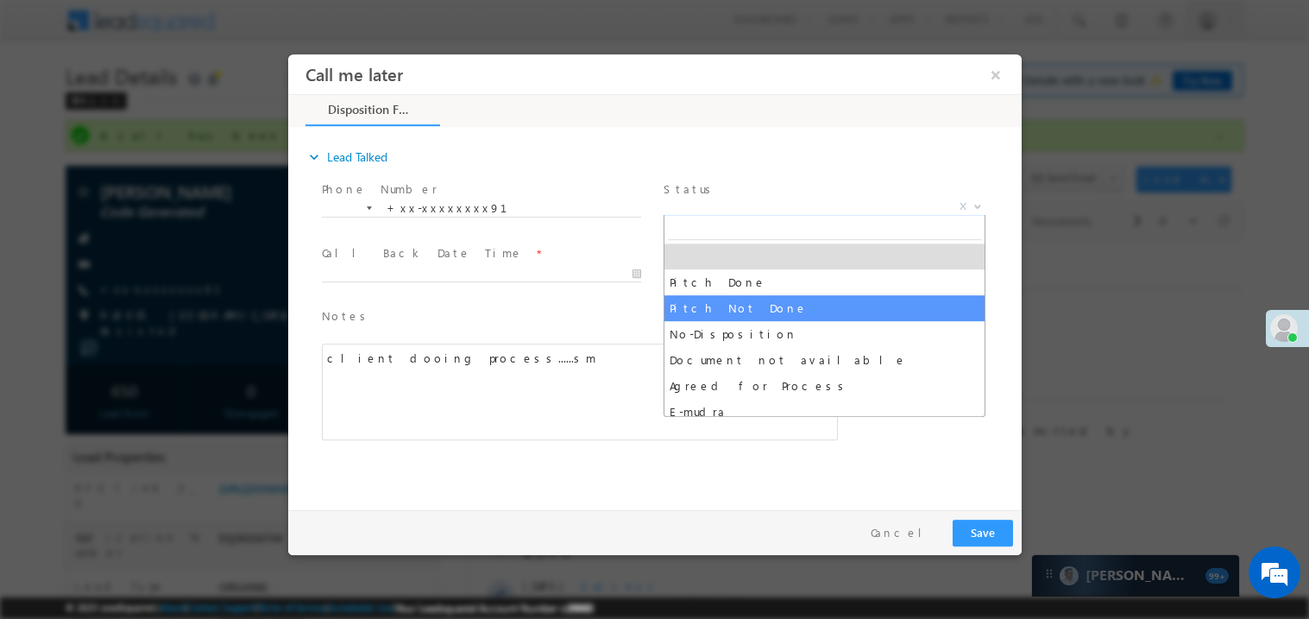
select select "Pitch Not Done"
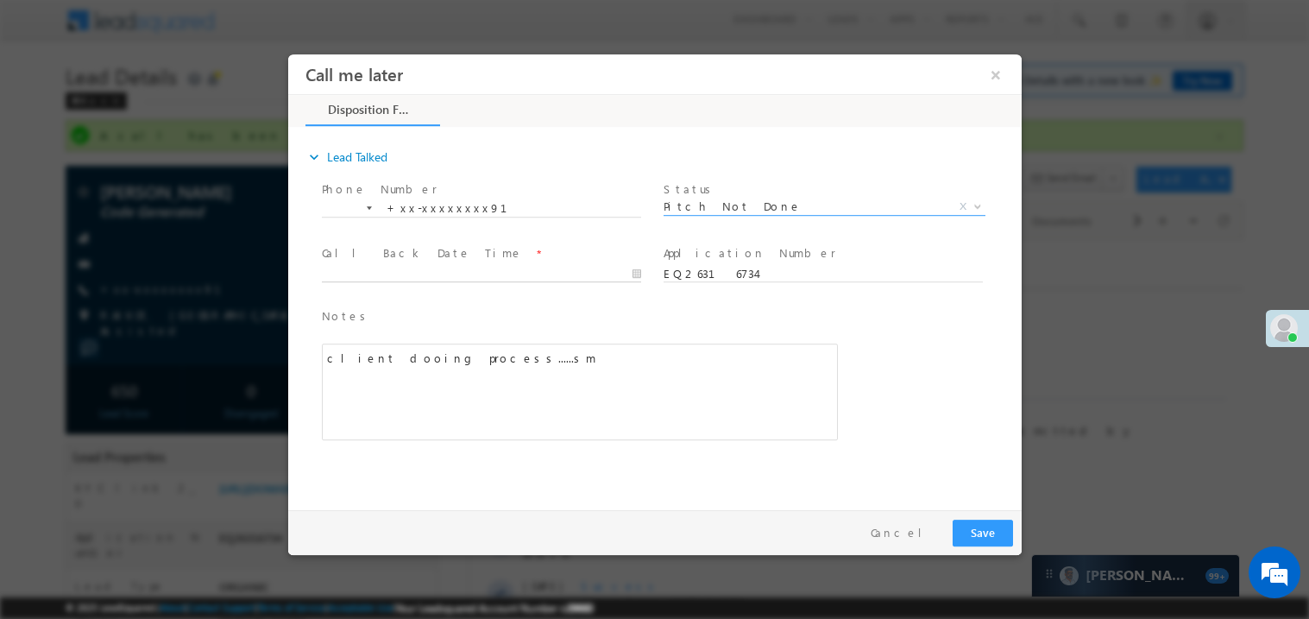
click at [360, 268] on body "Call me later ×" at bounding box center [653, 278] width 733 height 448
type input "[DATE] 12:29 PM"
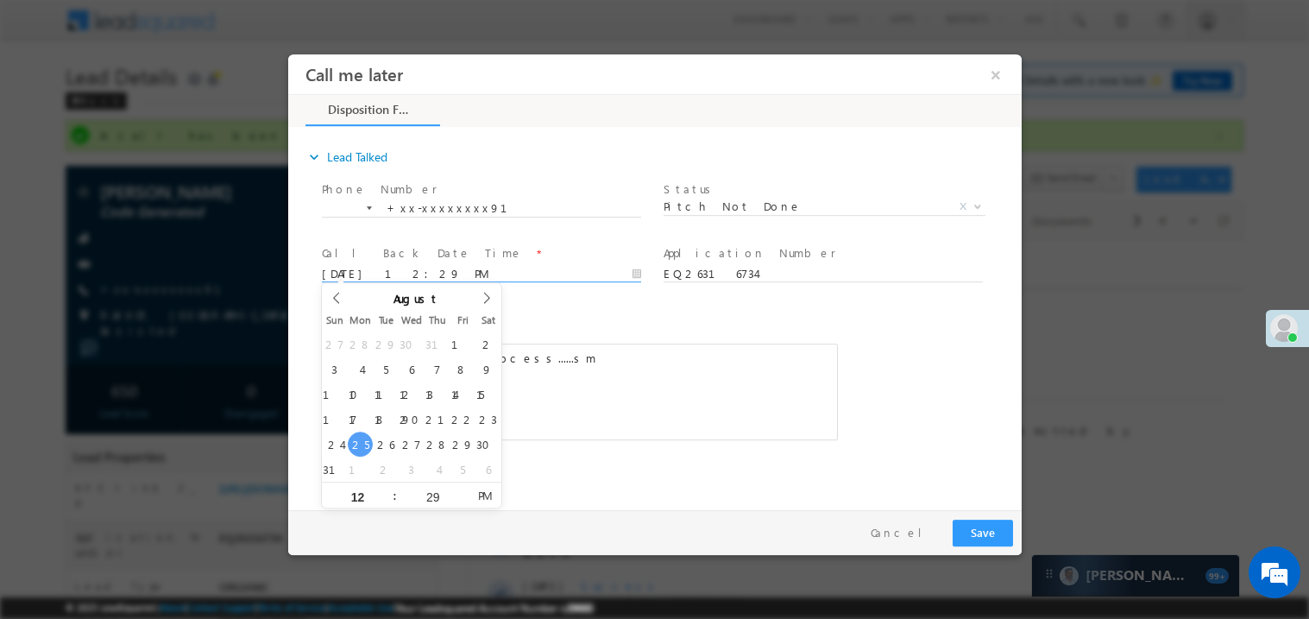
click at [676, 403] on div "client dooing process......sm" at bounding box center [579, 391] width 516 height 97
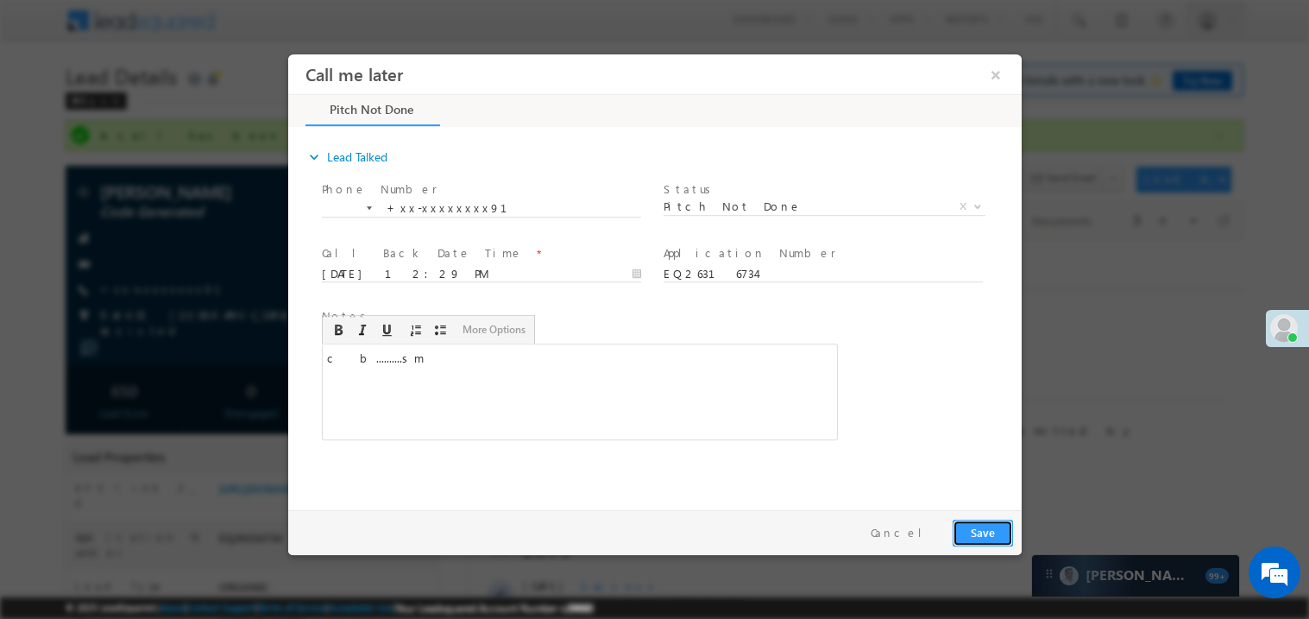
click at [989, 524] on button "Save" at bounding box center [982, 532] width 60 height 27
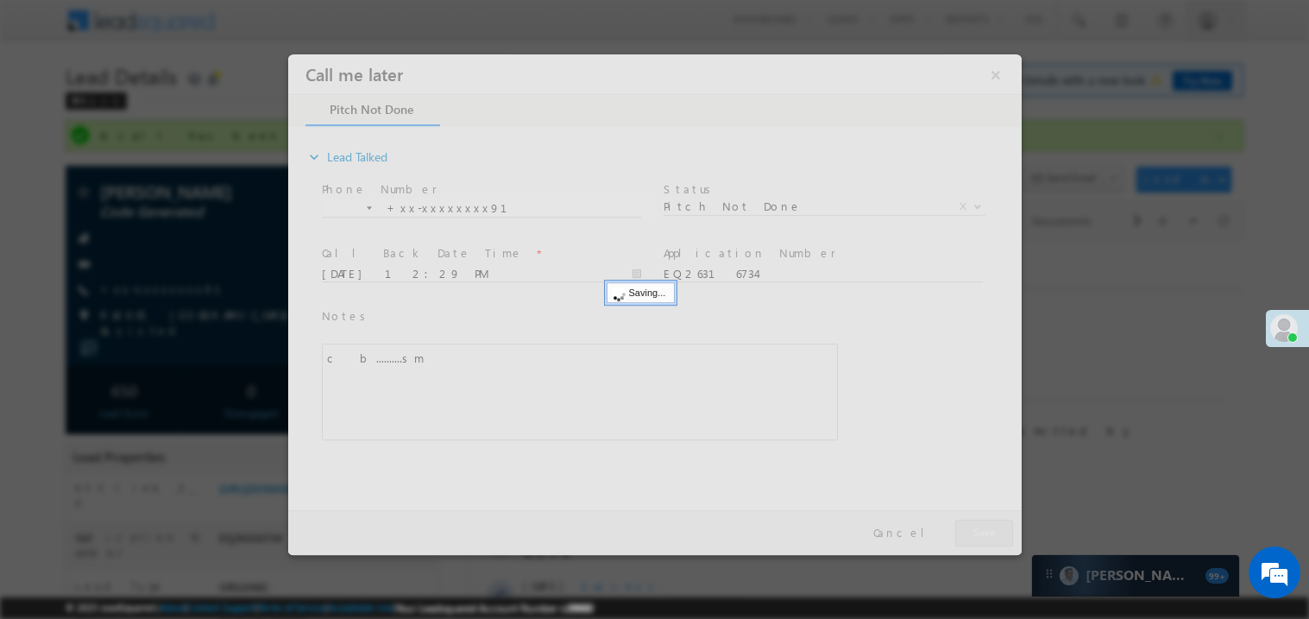
click at [989, 524] on div at bounding box center [653, 304] width 733 height 500
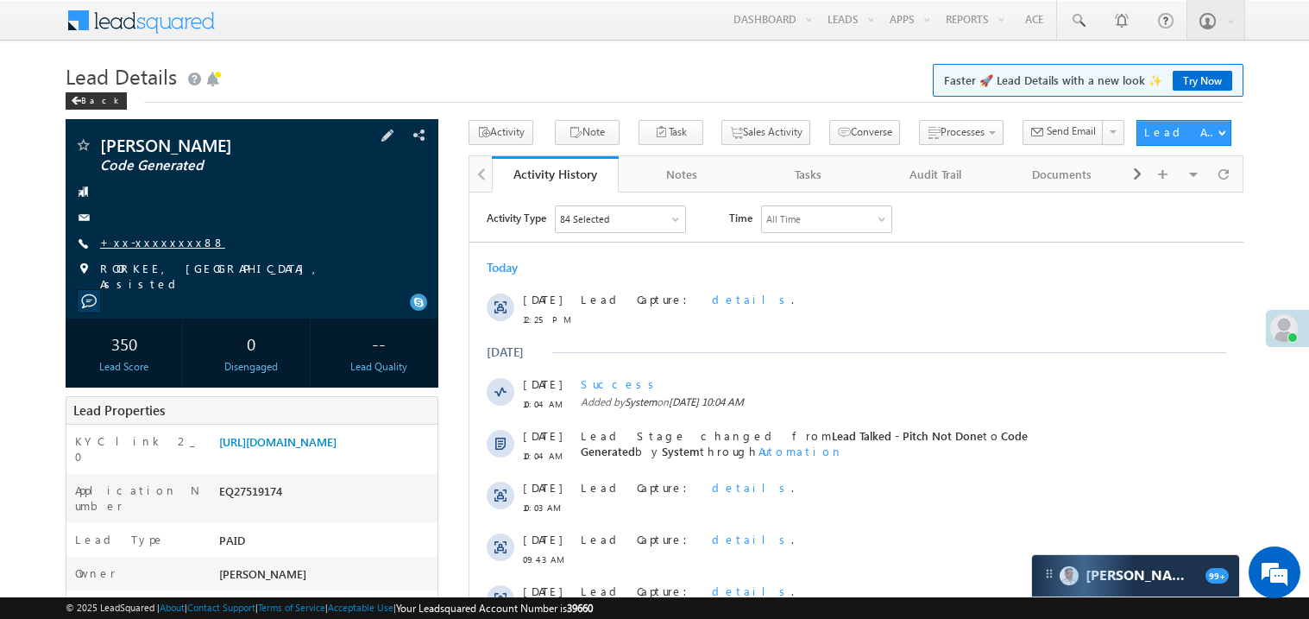
click at [159, 244] on link "+xx-xxxxxxxx88" at bounding box center [162, 242] width 125 height 15
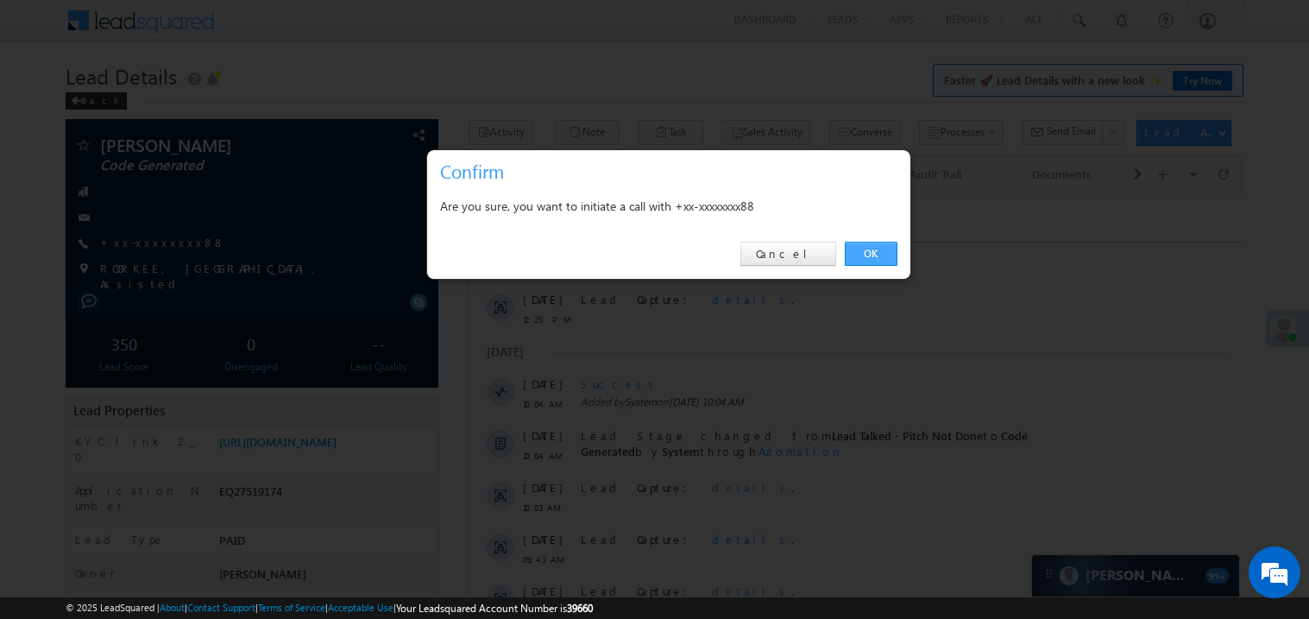
click at [866, 251] on link "OK" at bounding box center [871, 254] width 53 height 24
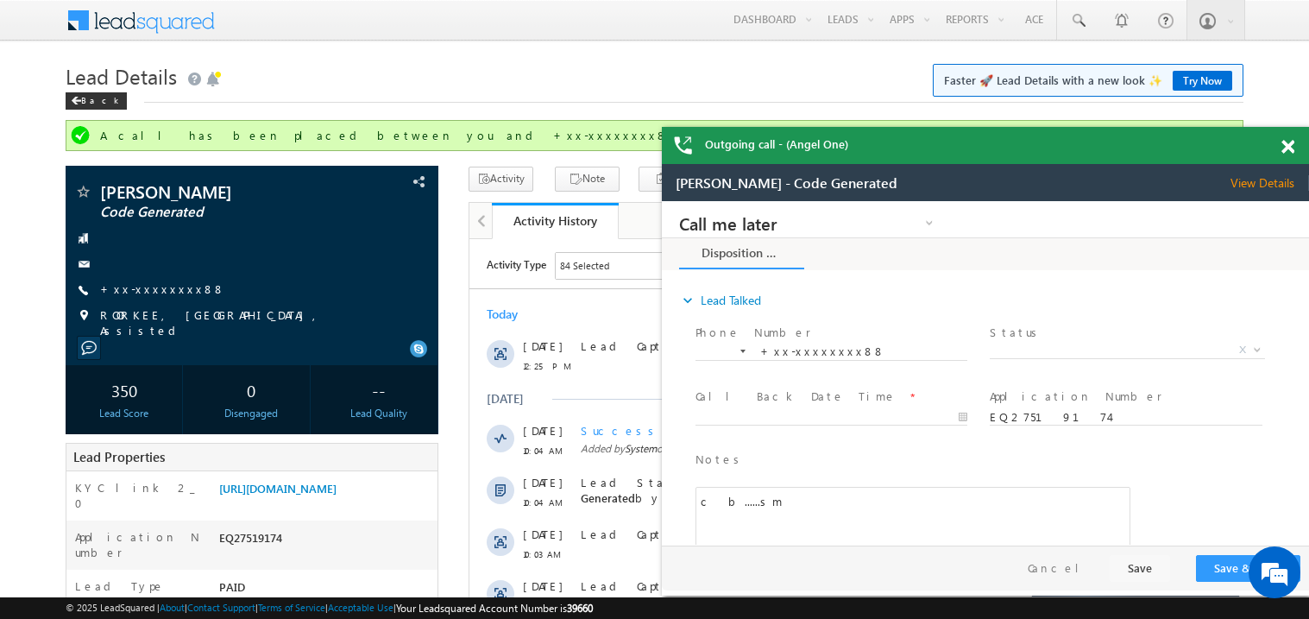
click at [1285, 148] on span at bounding box center [1287, 147] width 13 height 15
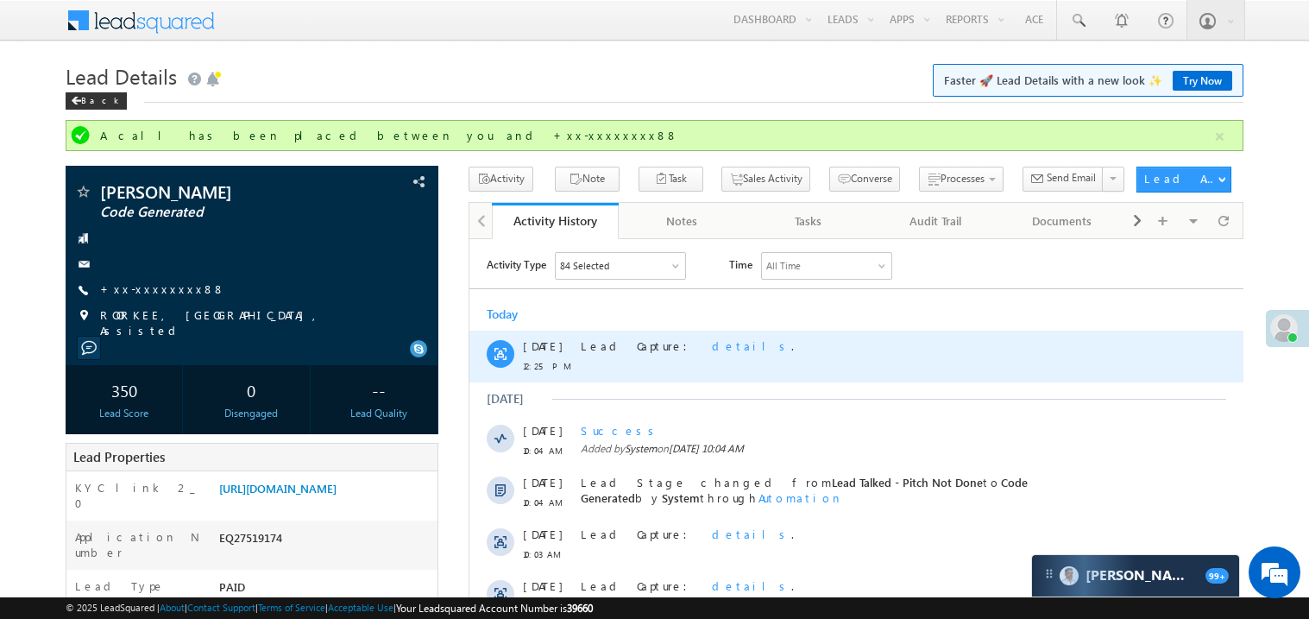
click at [670, 380] on div "Lead Capture: details ." at bounding box center [864, 356] width 568 height 52
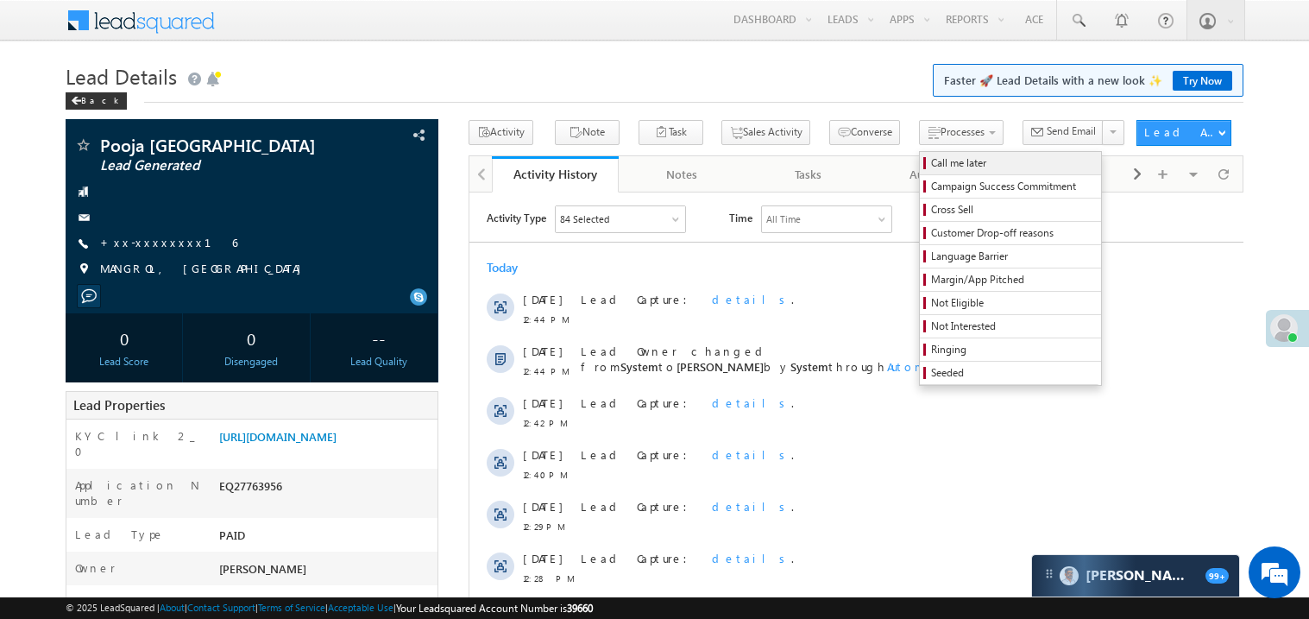
click at [931, 160] on span "Call me later" at bounding box center [1013, 163] width 164 height 16
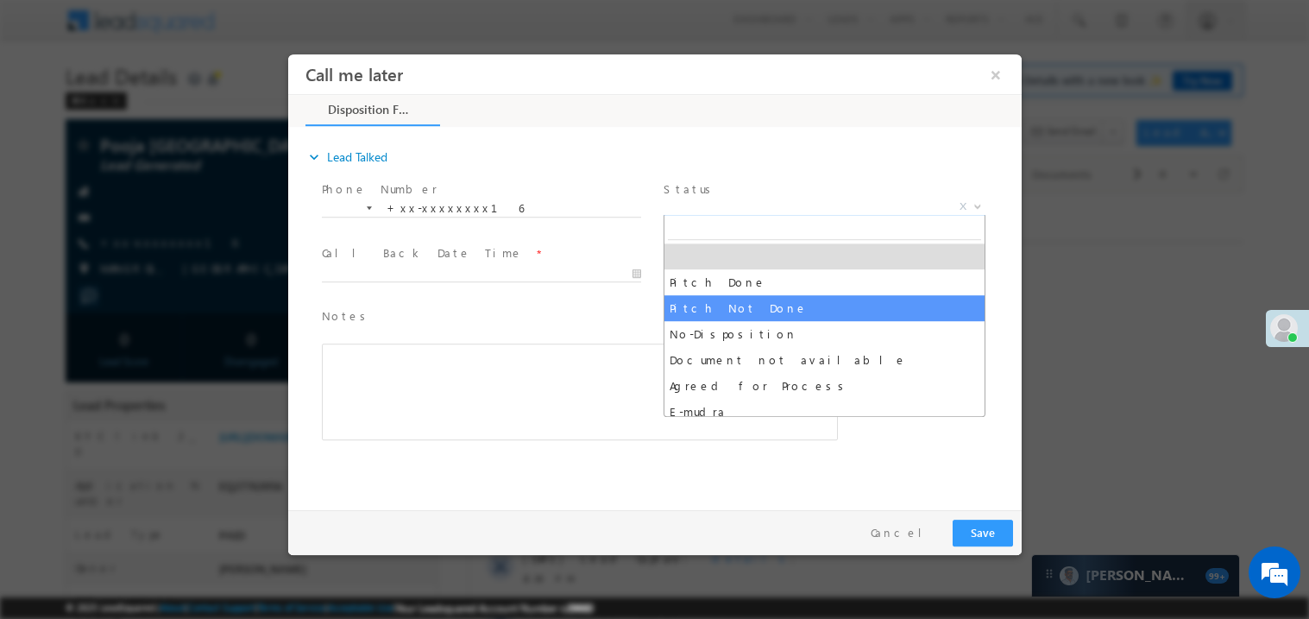
select select "Pitch Not Done"
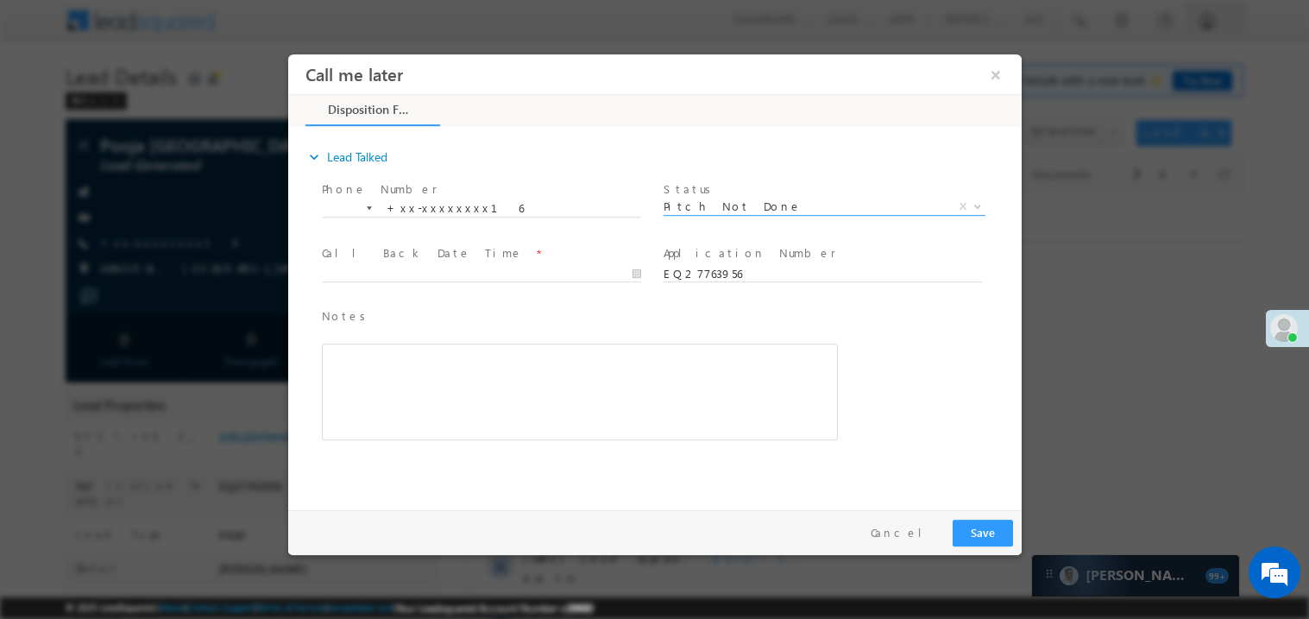
click at [408, 283] on span at bounding box center [480, 289] width 318 height 19
click at [400, 274] on body "Call me later ×" at bounding box center [653, 278] width 733 height 448
type input "08/25/25 12:47 PM"
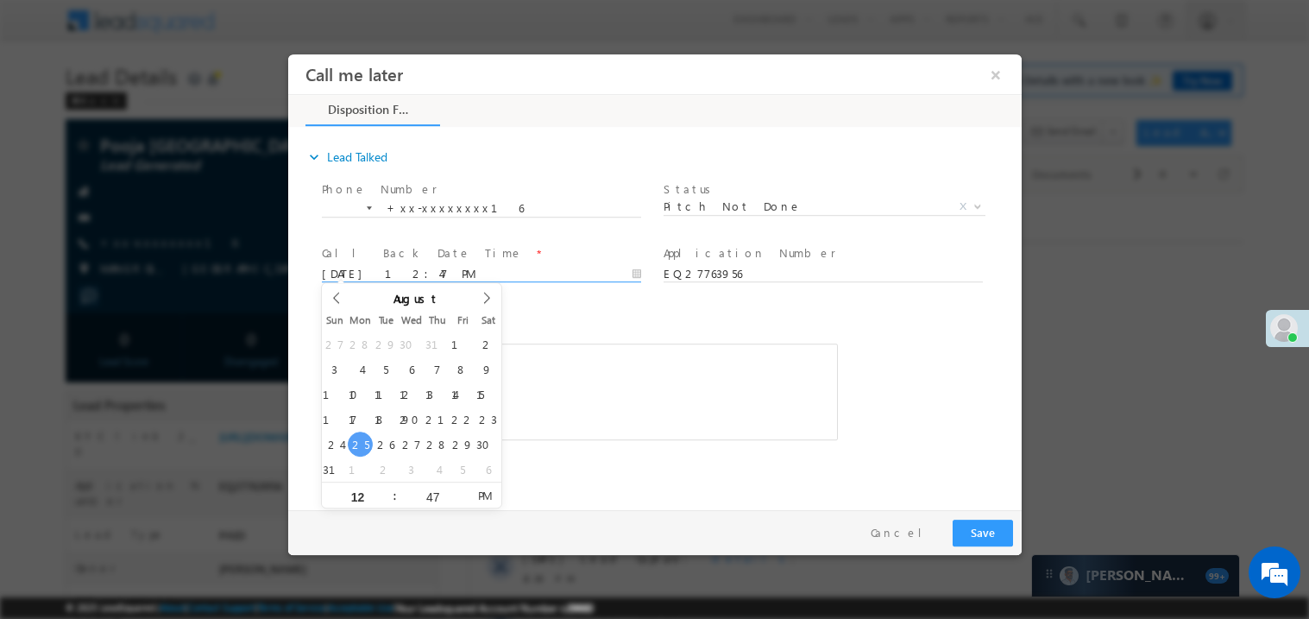
click at [597, 394] on div "Rich Text Editor, 40788eee-0fb2-11ec-a811-0adc8a9d82c2__tab1__section1__Notes__…" at bounding box center [579, 391] width 516 height 97
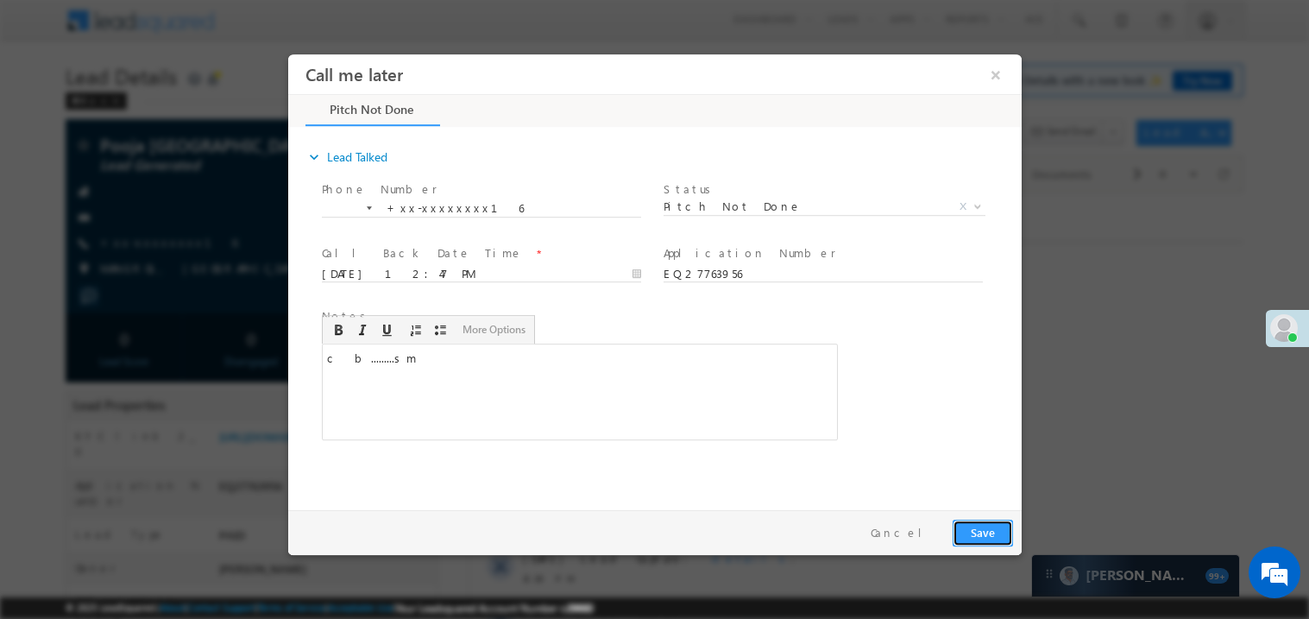
click at [989, 531] on button "Save" at bounding box center [982, 532] width 60 height 27
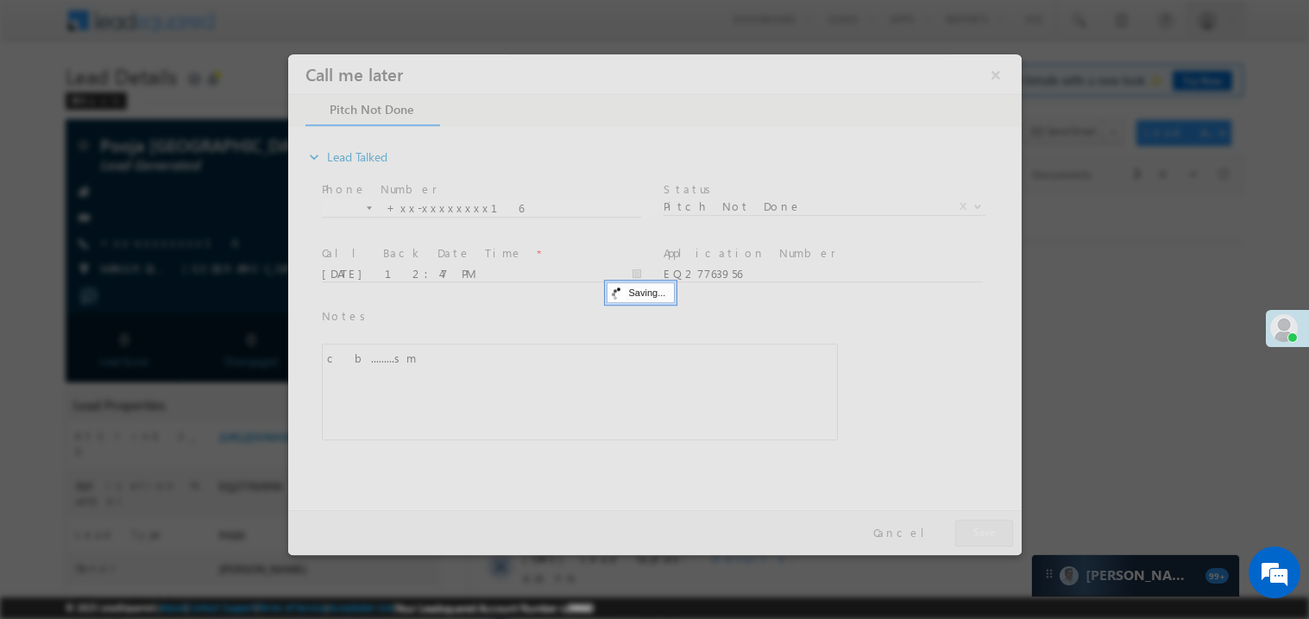
click at [989, 531] on div at bounding box center [653, 304] width 733 height 500
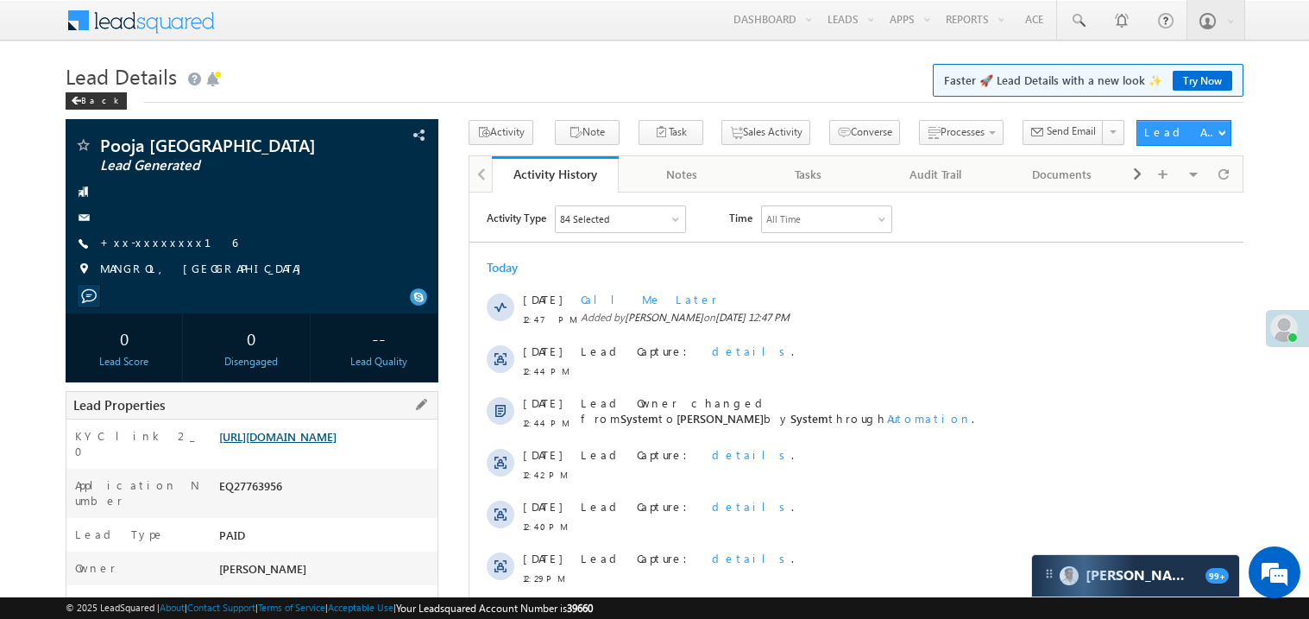
click at [337, 444] on link "https://angelbroking1-pk3em7sa.customui-test.leadsquared.com?leadId=fb1c5654-ba…" at bounding box center [277, 436] width 117 height 15
click at [129, 238] on link "+xx-xxxxxxxx16" at bounding box center [168, 242] width 137 height 15
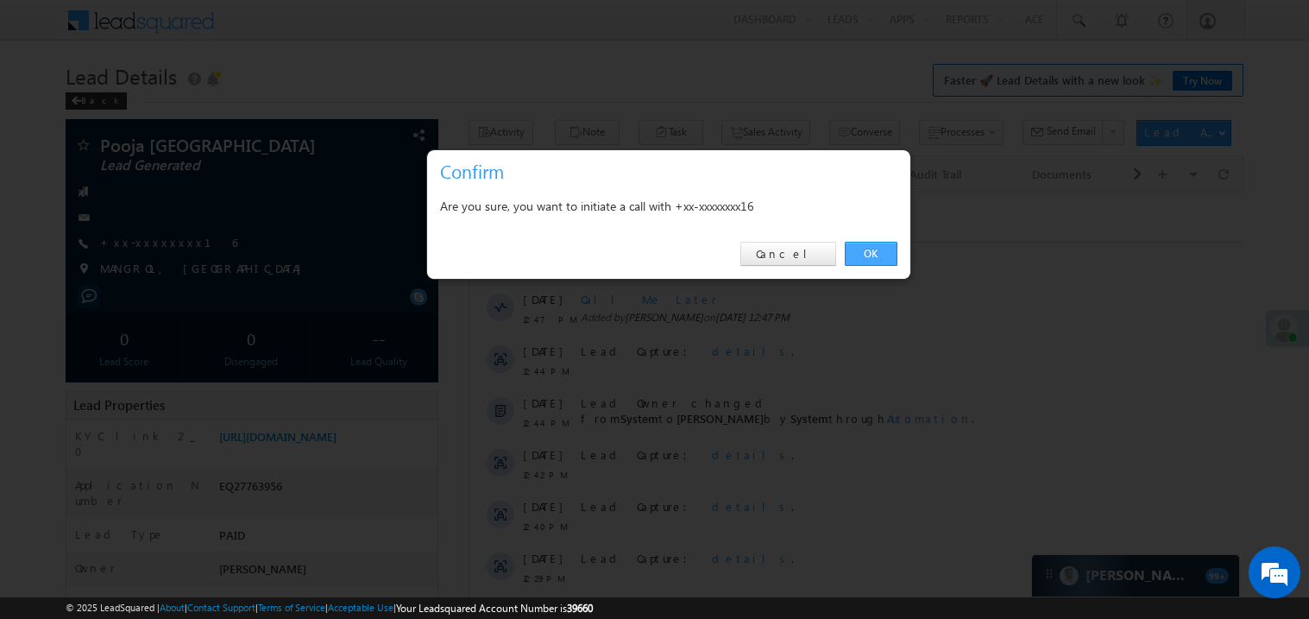
click at [881, 261] on link "OK" at bounding box center [871, 254] width 53 height 24
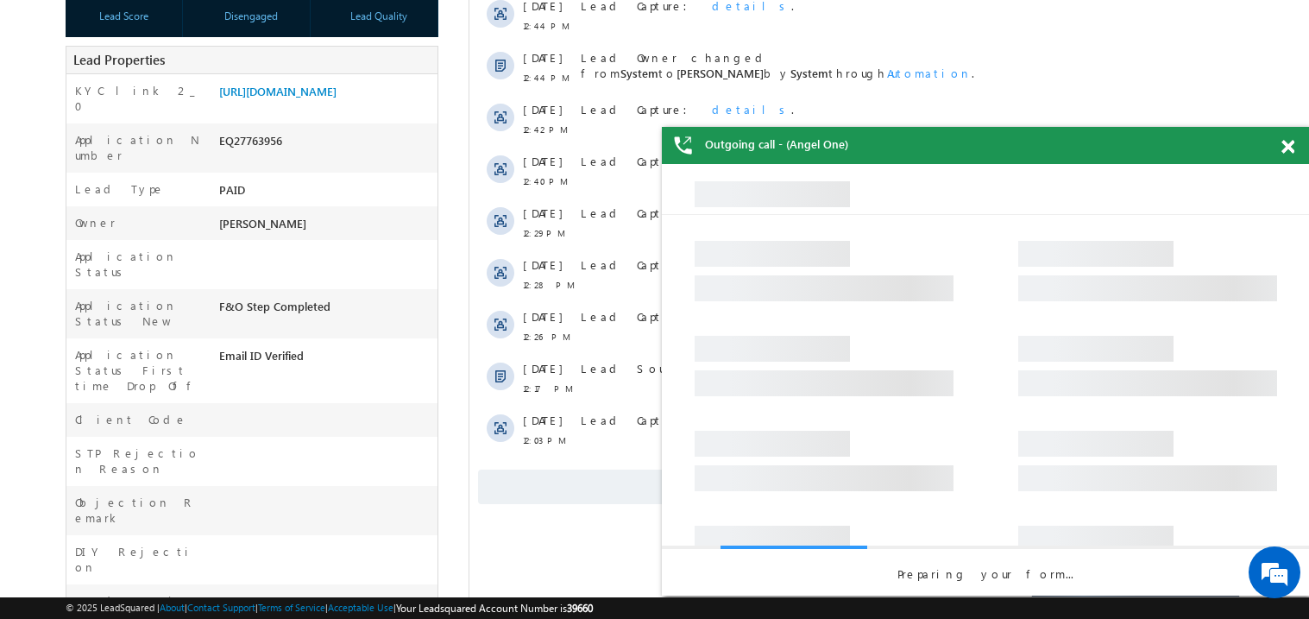
click at [1180, 152] on div "Outgoing call - (Angel One)" at bounding box center [985, 145] width 647 height 37
click at [1283, 150] on span at bounding box center [1287, 147] width 13 height 15
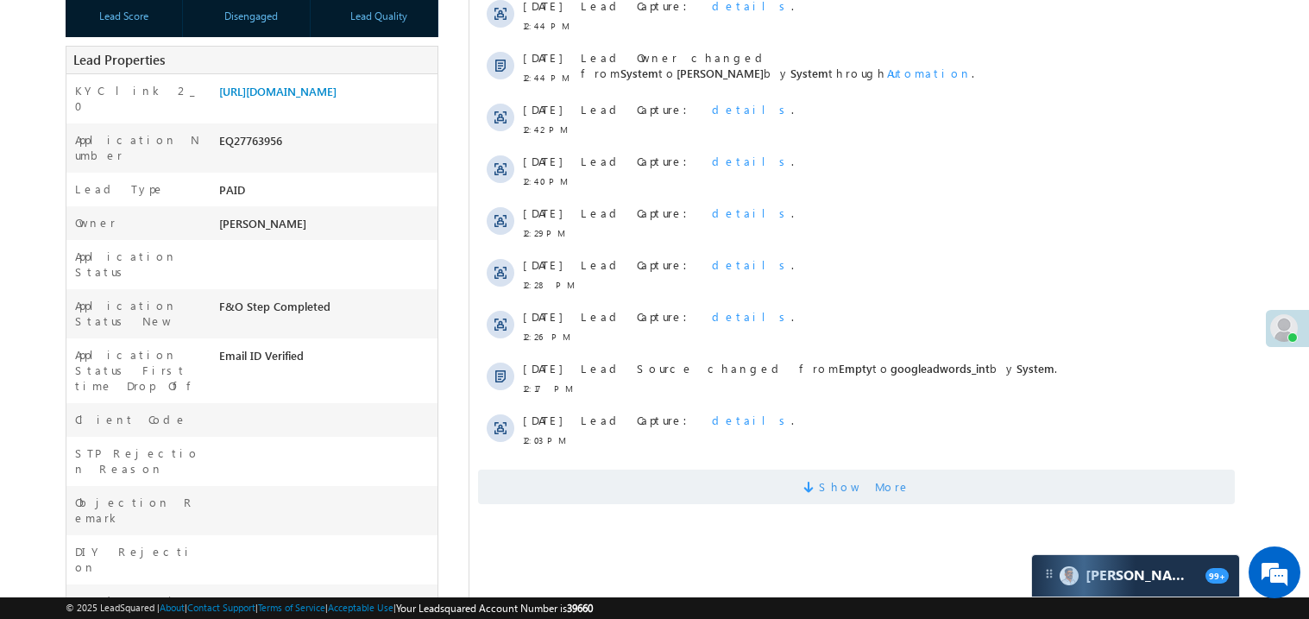
click at [708, 480] on span "Show More" at bounding box center [855, 486] width 757 height 35
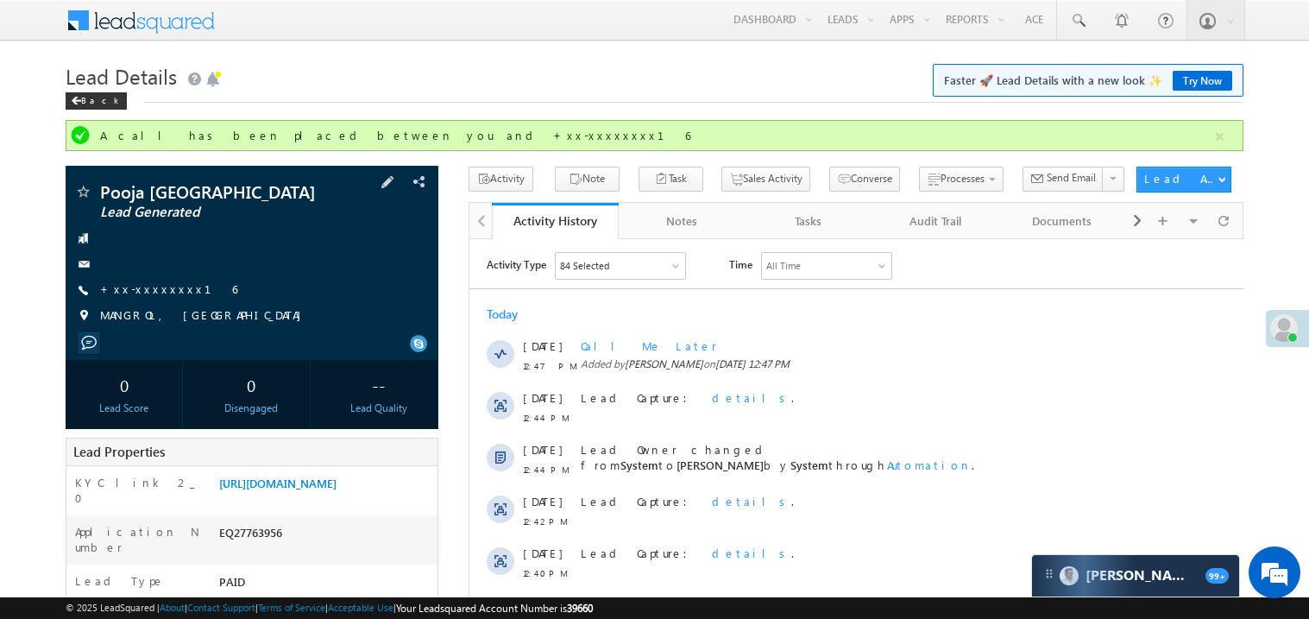
click at [170, 297] on span "+xx-xxxxxxxx16" at bounding box center [168, 289] width 137 height 17
click at [157, 293] on link "+xx-xxxxxxxx16" at bounding box center [168, 288] width 137 height 15
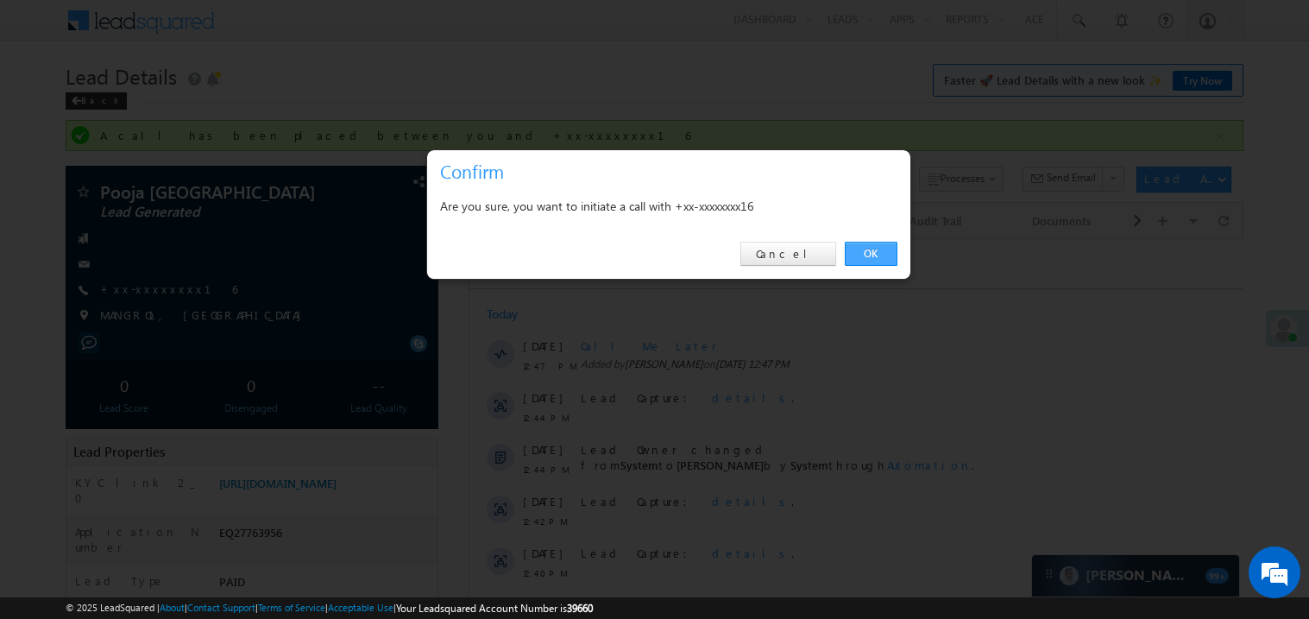
click at [877, 249] on link "OK" at bounding box center [871, 254] width 53 height 24
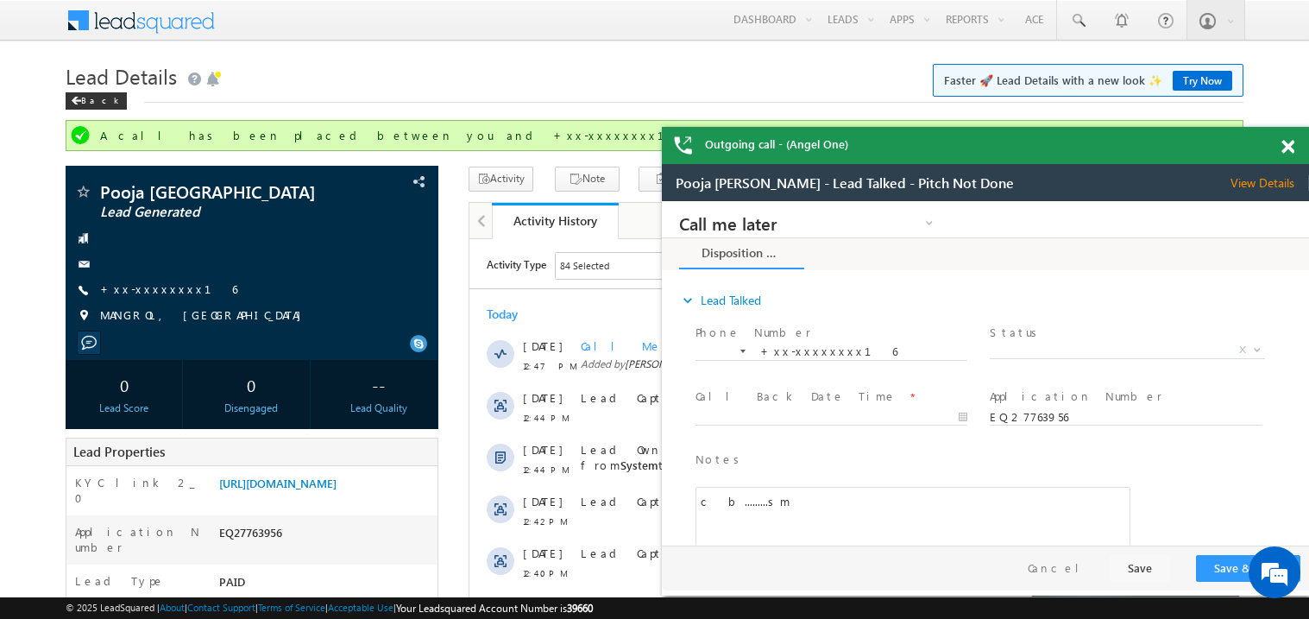
click at [1291, 148] on span at bounding box center [1287, 147] width 13 height 15
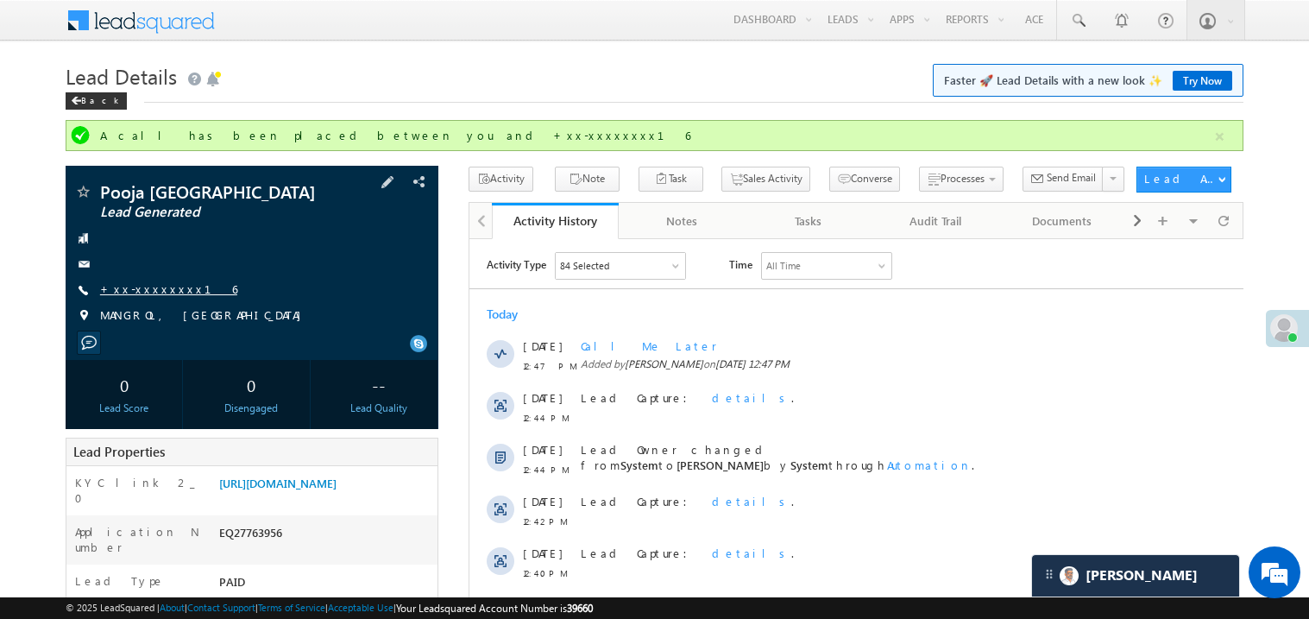
click at [152, 292] on link "+xx-xxxxxxxx16" at bounding box center [168, 288] width 137 height 15
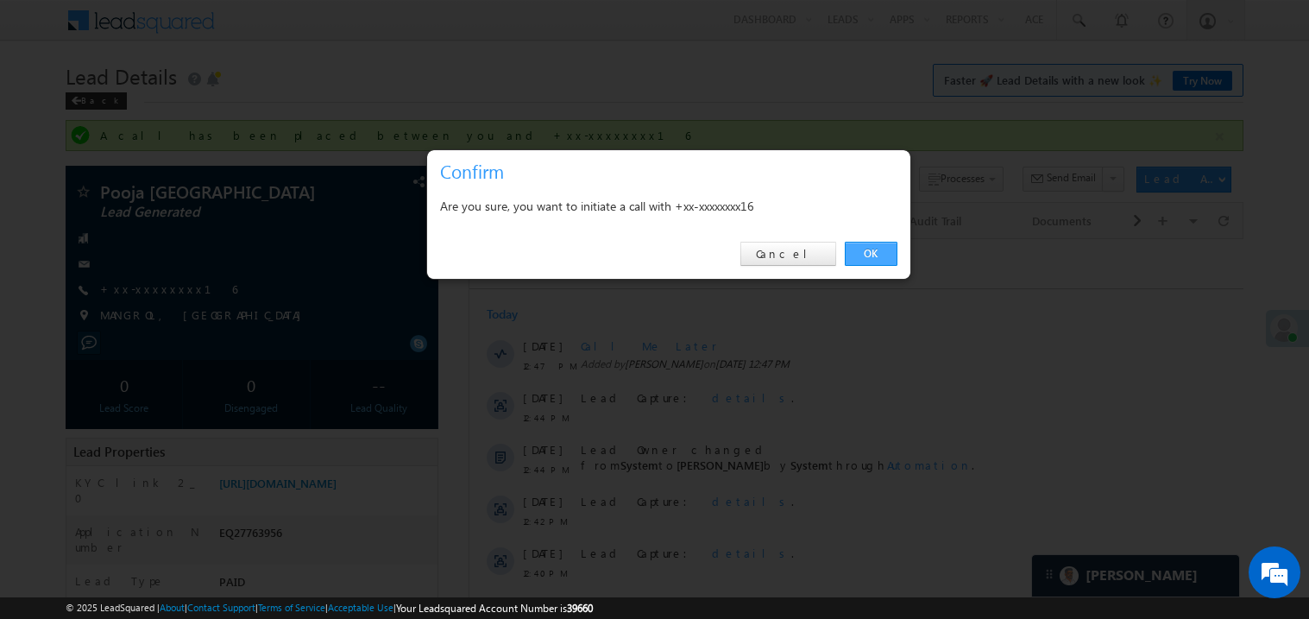
click at [881, 249] on link "OK" at bounding box center [871, 254] width 53 height 24
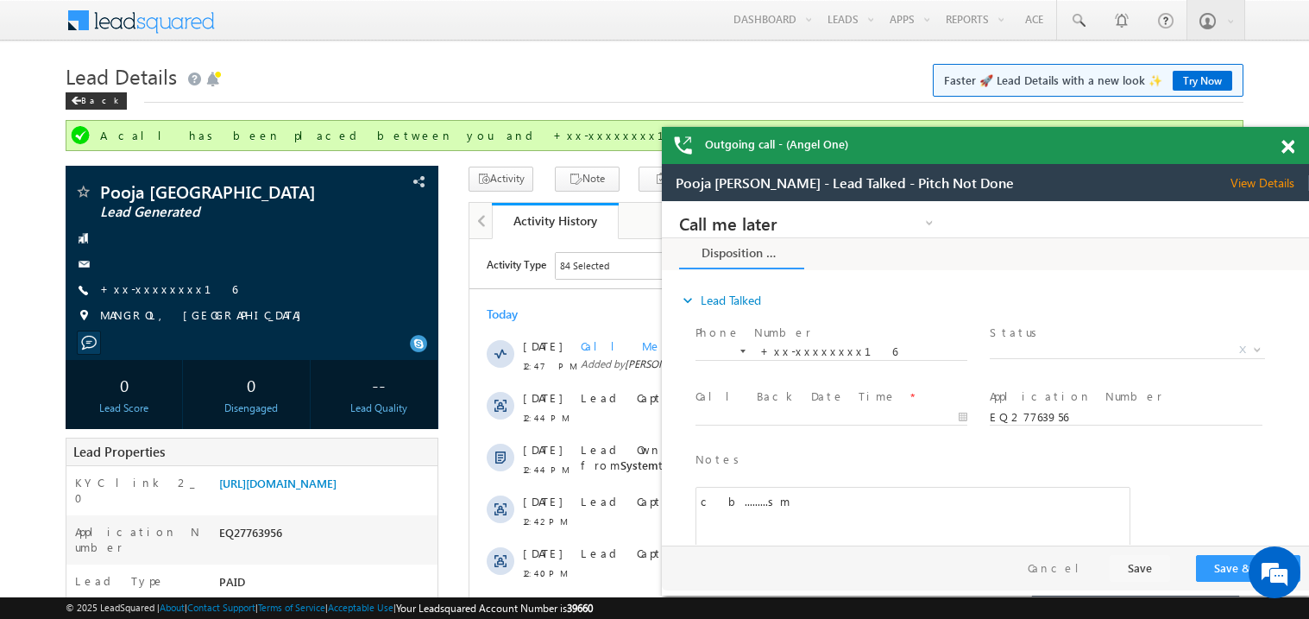
click at [1294, 142] on div at bounding box center [1297, 144] width 23 height 34
click at [1291, 146] on span at bounding box center [1287, 147] width 13 height 15
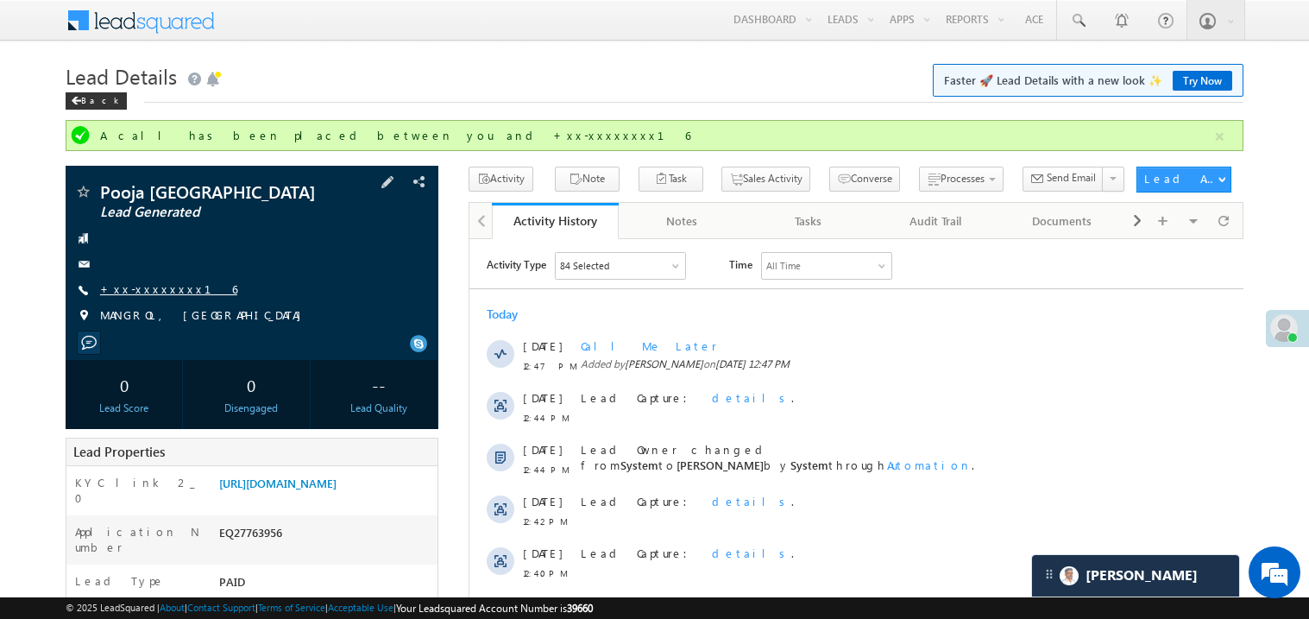
click at [152, 286] on link "+xx-xxxxxxxx16" at bounding box center [168, 288] width 137 height 15
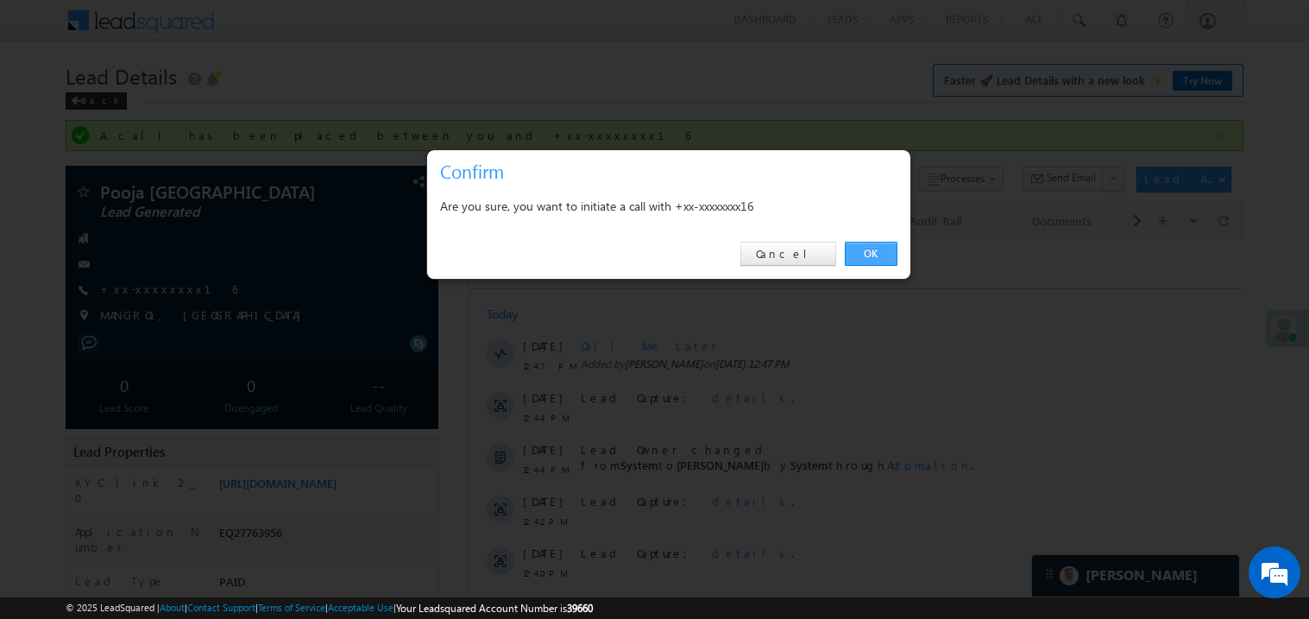
click at [872, 253] on link "OK" at bounding box center [871, 254] width 53 height 24
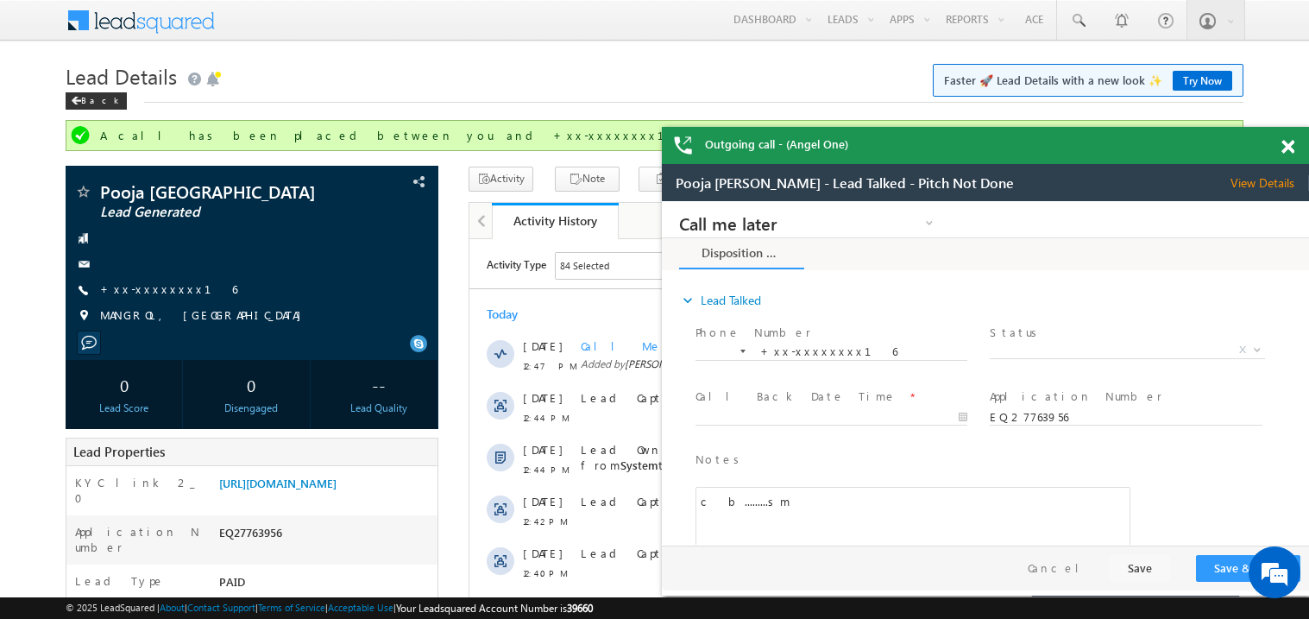
click at [1287, 143] on span at bounding box center [1287, 147] width 13 height 15
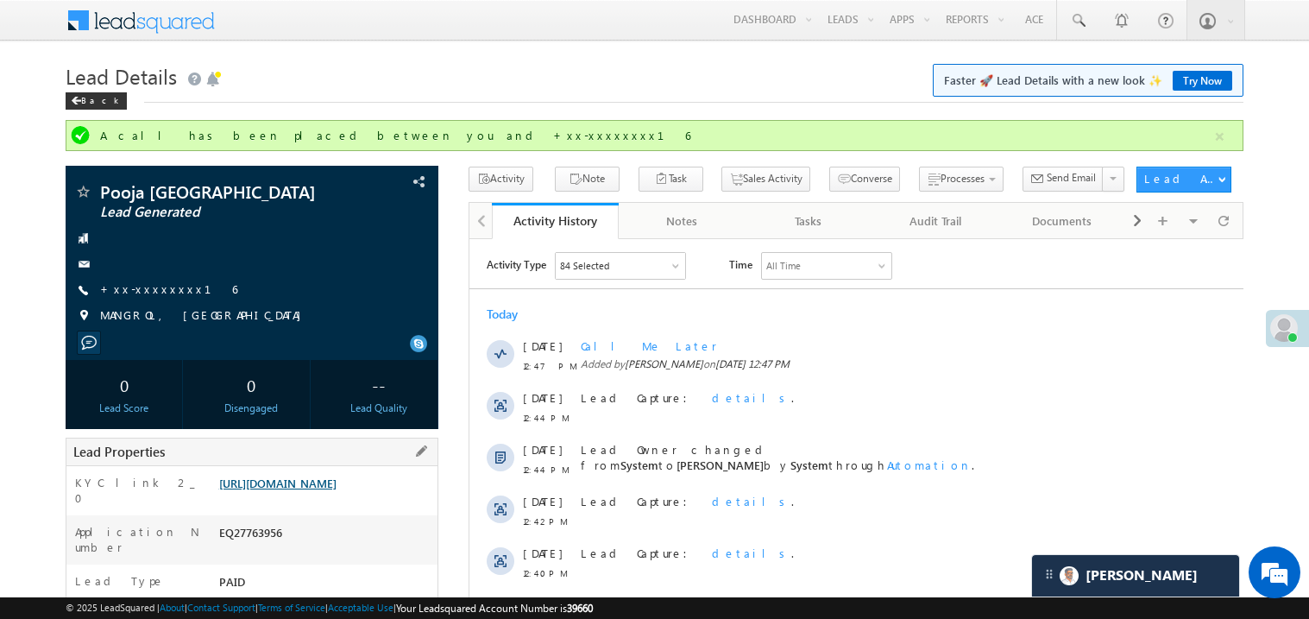
click at [323, 490] on link "https://angelbroking1-pk3em7sa.customui-test.leadsquared.com?leadId=fb1c5654-ba…" at bounding box center [277, 482] width 117 height 15
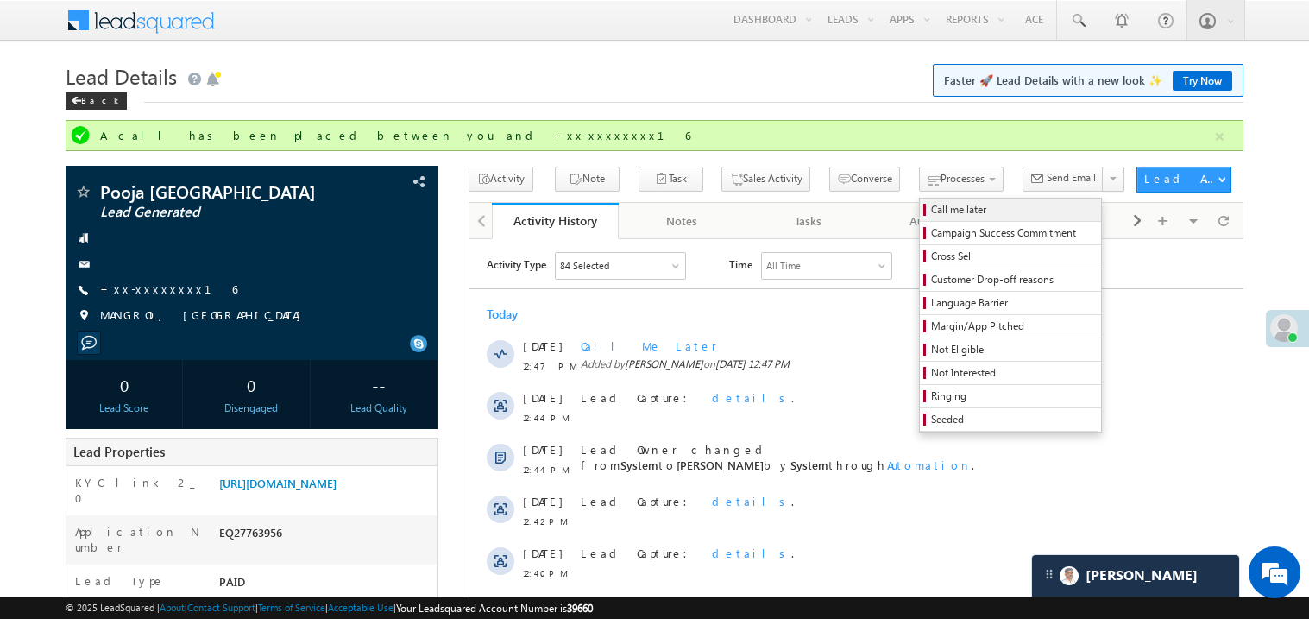
click at [931, 208] on span "Call me later" at bounding box center [1013, 210] width 164 height 16
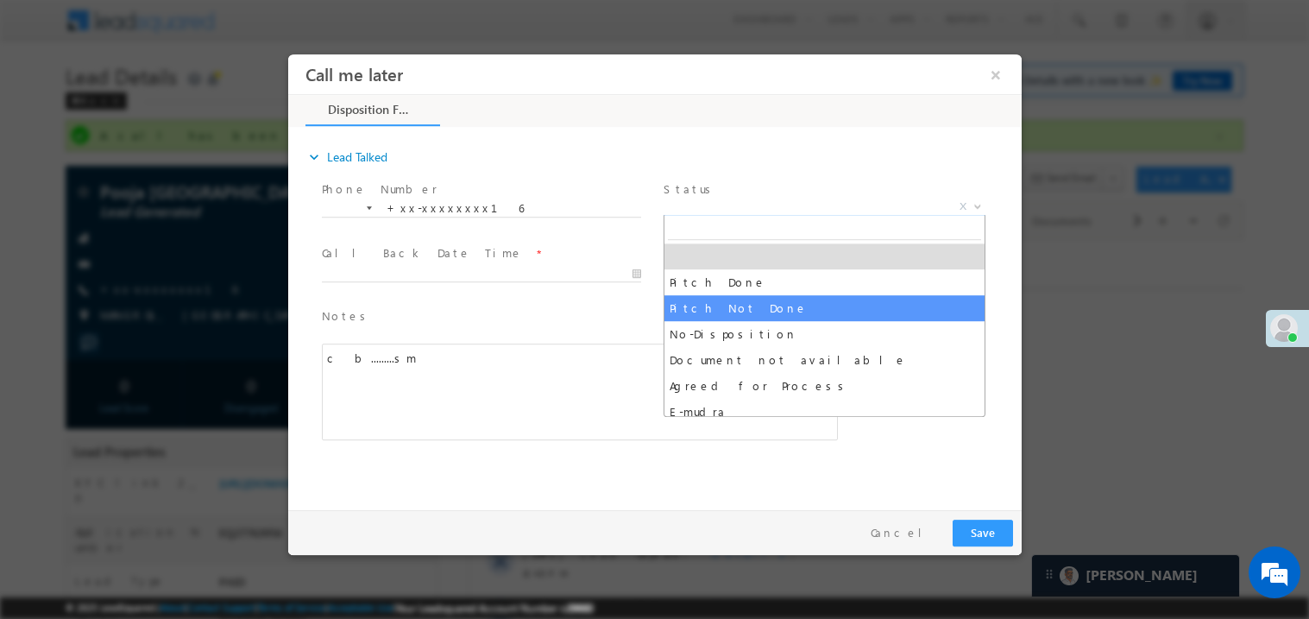
select select "Pitch Not Done"
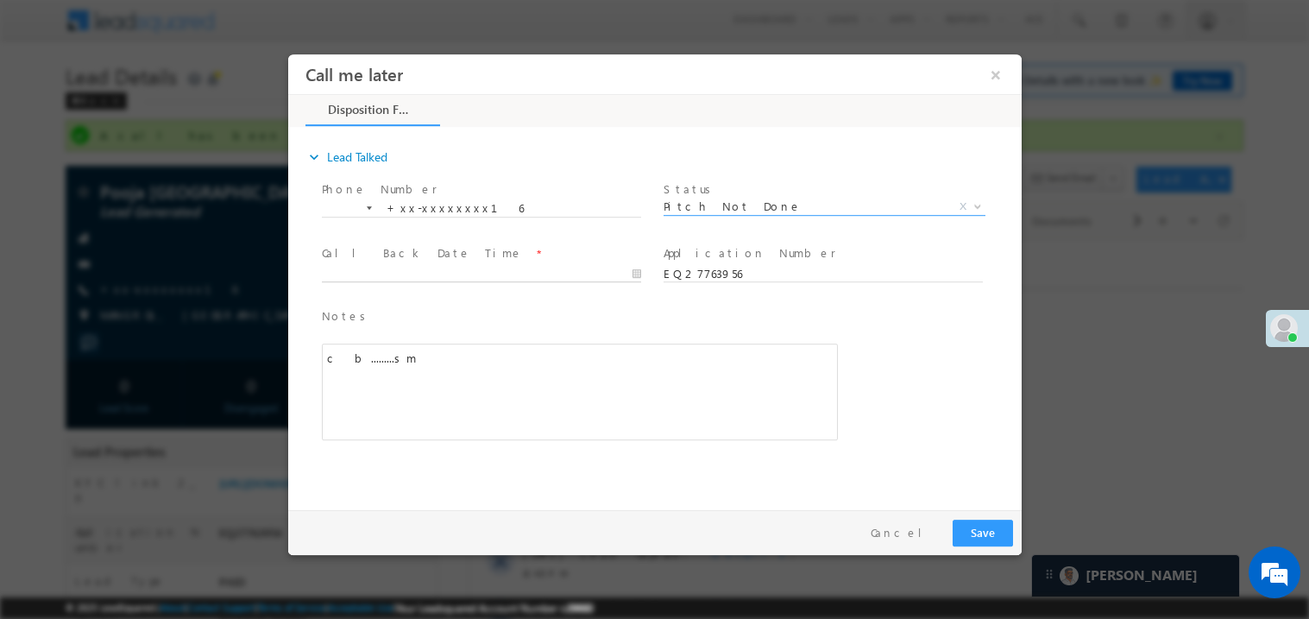
click at [434, 270] on body "Call me later ×" at bounding box center [653, 278] width 733 height 448
type input "08/25/25 1:38 PM"
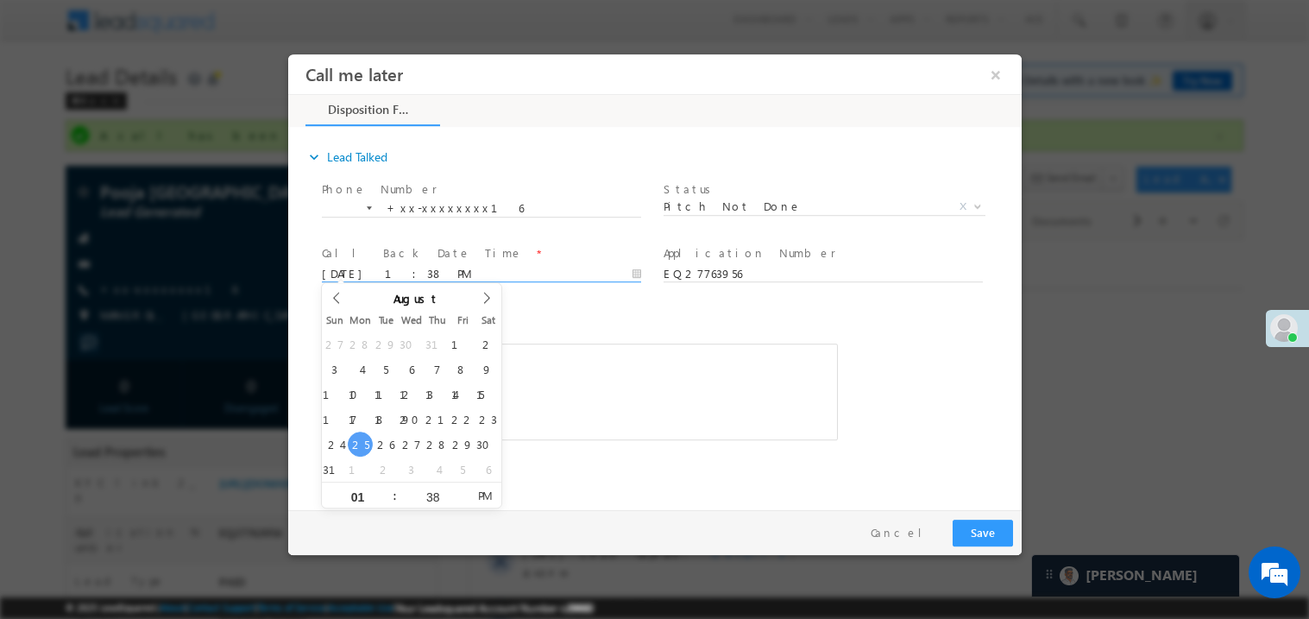
click at [645, 362] on div "c b.........sm" at bounding box center [579, 391] width 516 height 97
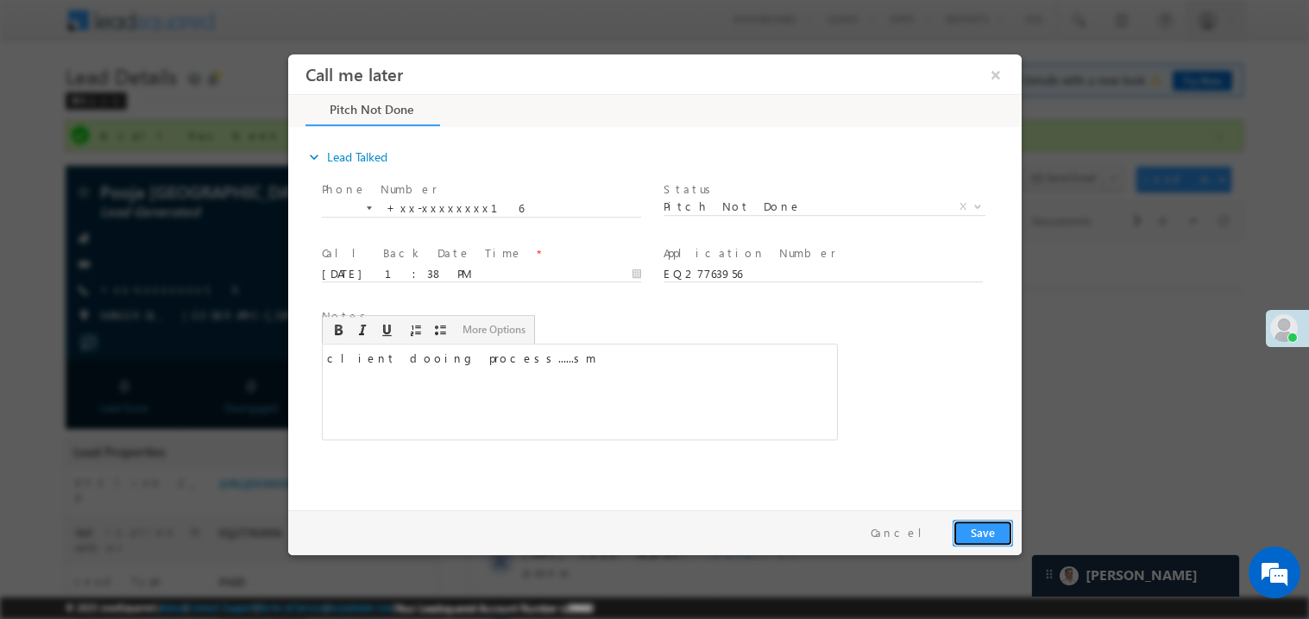
click at [960, 527] on button "Save" at bounding box center [982, 532] width 60 height 27
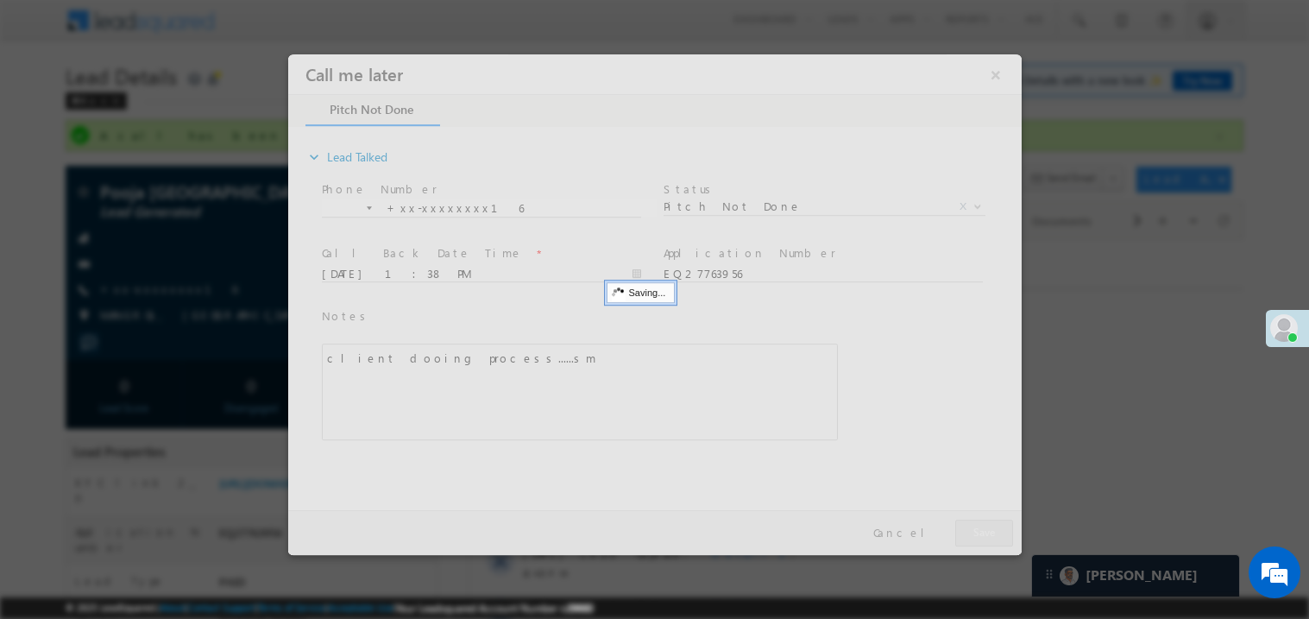
click at [960, 527] on div at bounding box center [653, 304] width 733 height 500
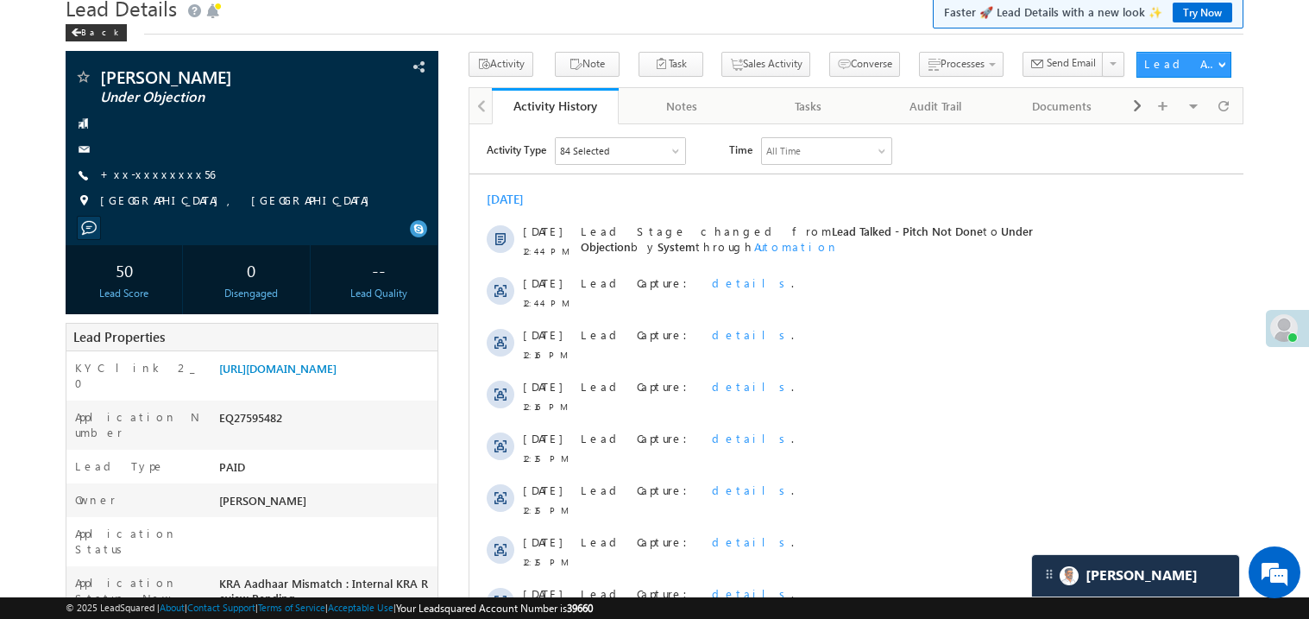
scroll to position [103, 0]
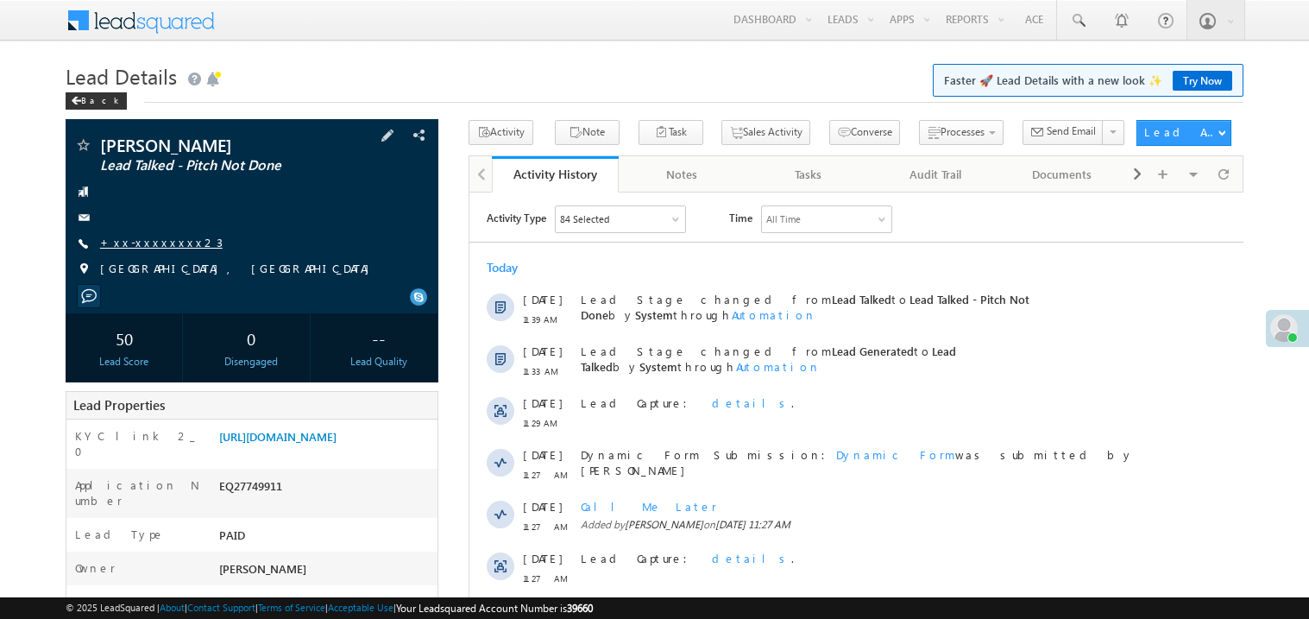
click at [160, 246] on link "+xx-xxxxxxxx23" at bounding box center [161, 242] width 123 height 15
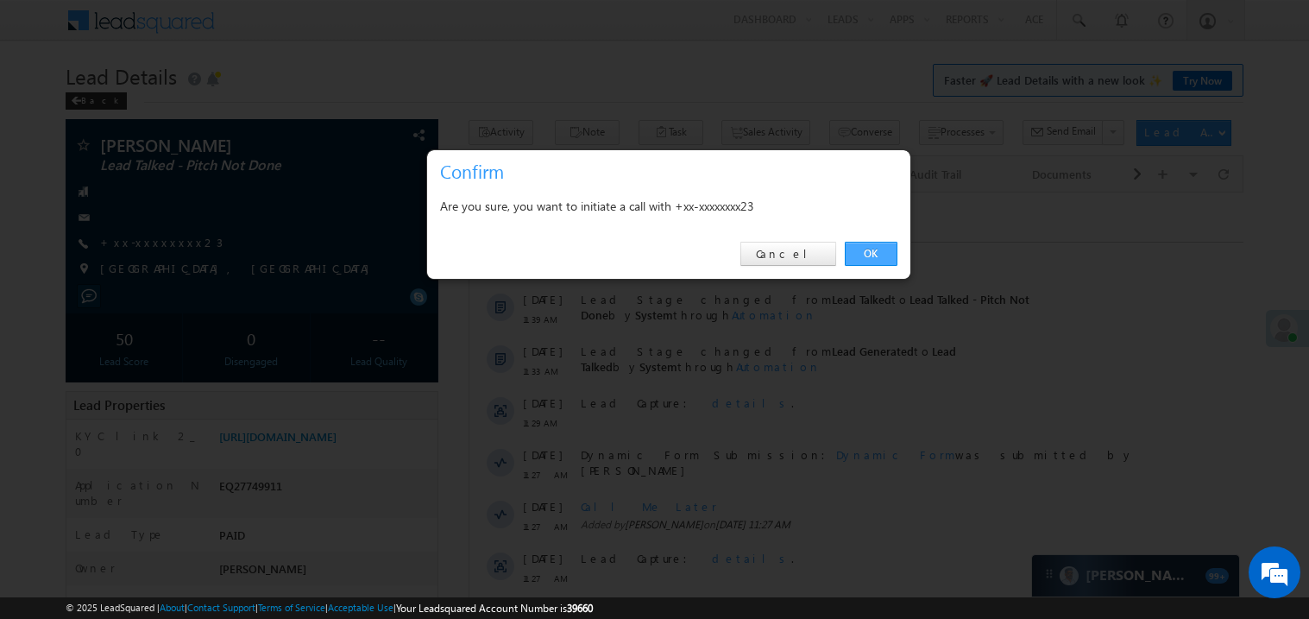
click at [877, 249] on link "OK" at bounding box center [871, 254] width 53 height 24
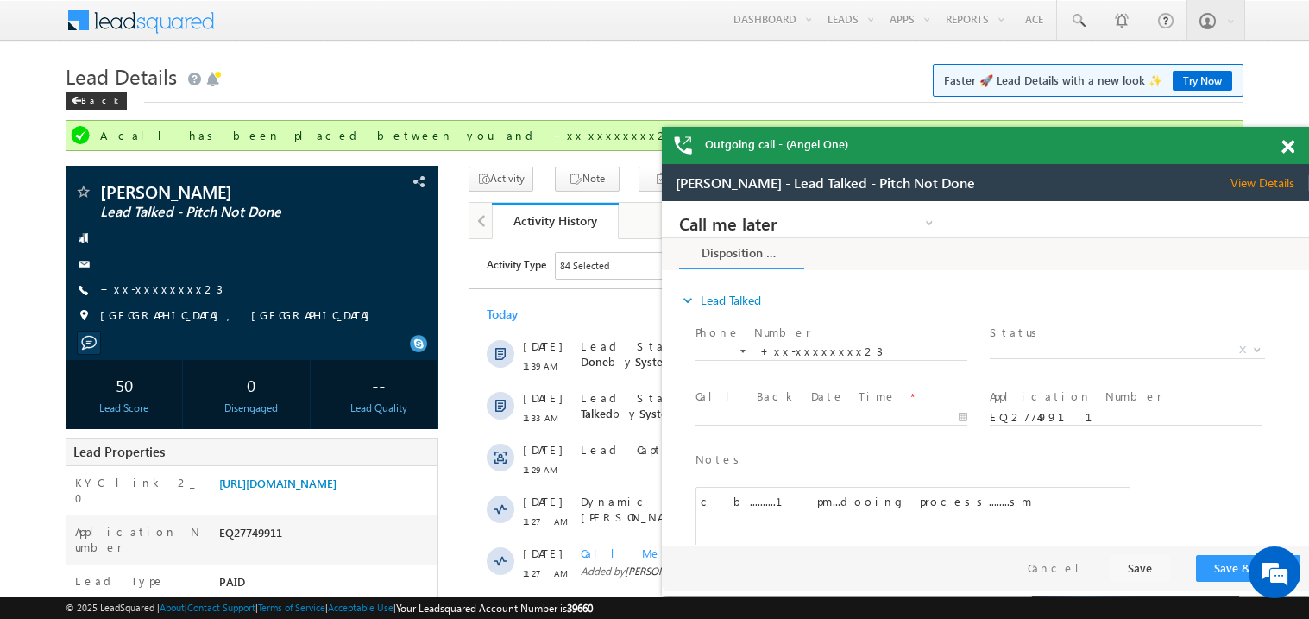
click at [1289, 142] on span at bounding box center [1287, 147] width 13 height 15
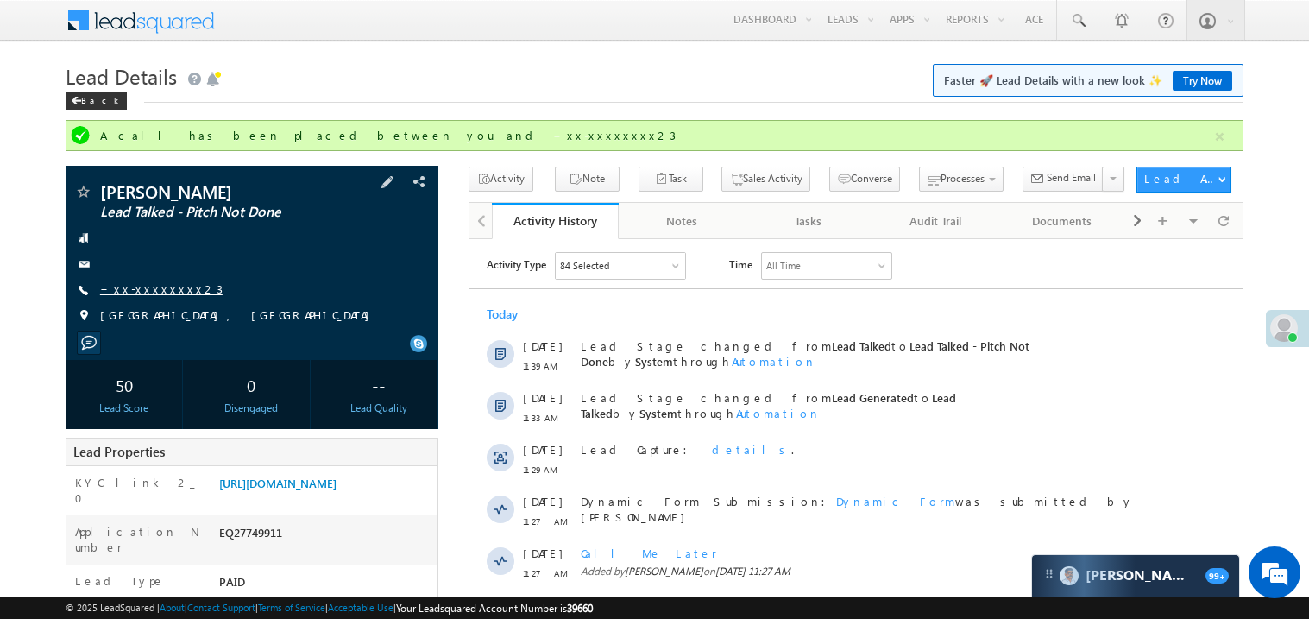
click at [160, 286] on link "+xx-xxxxxxxx23" at bounding box center [161, 288] width 123 height 15
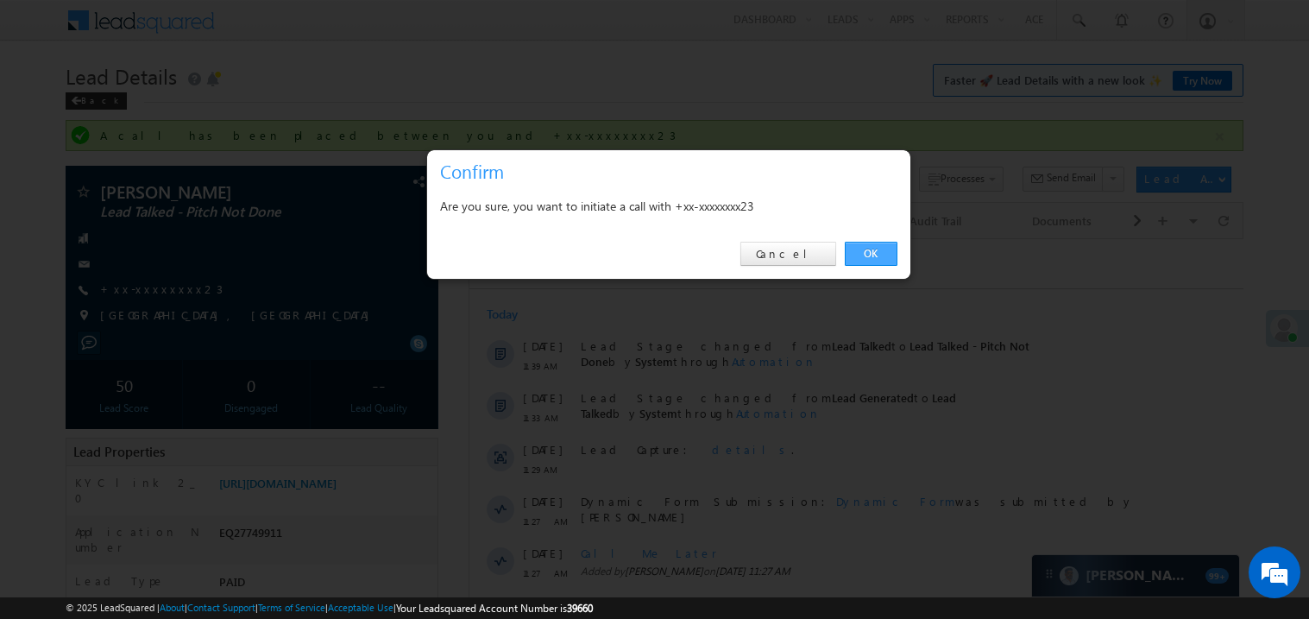
click at [868, 252] on link "OK" at bounding box center [871, 254] width 53 height 24
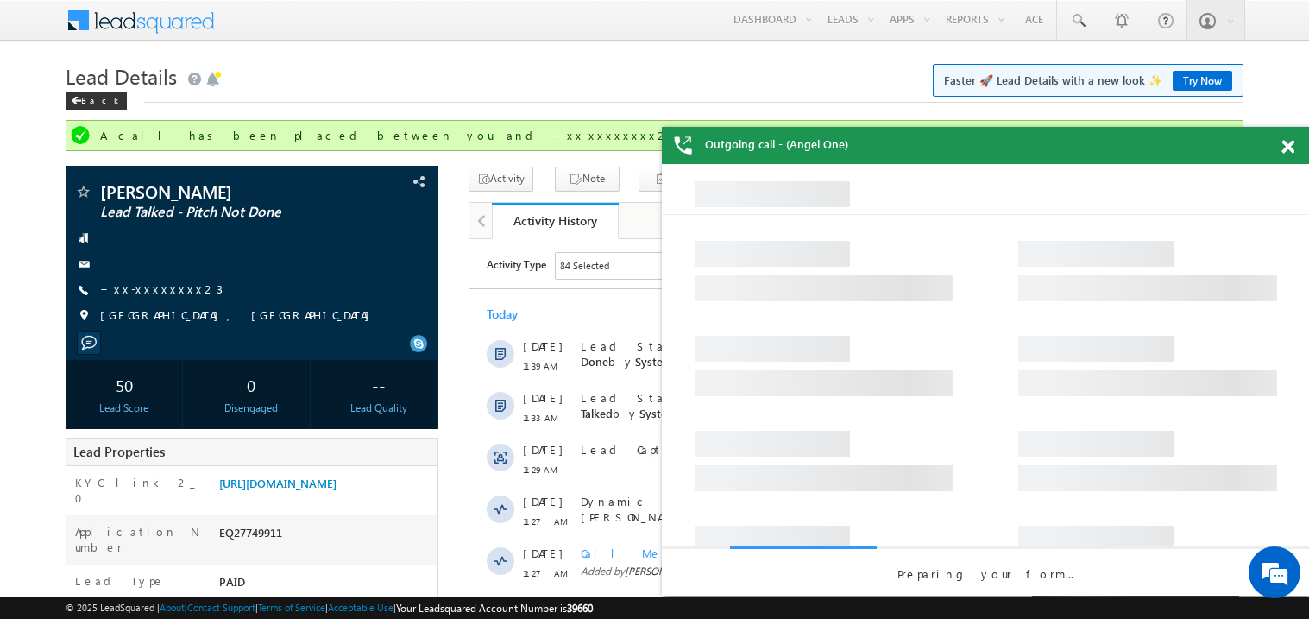
click at [1290, 145] on span at bounding box center [1287, 147] width 13 height 15
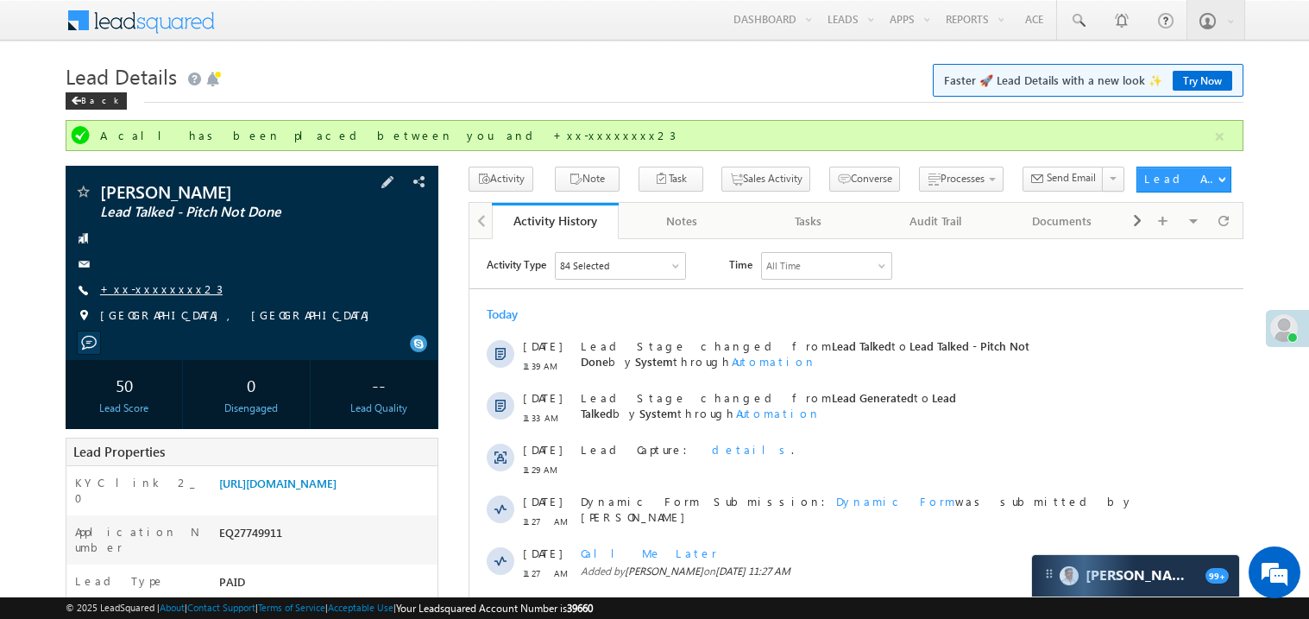
click at [131, 296] on link "+xx-xxxxxxxx23" at bounding box center [161, 288] width 123 height 15
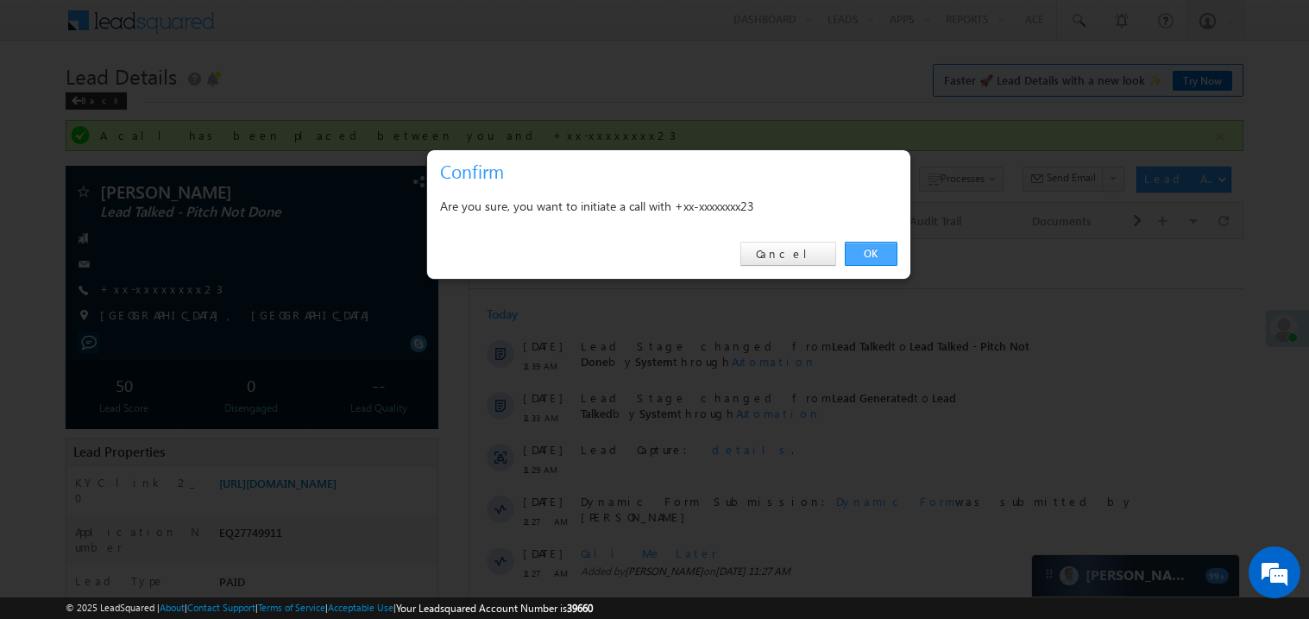
click at [877, 249] on link "OK" at bounding box center [871, 254] width 53 height 24
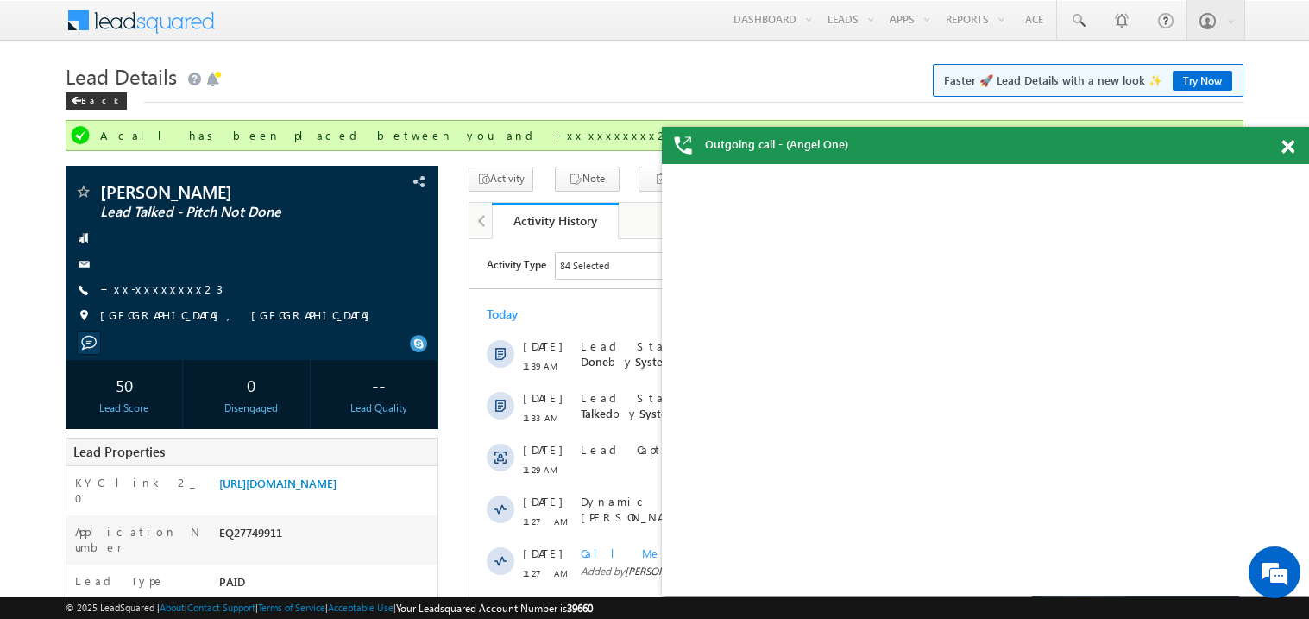
click at [652, 106] on div "Lead Details Faster 🚀 Lead Details with a new look ✨ Try Now Back" at bounding box center [655, 89] width 1178 height 62
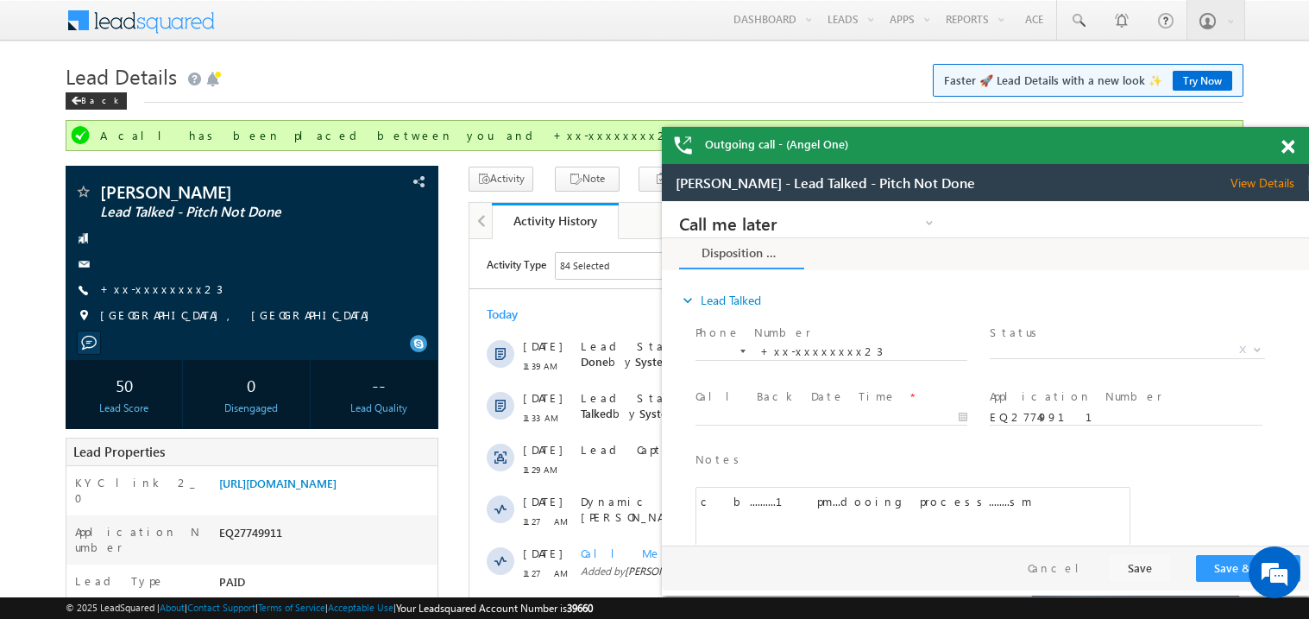
click at [1288, 146] on span at bounding box center [1287, 147] width 13 height 15
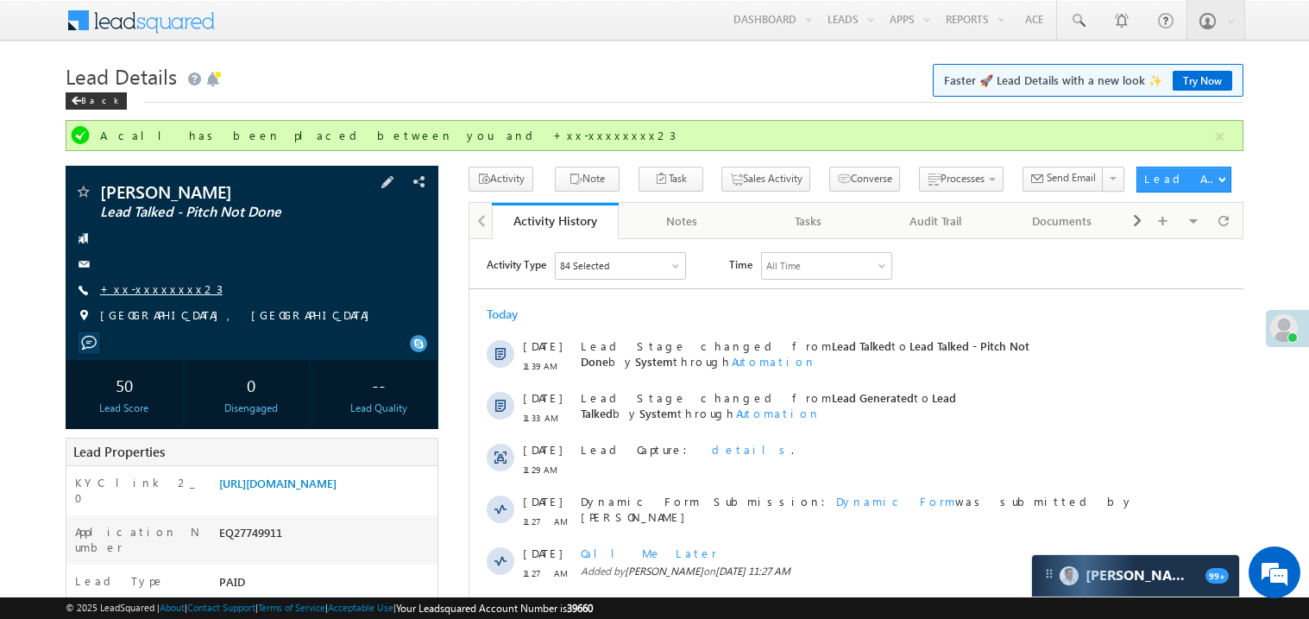
click at [143, 292] on link "+xx-xxxxxxxx23" at bounding box center [161, 288] width 123 height 15
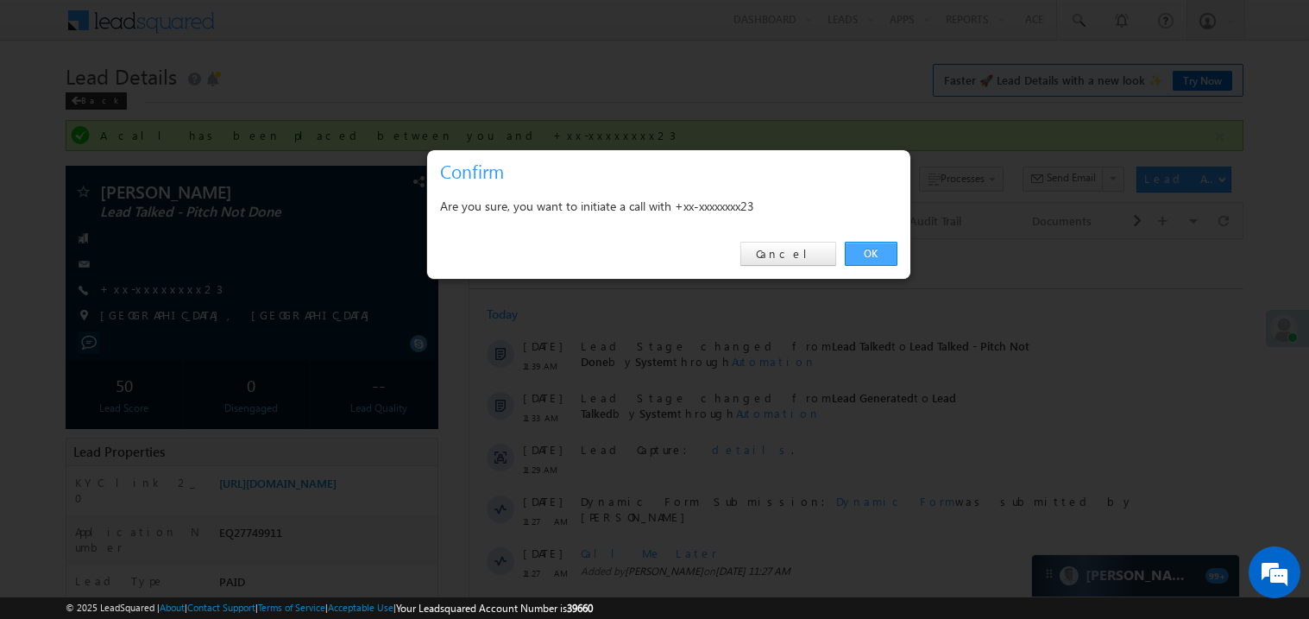
click at [872, 253] on link "OK" at bounding box center [871, 254] width 53 height 24
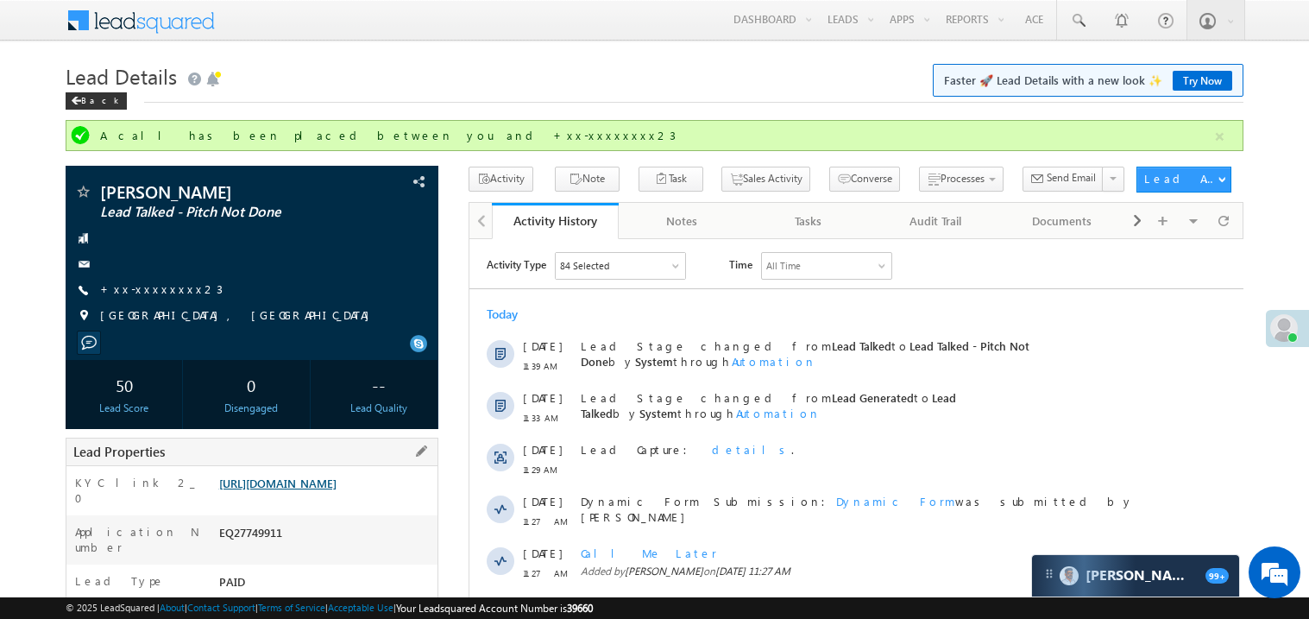
click at [311, 490] on link "https://angelbroking1-pk3em7sa.customui-test.leadsquared.com?leadId=9db1ef97-be…" at bounding box center [277, 482] width 117 height 15
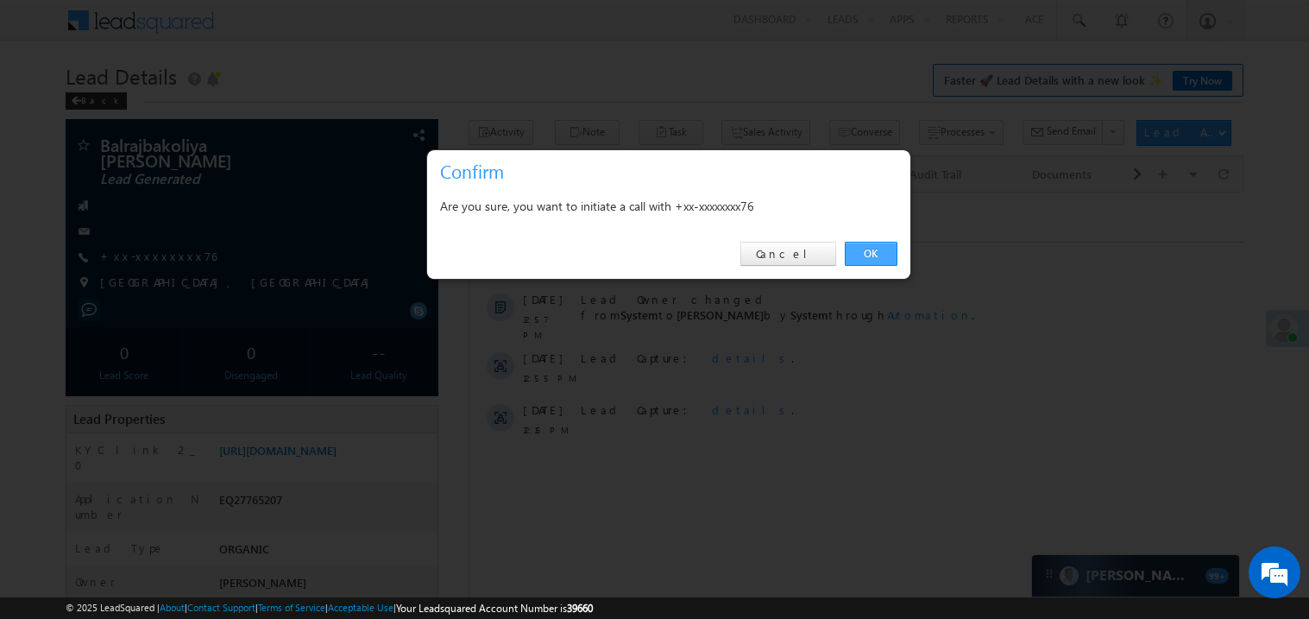
click at [872, 249] on link "OK" at bounding box center [871, 254] width 53 height 24
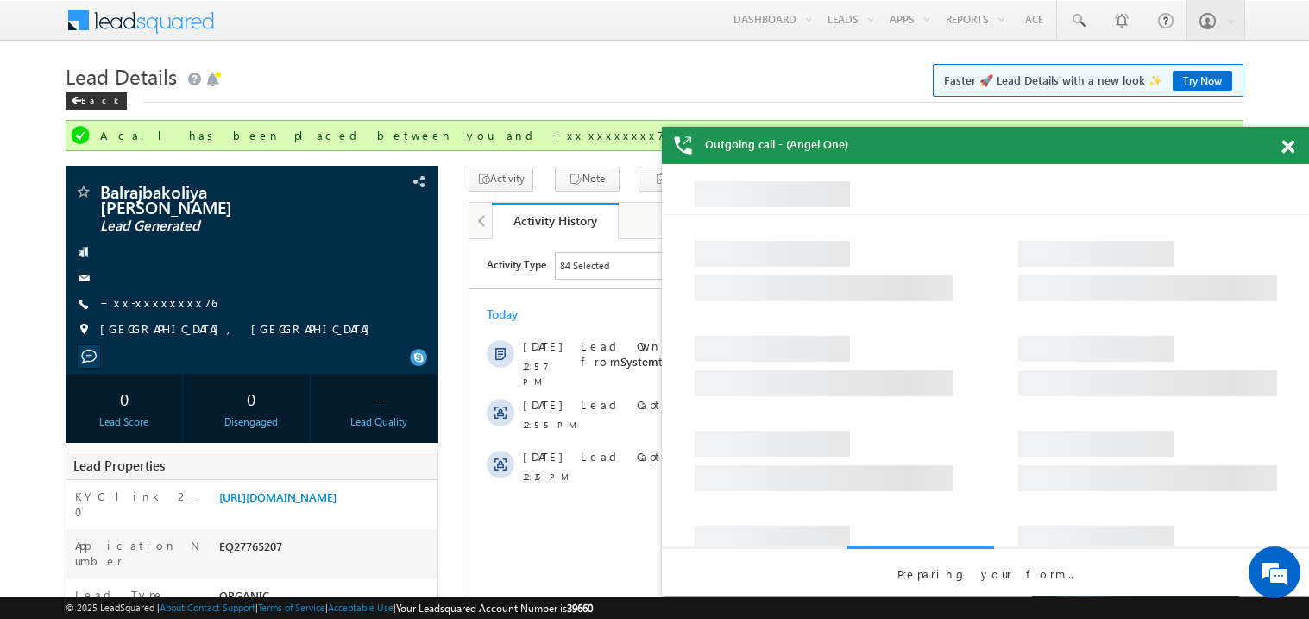
click at [1281, 147] on span at bounding box center [1287, 147] width 13 height 15
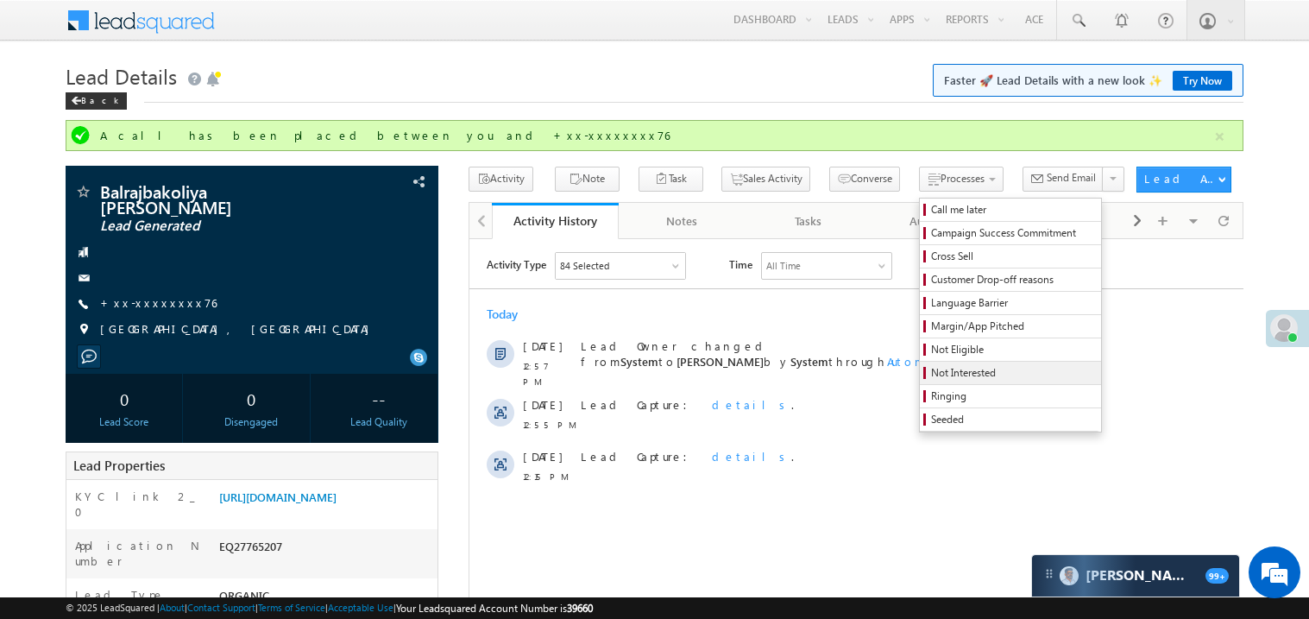
click at [931, 378] on span "Not Interested" at bounding box center [1013, 373] width 164 height 16
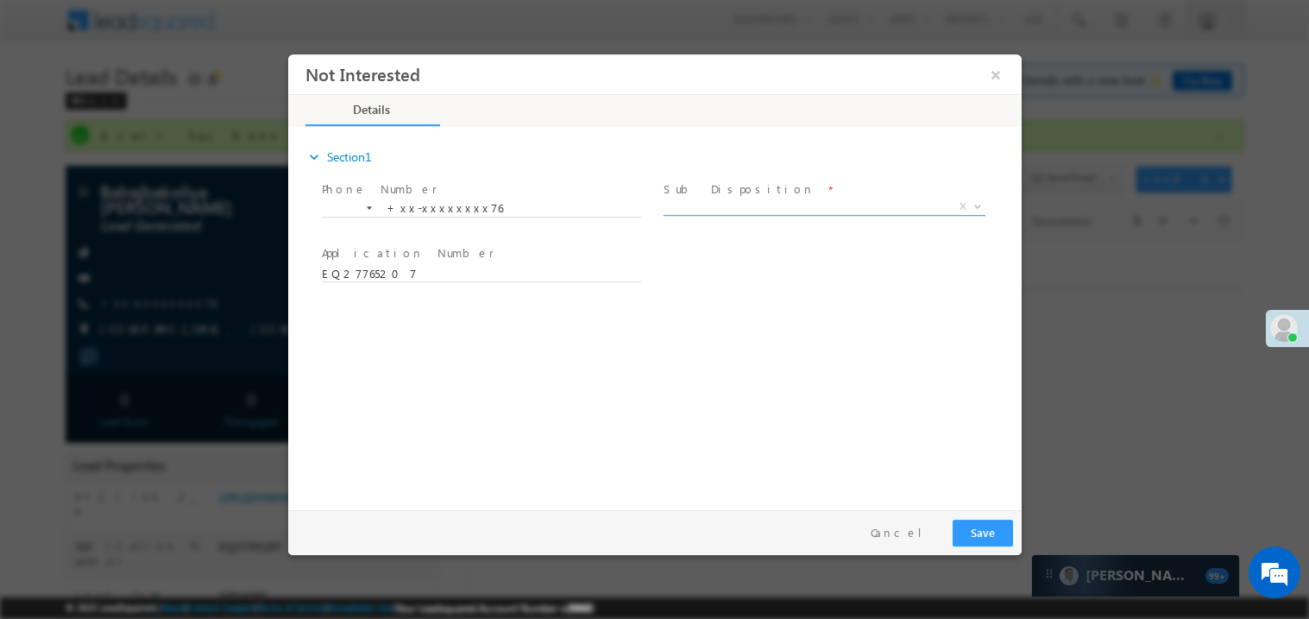
click at [721, 203] on span "X" at bounding box center [824, 206] width 322 height 17
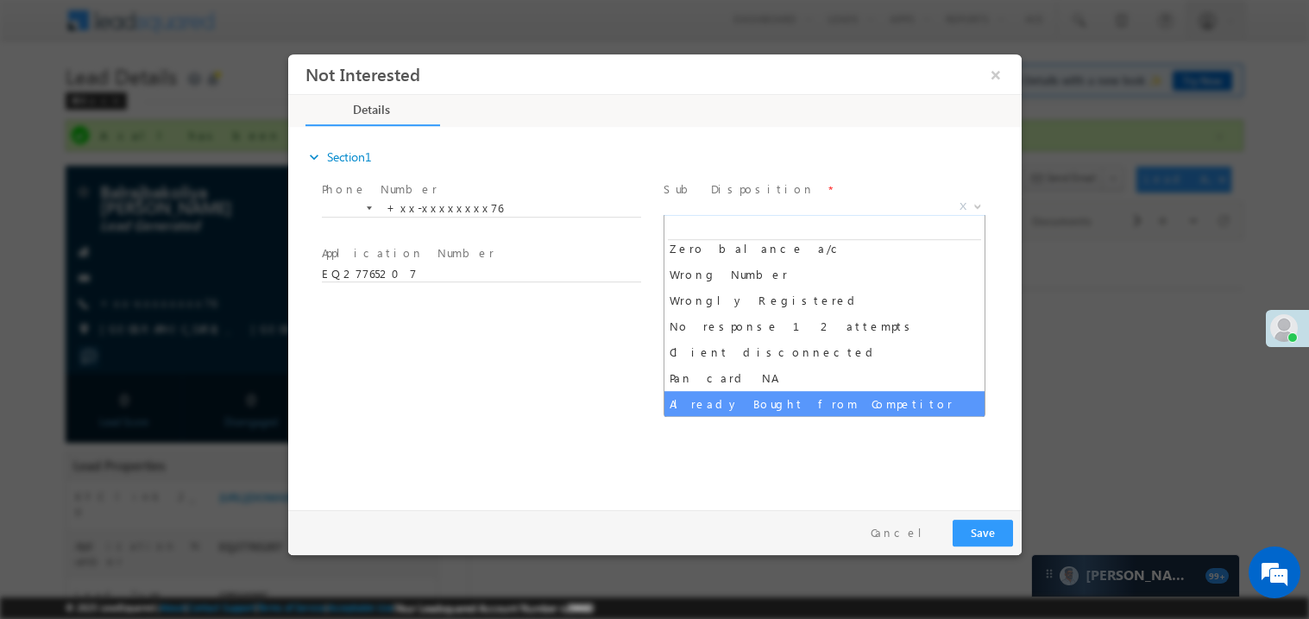
scroll to position [163, 0]
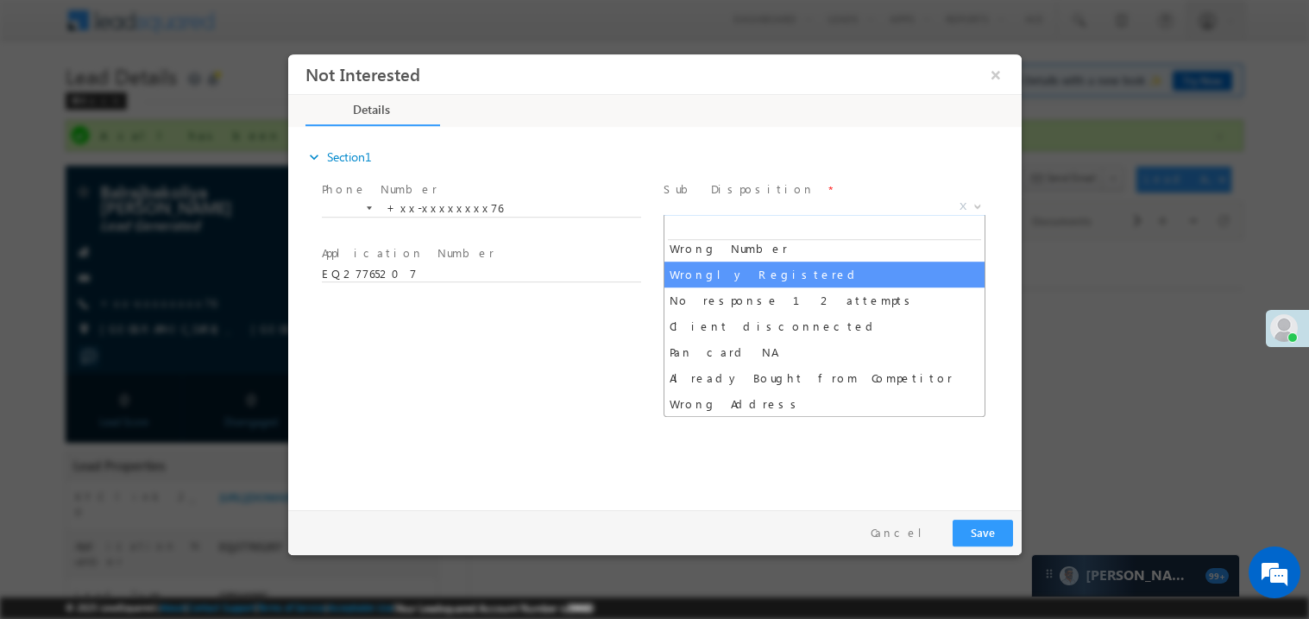
select select "Wrongly Registered"
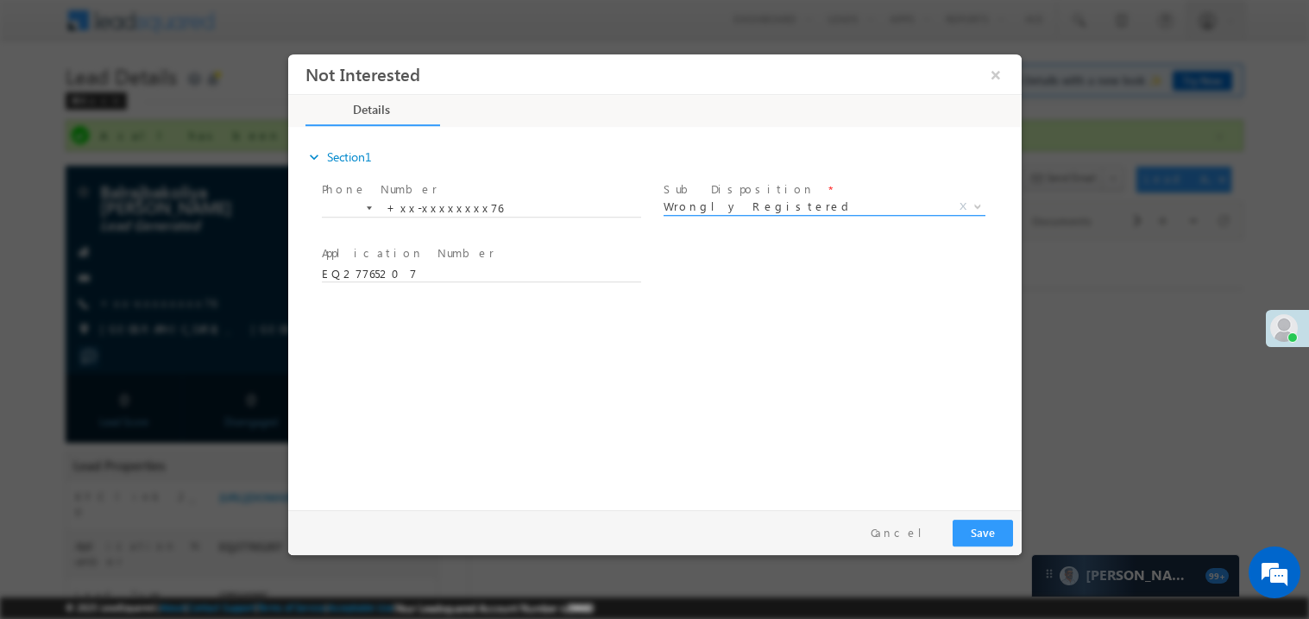
click at [728, 199] on span "Wrongly Registered" at bounding box center [803, 206] width 280 height 16
click at [987, 519] on button "Save" at bounding box center [982, 532] width 60 height 27
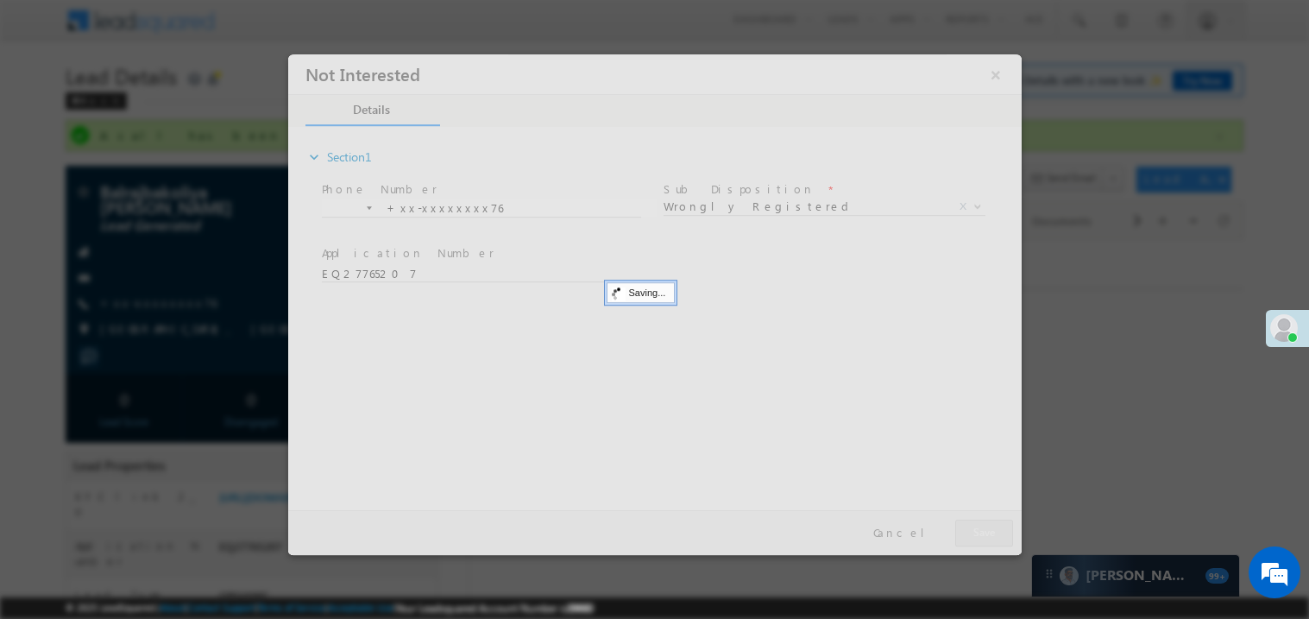
click at [987, 519] on div at bounding box center [653, 304] width 733 height 500
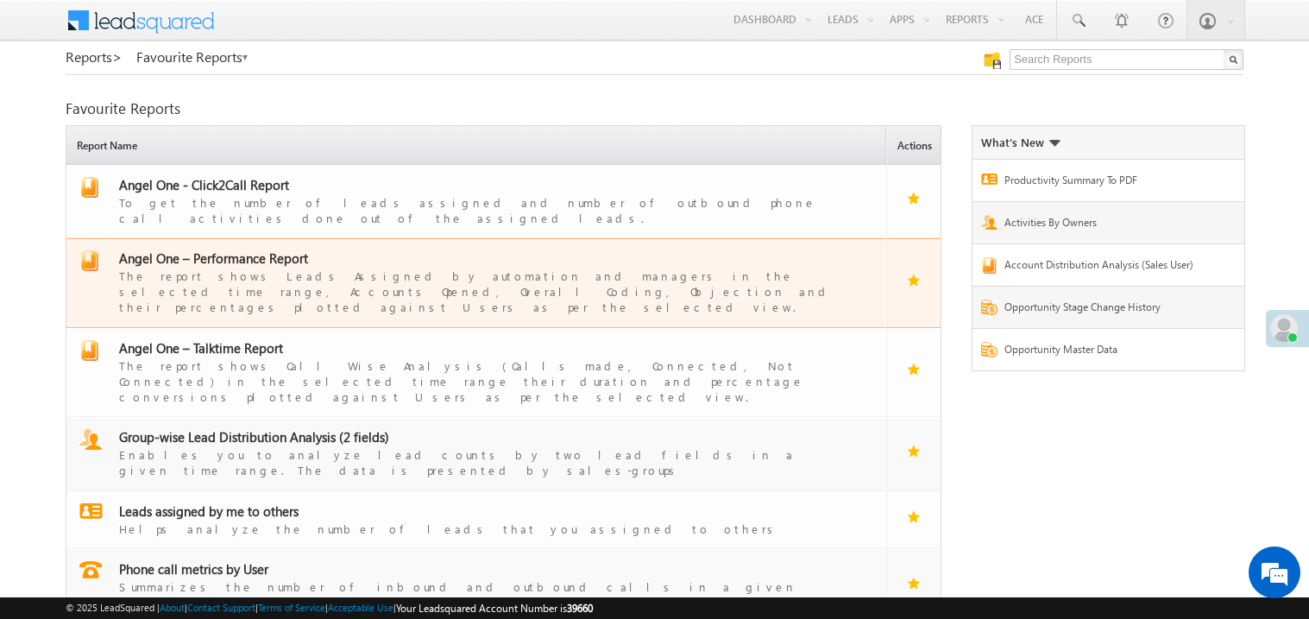
click at [231, 249] on span "Angel One – Performance Report" at bounding box center [213, 257] width 189 height 17
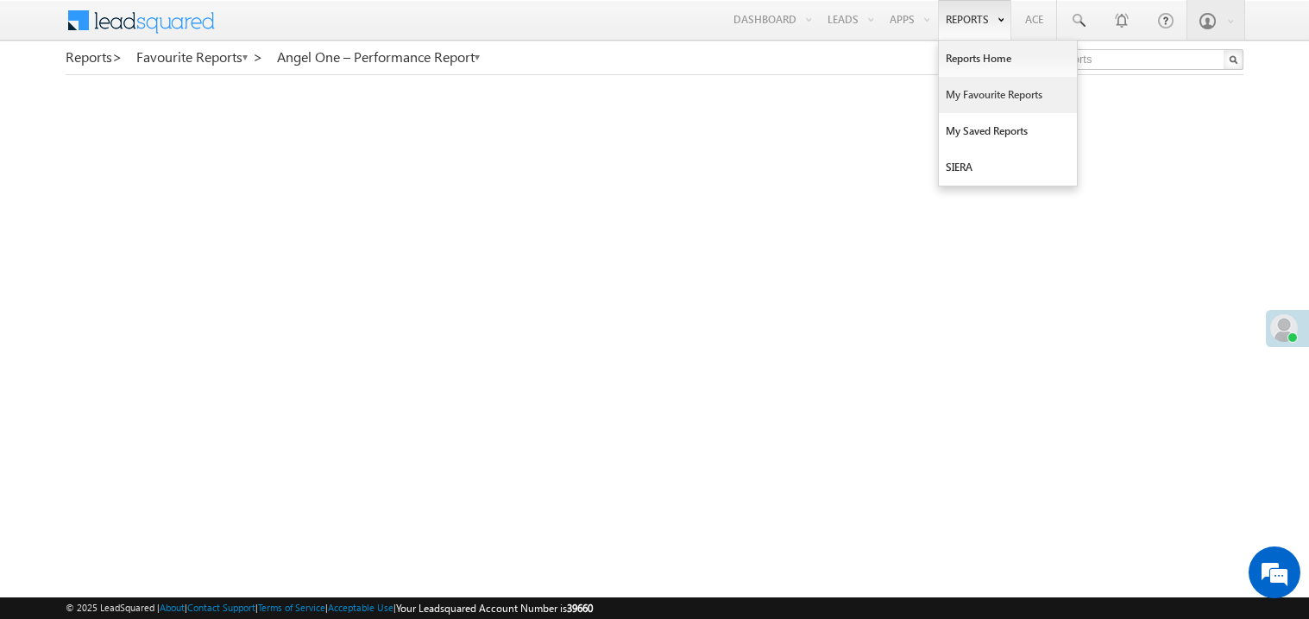
click at [958, 90] on link "My Favourite Reports" at bounding box center [1008, 95] width 138 height 36
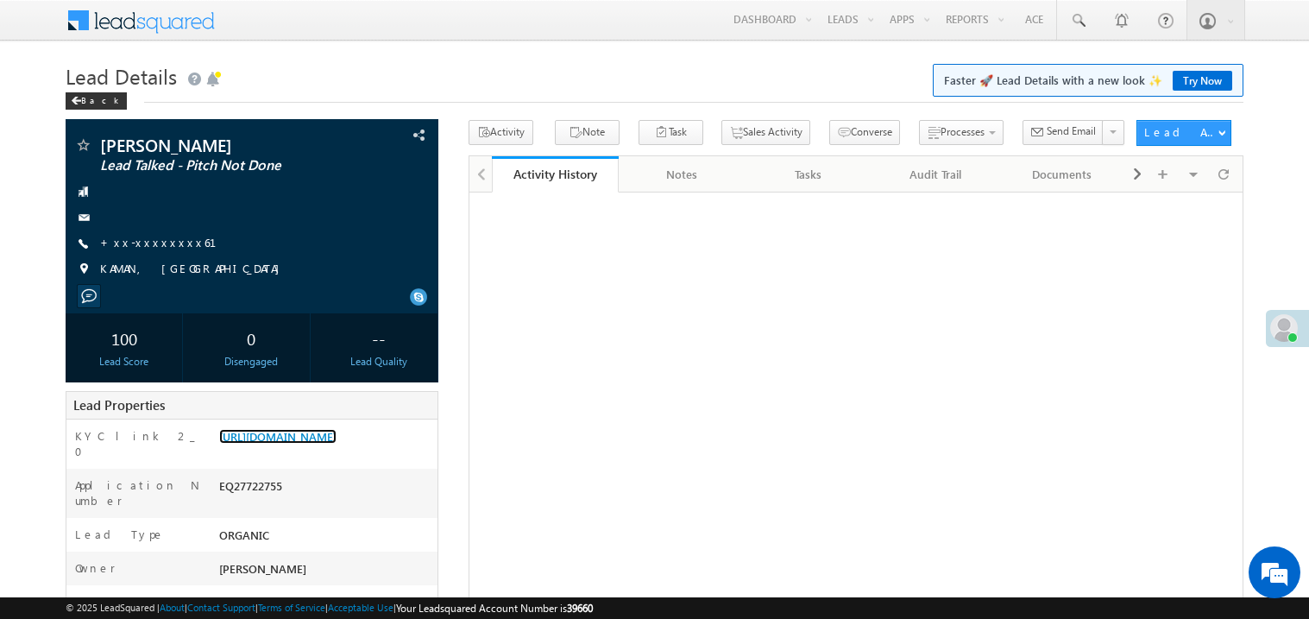
click at [337, 444] on link "[URL][DOMAIN_NAME]" at bounding box center [277, 436] width 117 height 15
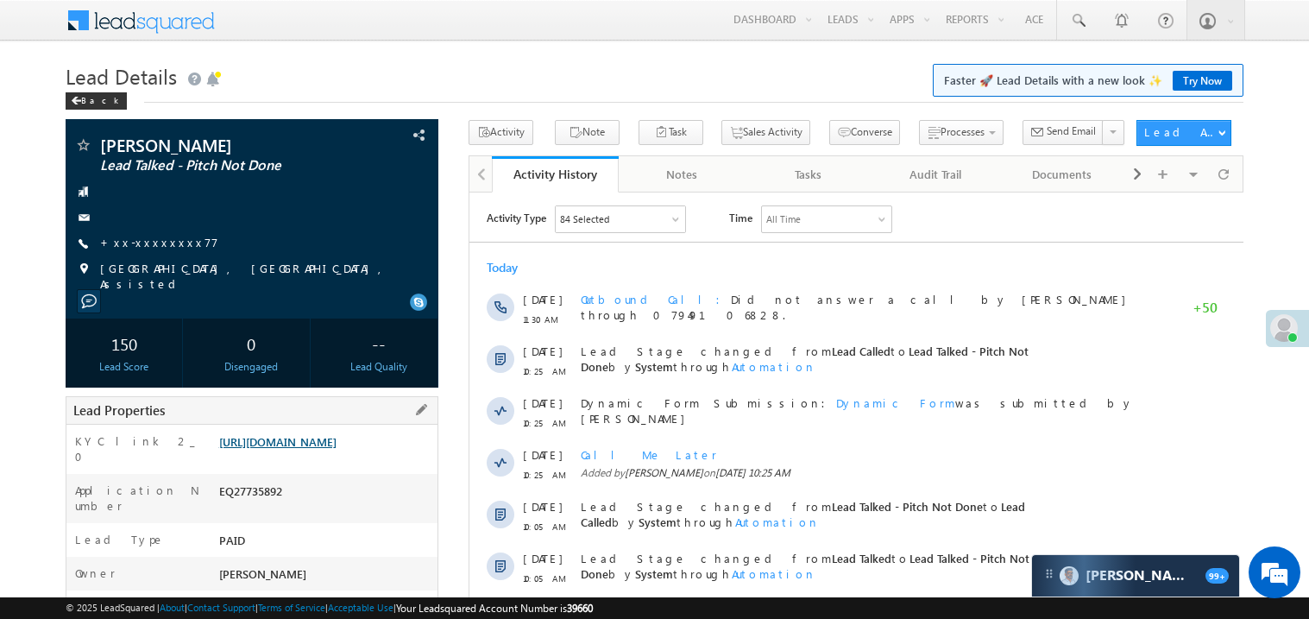
click at [324, 447] on link "[URL][DOMAIN_NAME]" at bounding box center [277, 441] width 117 height 15
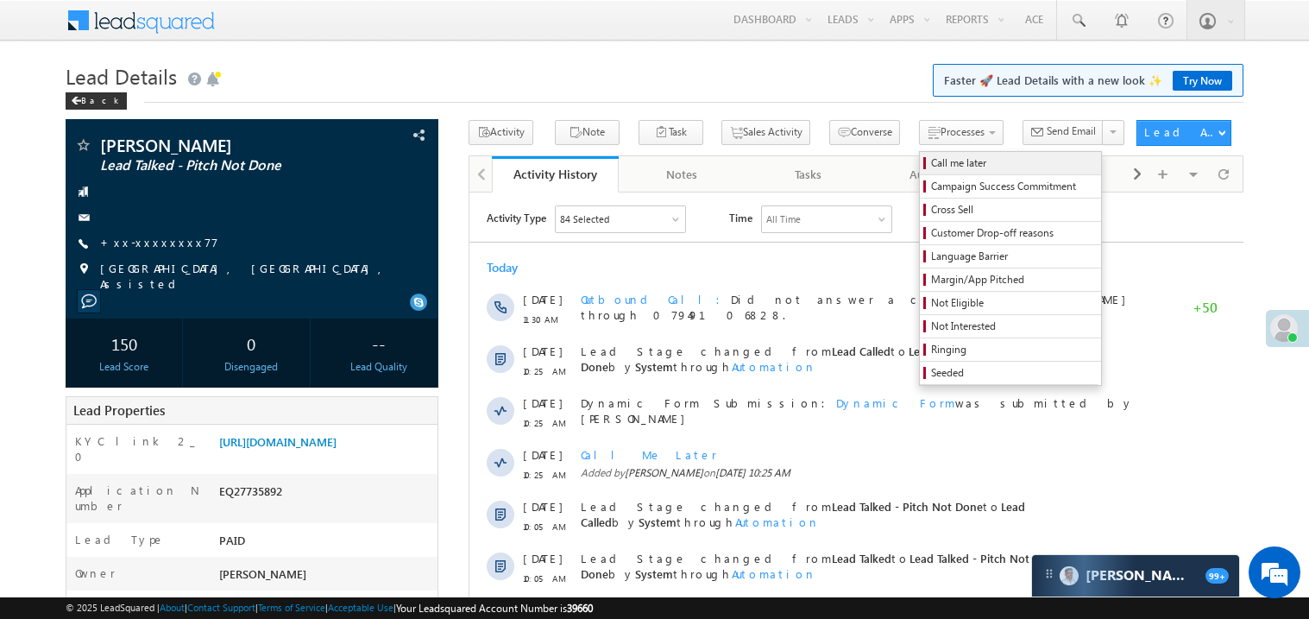
click at [931, 159] on span "Call me later" at bounding box center [1013, 163] width 164 height 16
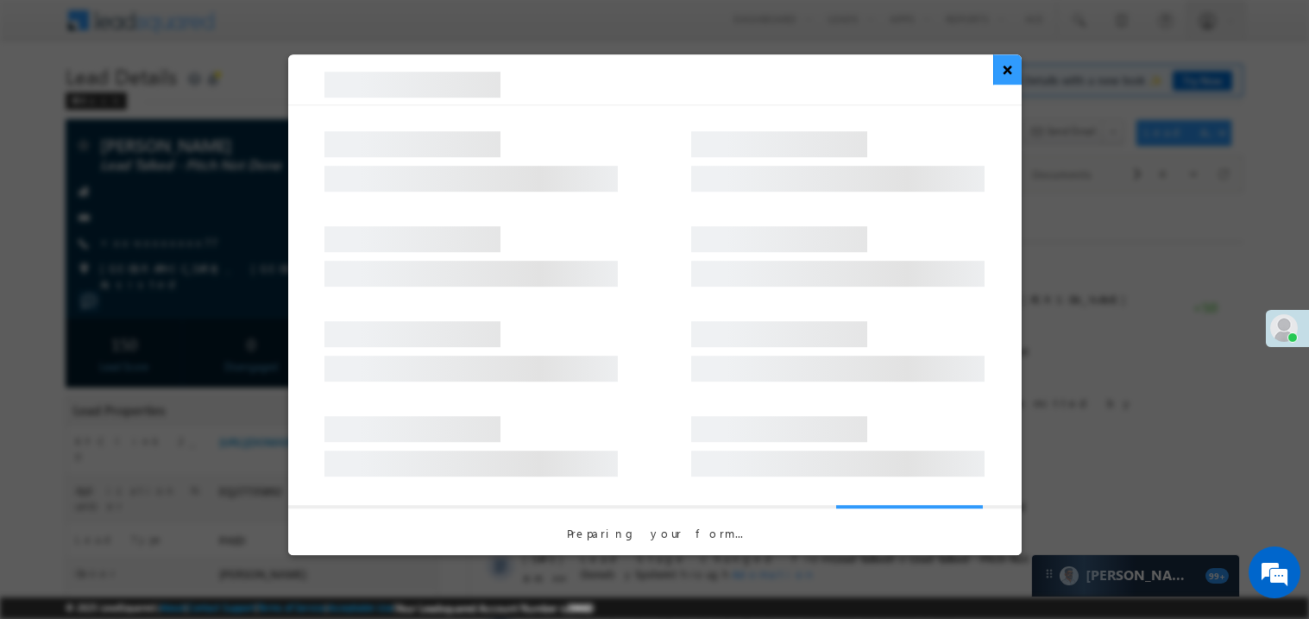
click at [1010, 71] on button "×" at bounding box center [1007, 69] width 28 height 30
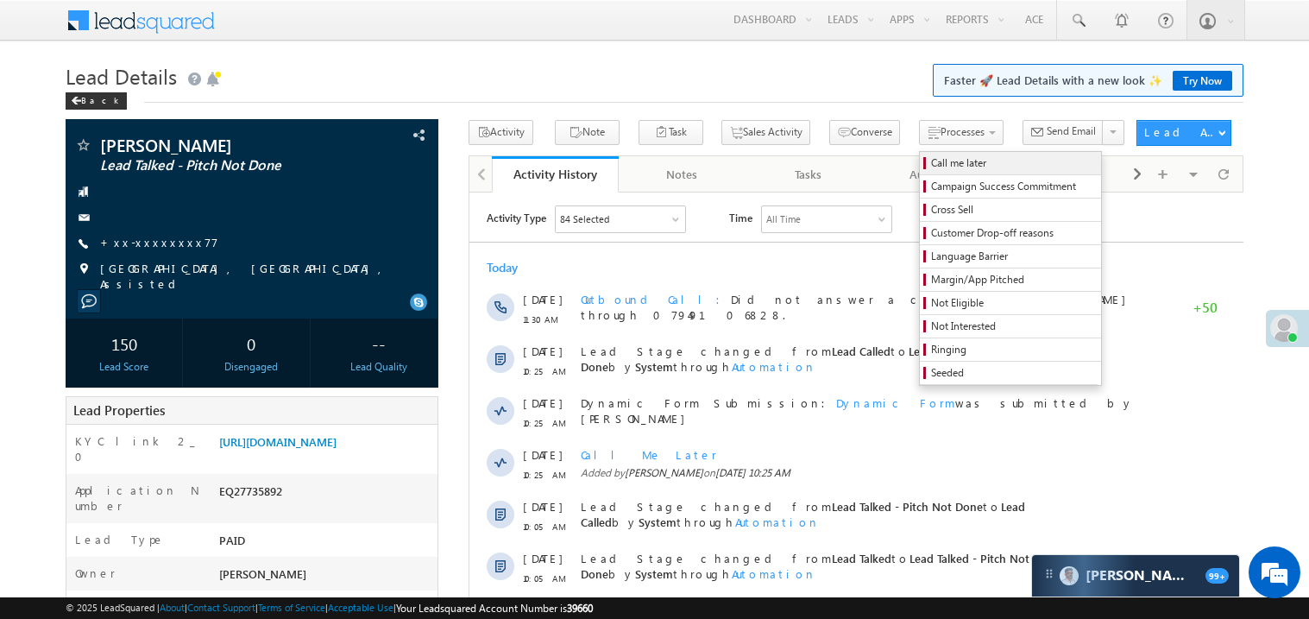
click at [931, 167] on span "Call me later" at bounding box center [1013, 163] width 164 height 16
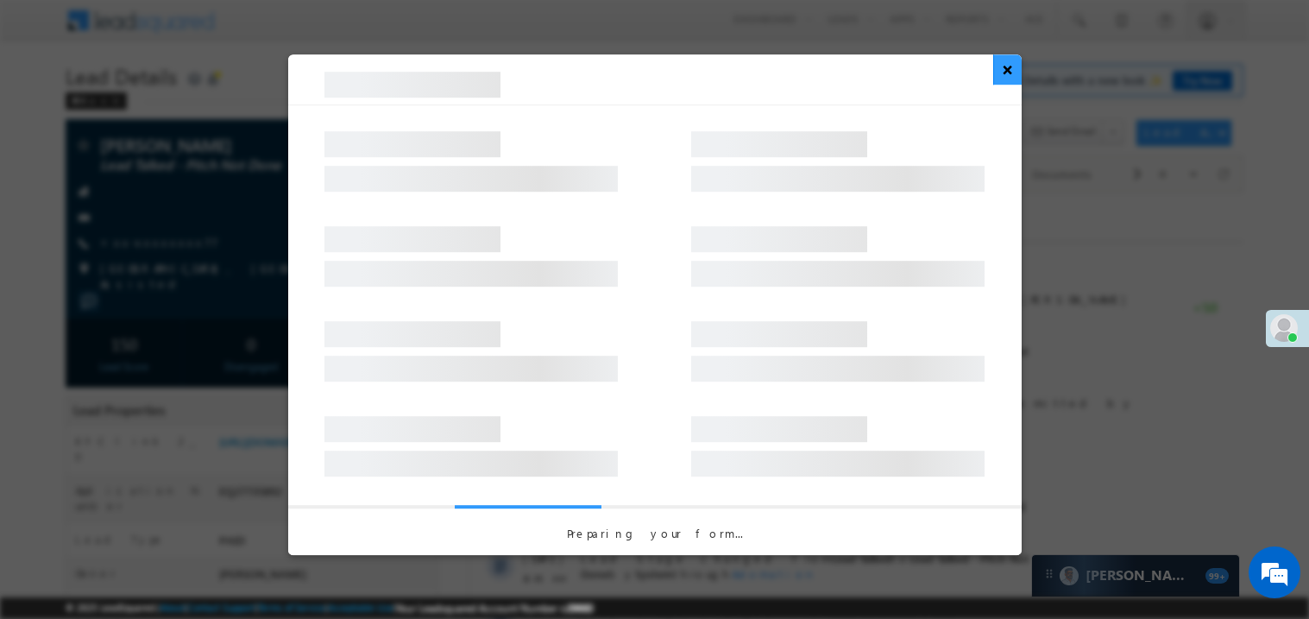
click at [1010, 71] on button "×" at bounding box center [1007, 69] width 28 height 30
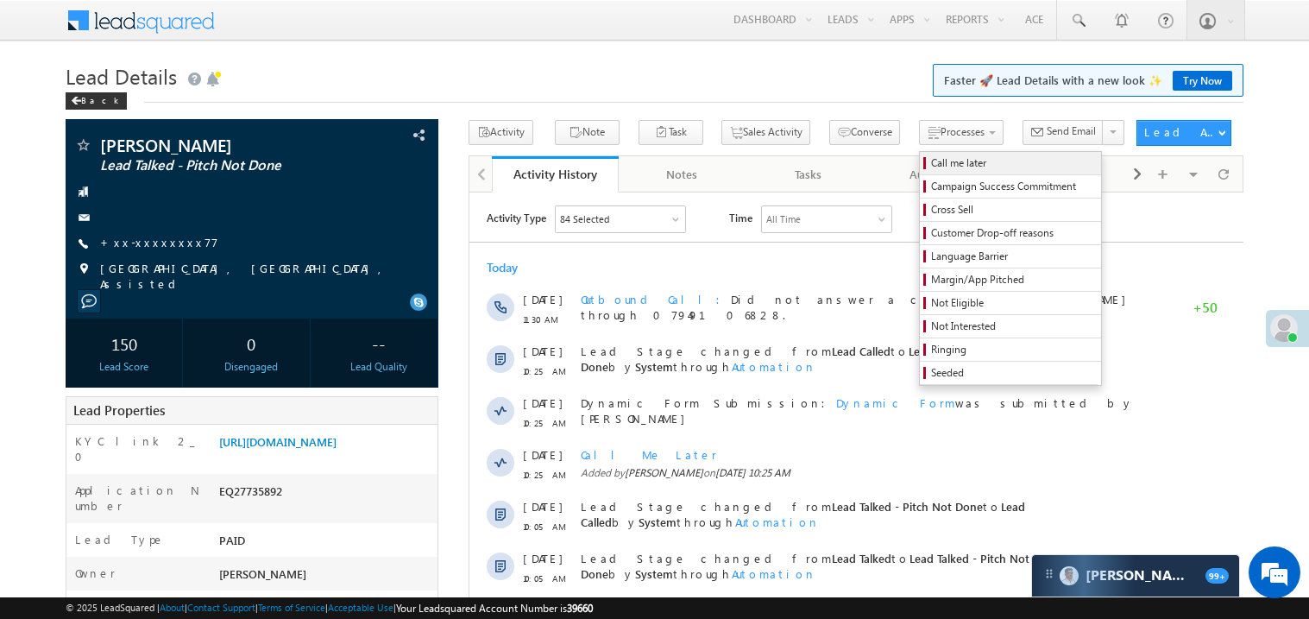
click at [931, 161] on span "Call me later" at bounding box center [1013, 163] width 164 height 16
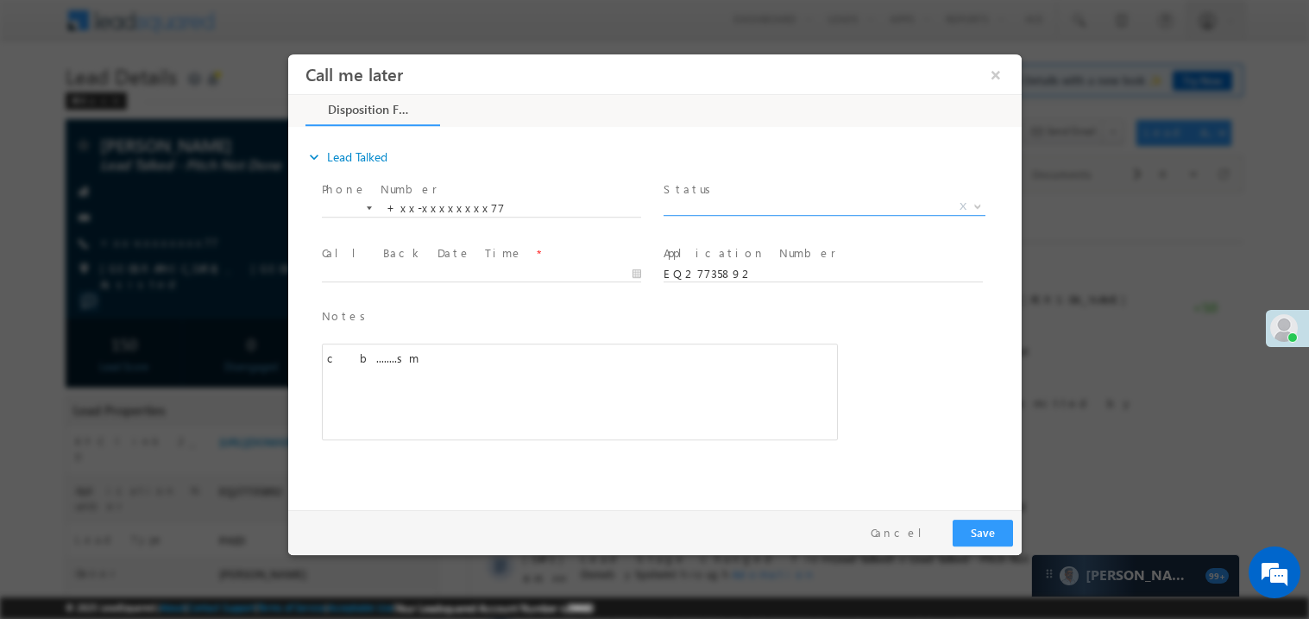
click at [736, 207] on span "X" at bounding box center [824, 206] width 322 height 17
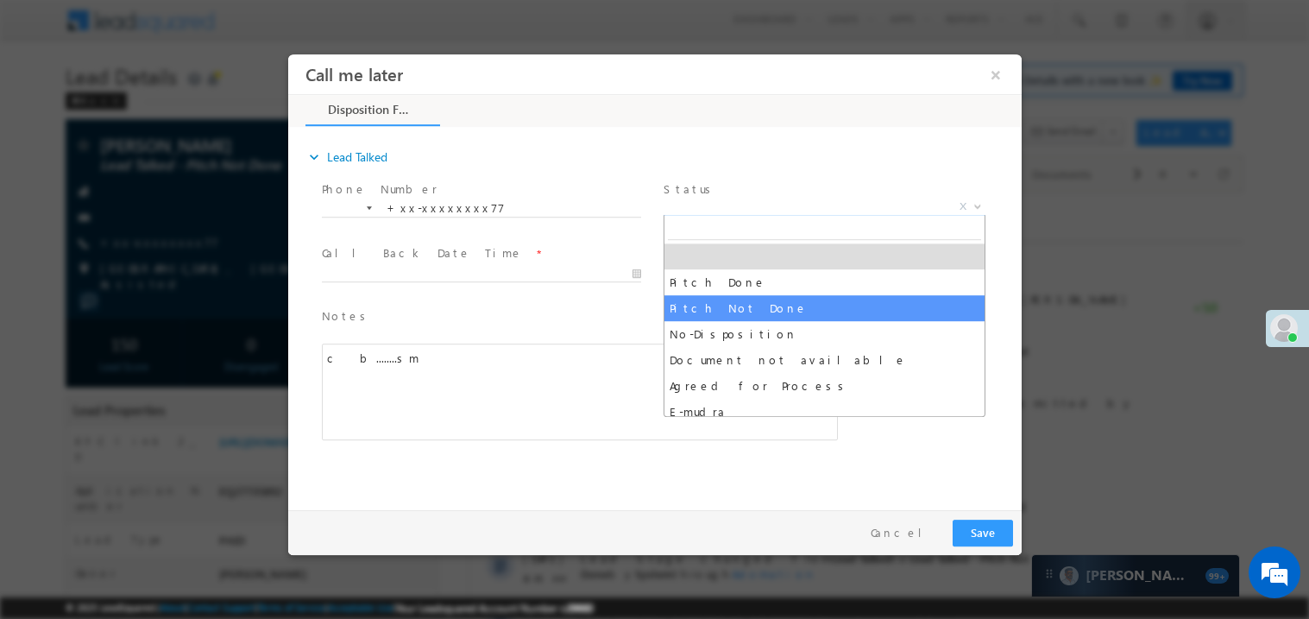
select select "Pitch Not Done"
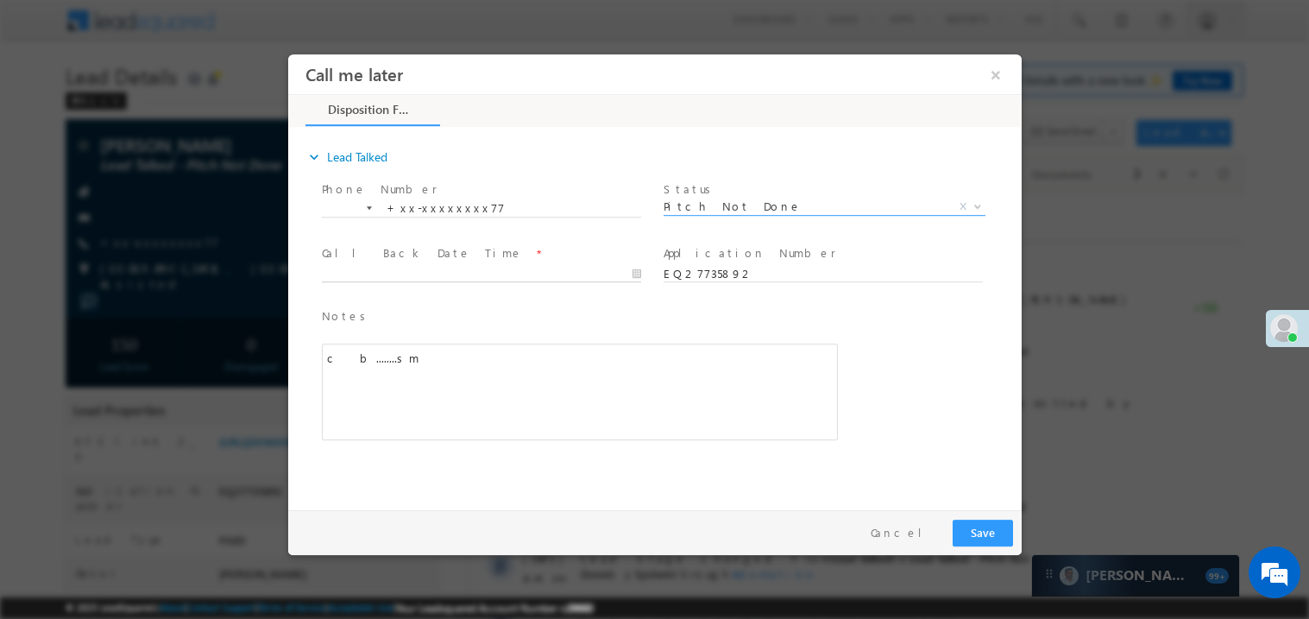
click at [420, 267] on body "Call me later ×" at bounding box center [653, 278] width 733 height 448
type input "08/25/25 1:46 PM"
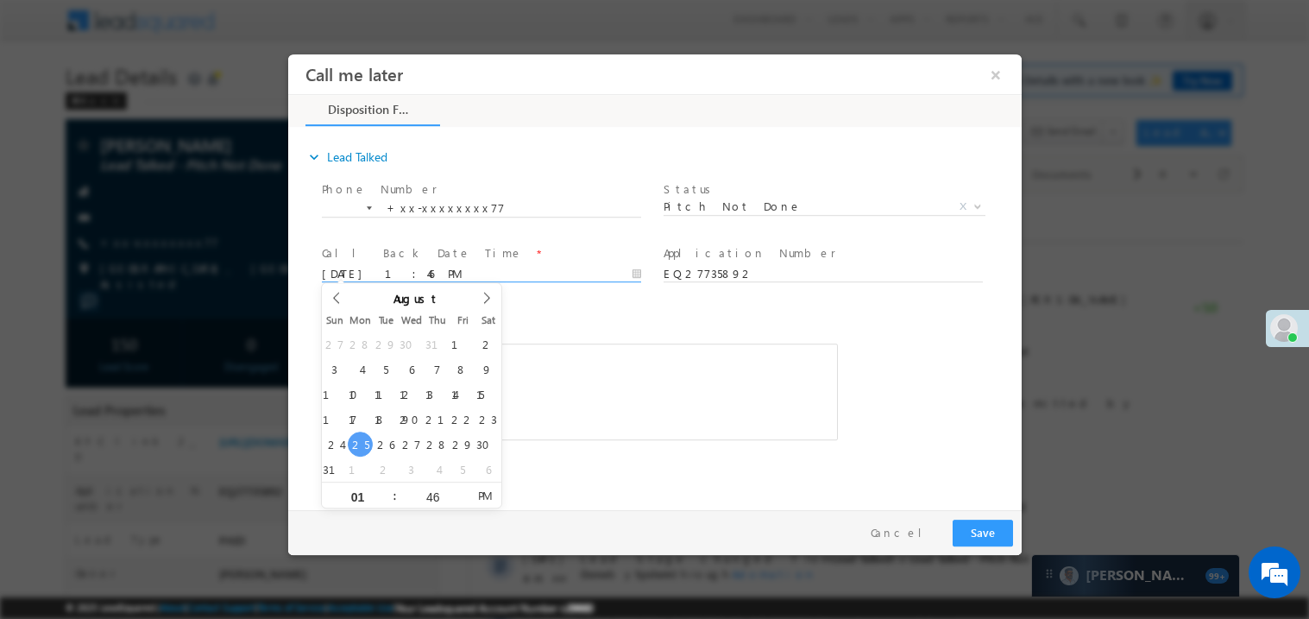
click at [586, 329] on div "Notes * c&nbsp; b........sm Editor toolbars Basic Styles Bold Italic Underline …" at bounding box center [579, 373] width 516 height 134
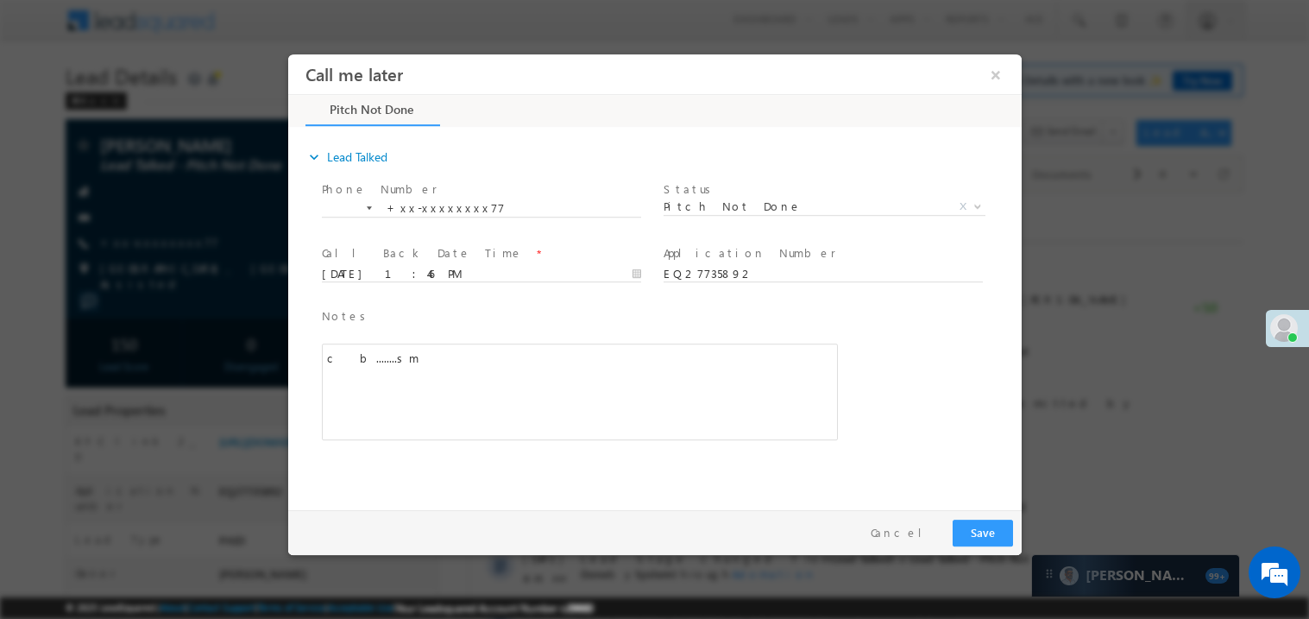
click at [528, 388] on div "c b........sm" at bounding box center [579, 391] width 516 height 97
click at [990, 532] on button "Save" at bounding box center [982, 532] width 60 height 27
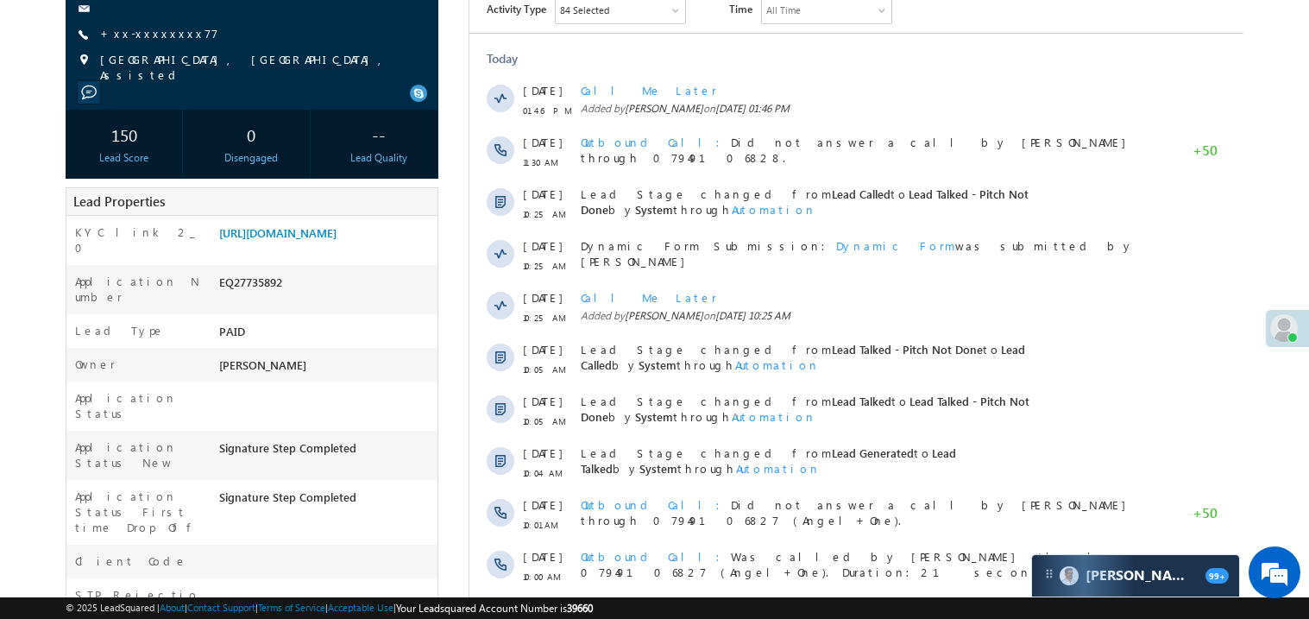
scroll to position [241, 0]
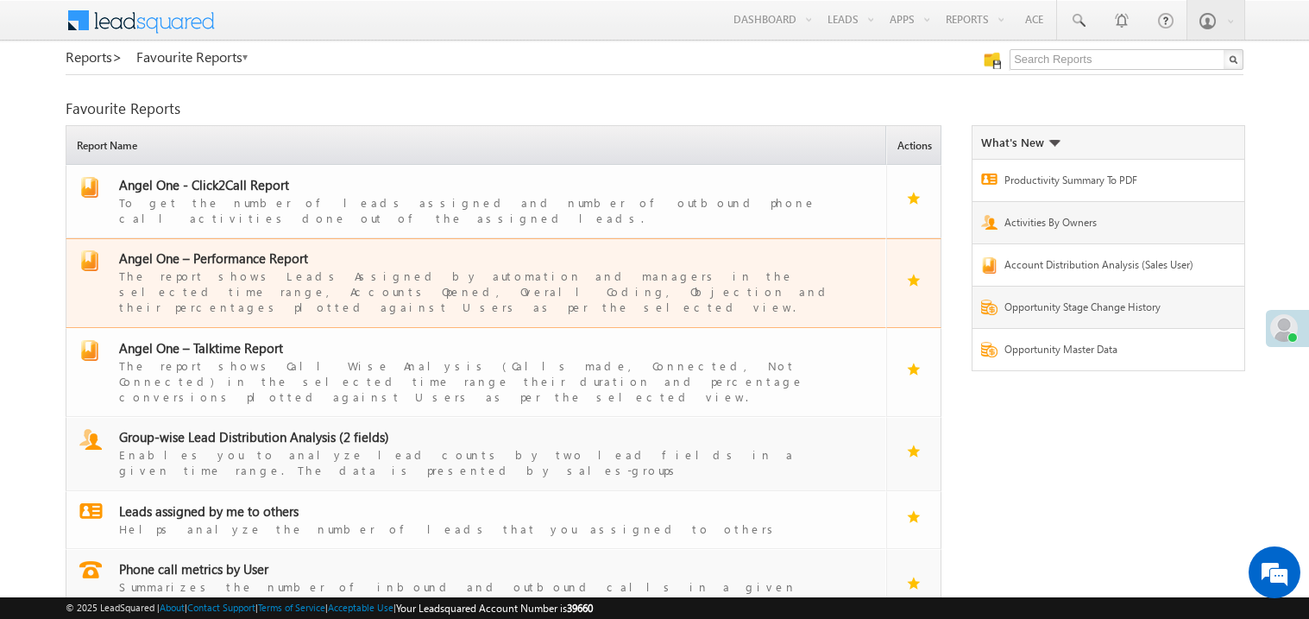
click at [232, 249] on span "Angel One – Performance Report" at bounding box center [213, 257] width 189 height 17
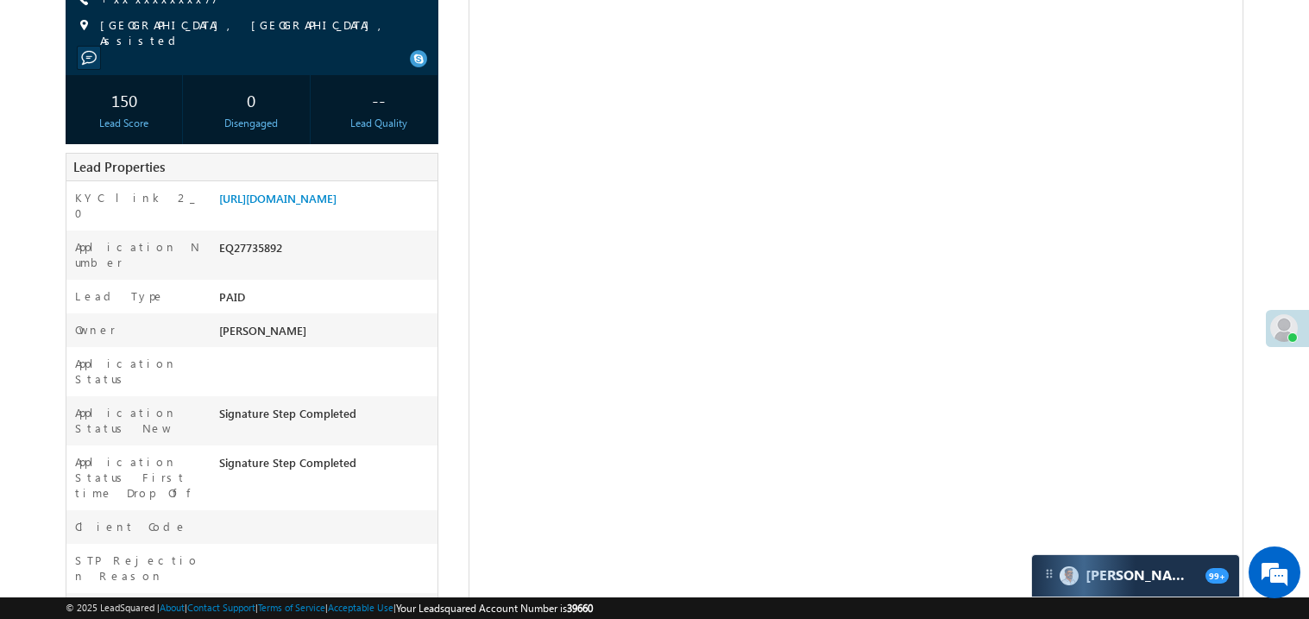
scroll to position [241, 0]
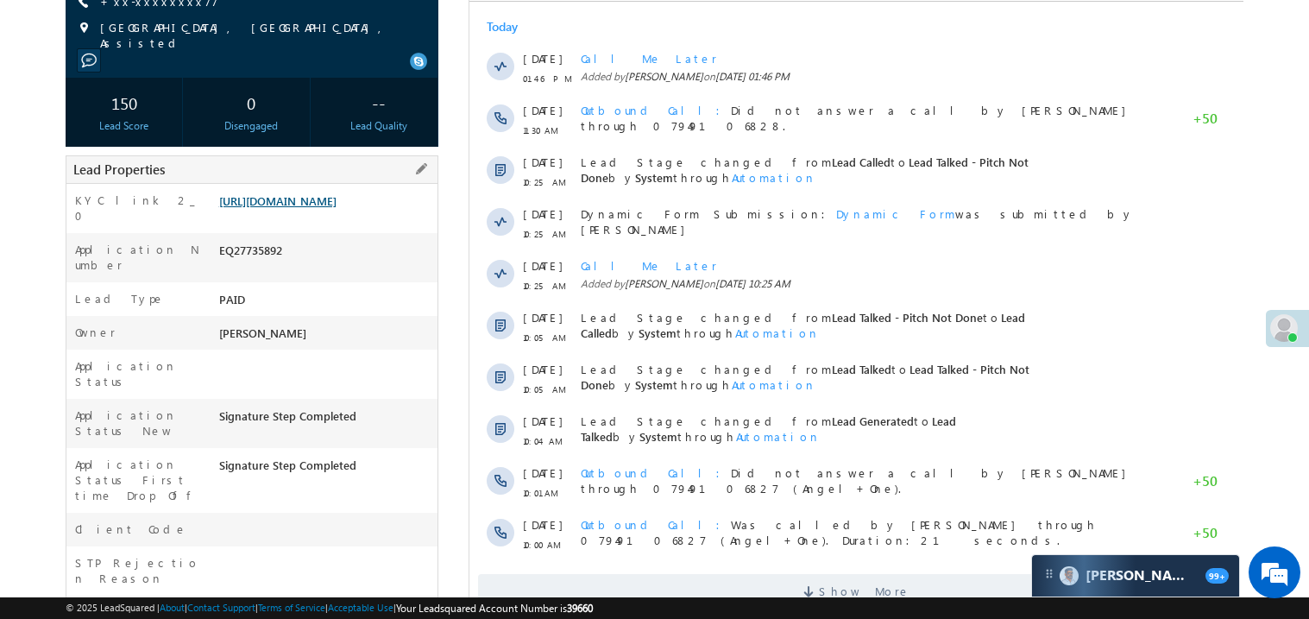
click at [324, 201] on link "[URL][DOMAIN_NAME]" at bounding box center [277, 200] width 117 height 15
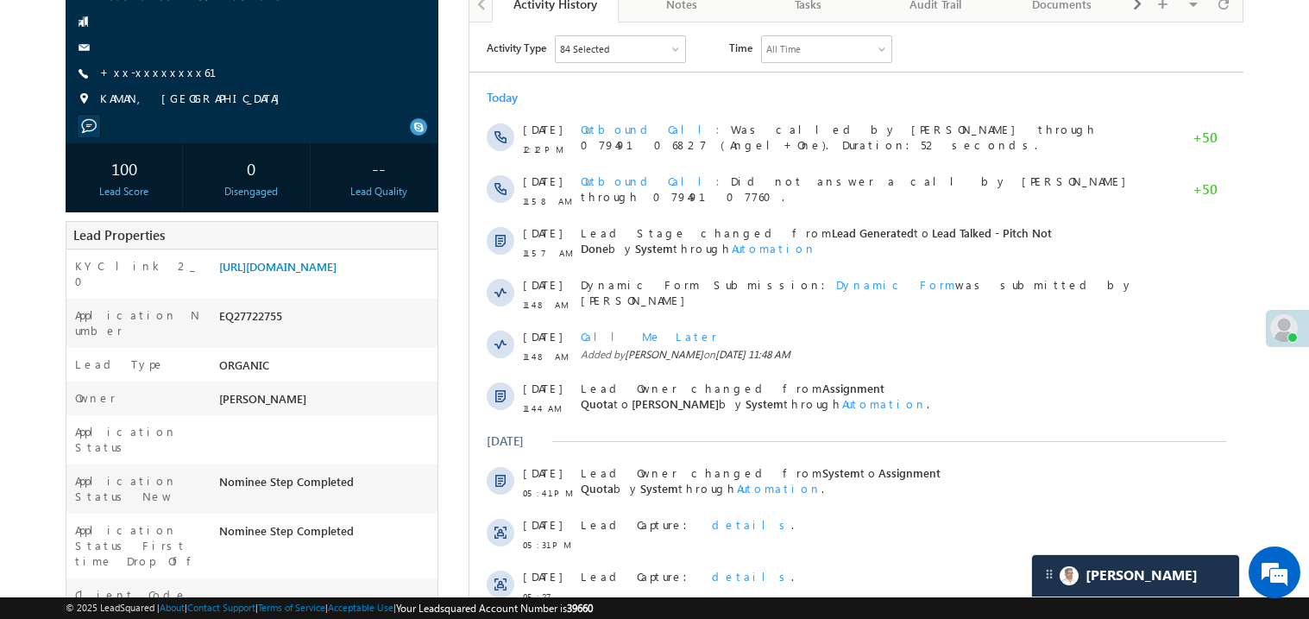
scroll to position [172, 0]
